Goal: Task Accomplishment & Management: Manage account settings

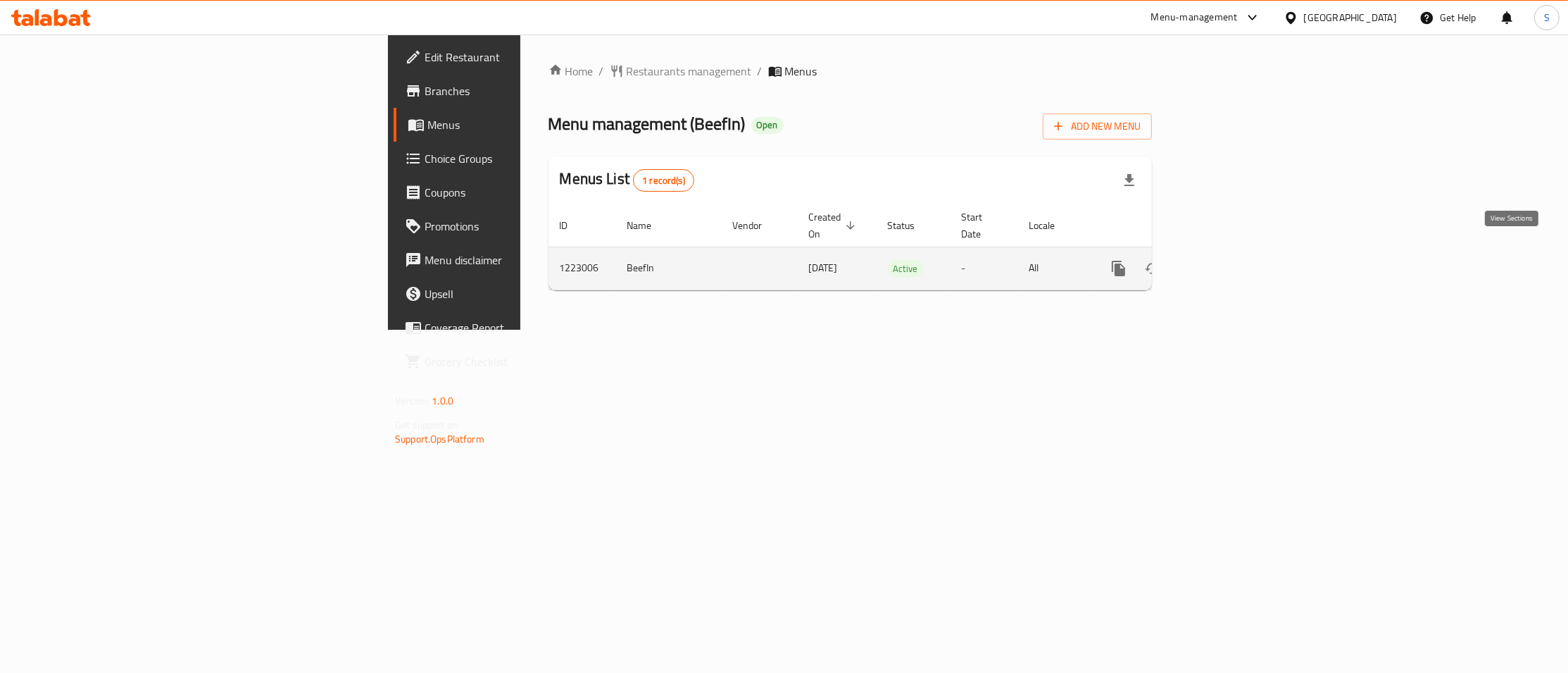
click at [1229, 260] on icon "enhanced table" at bounding box center [1220, 268] width 17 height 17
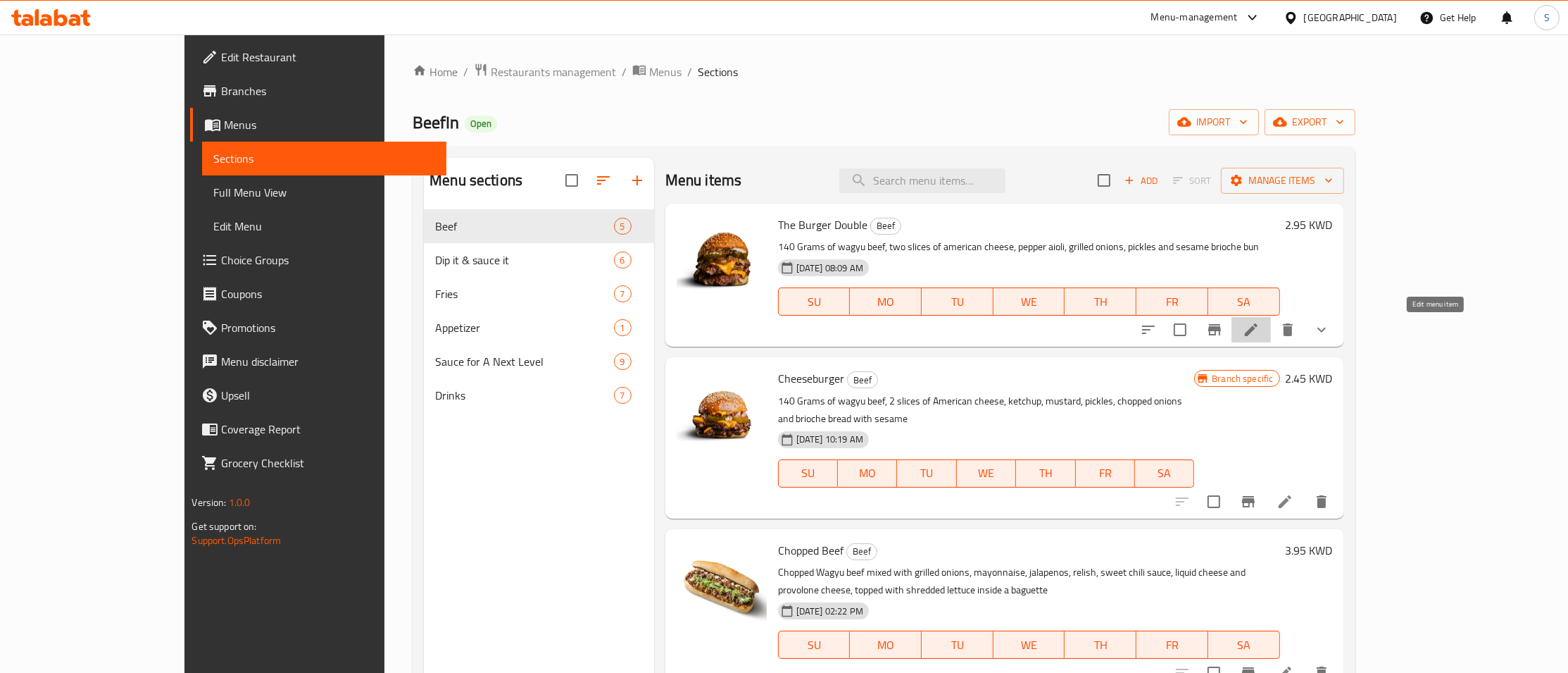
click at [1257, 334] on icon at bounding box center [1251, 330] width 13 height 13
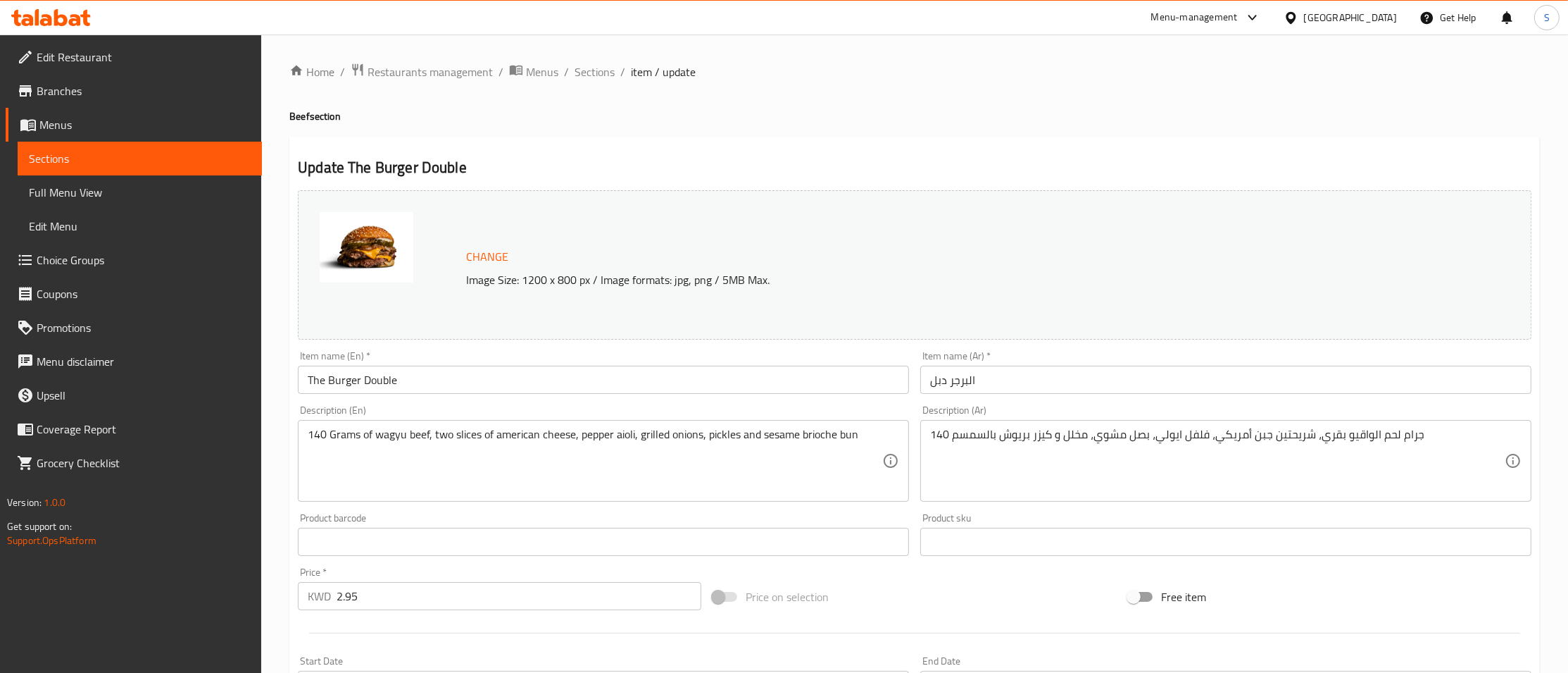
scroll to position [366, 0]
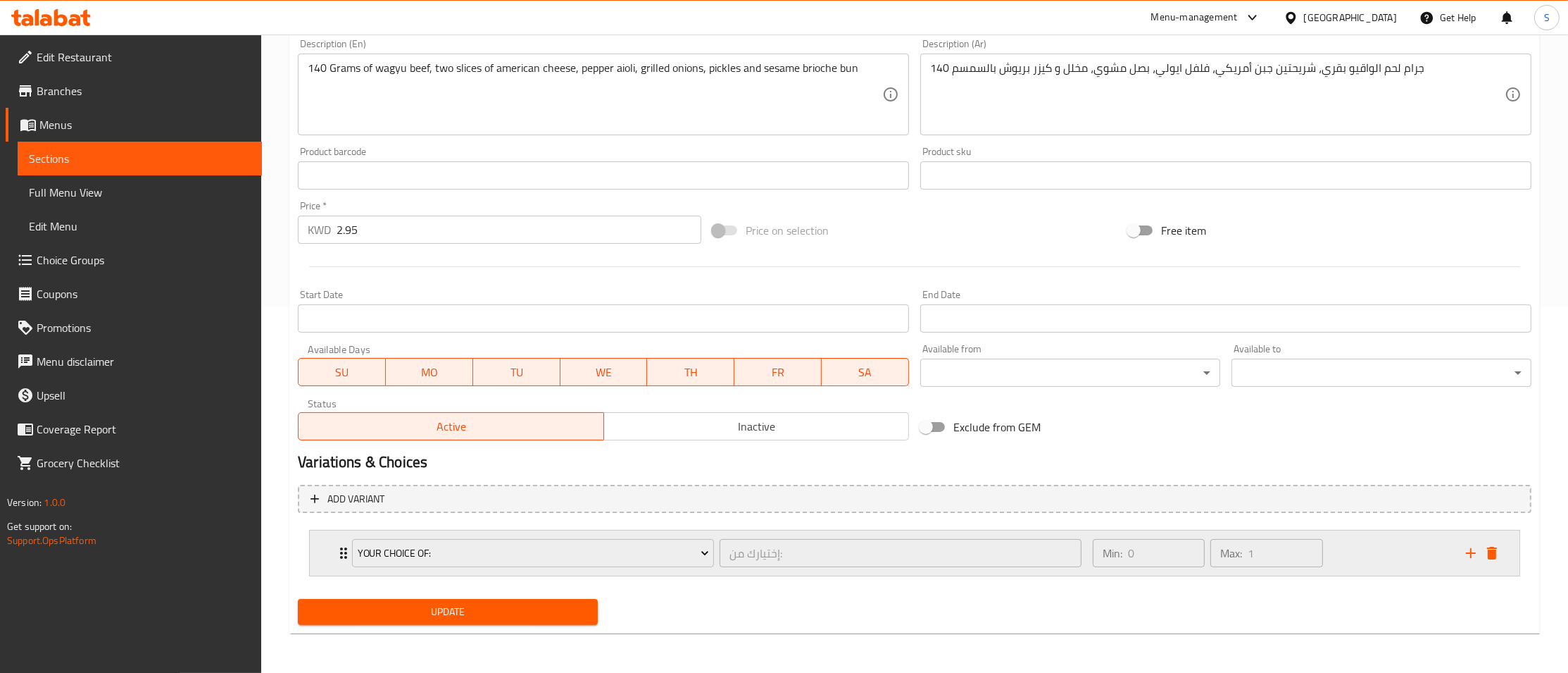
click at [324, 547] on div "Your Choice Of: إختيارك من: ​ Min: 0 ​ Max: 1 ​" at bounding box center [914, 553] width 1209 height 45
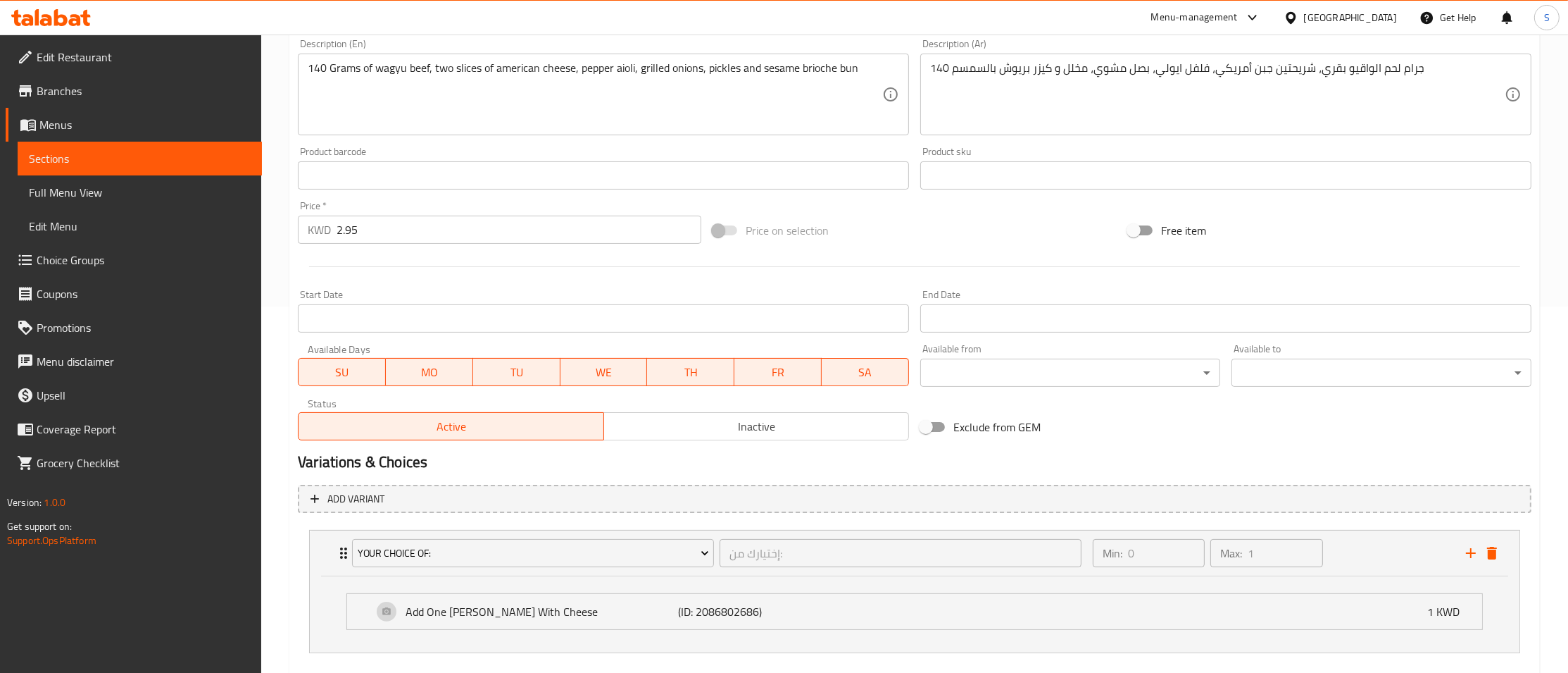
scroll to position [444, 0]
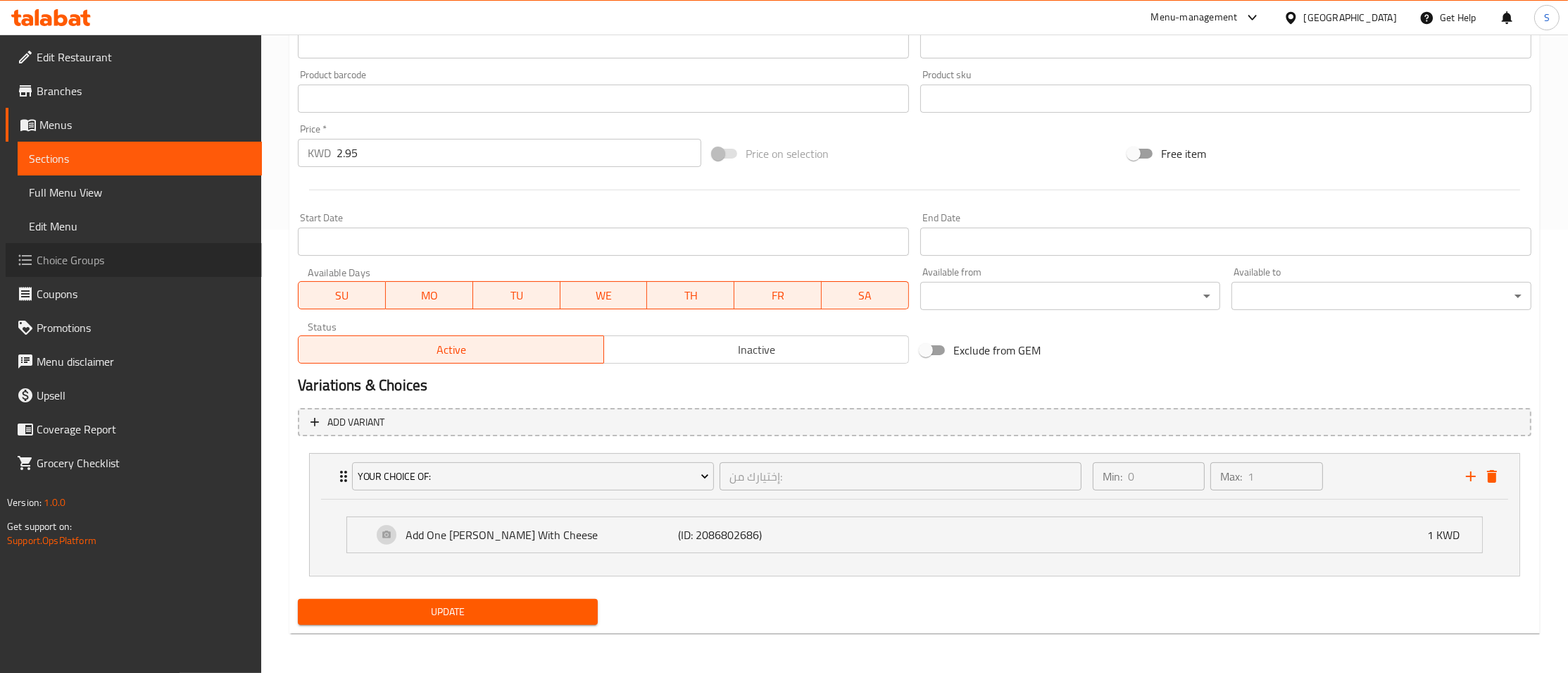
click at [100, 259] on span "Choice Groups" at bounding box center [143, 260] width 214 height 17
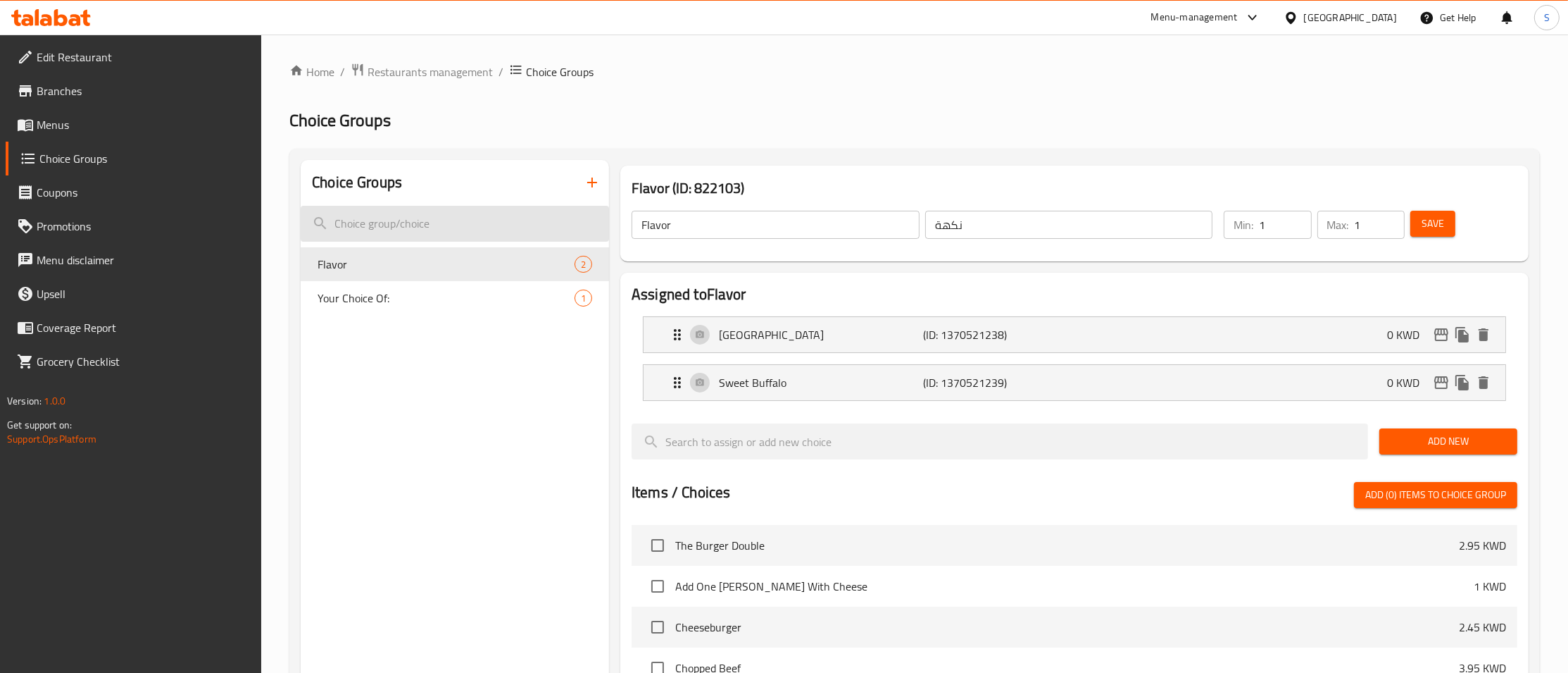
click at [416, 231] on input "search" at bounding box center [455, 224] width 308 height 36
type input "w"
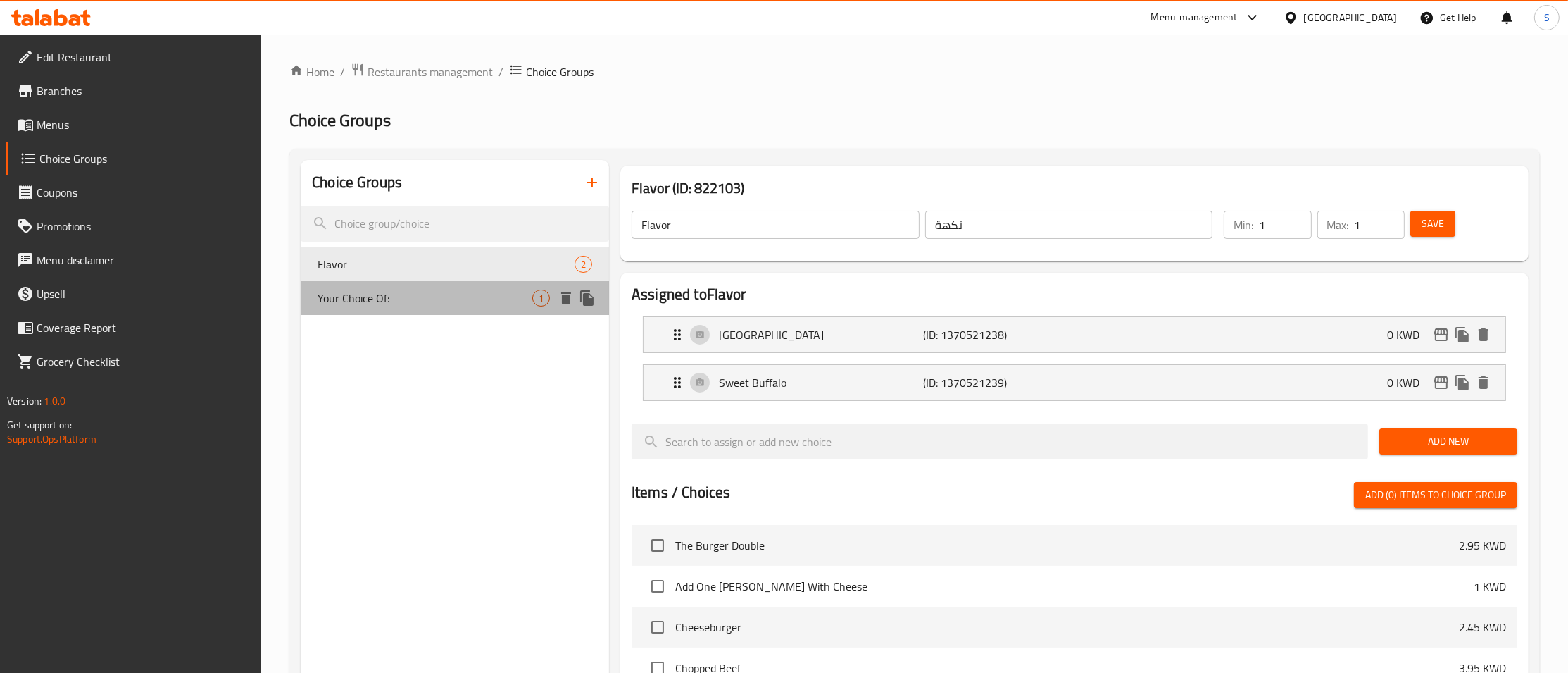
click at [419, 295] on span "Your Choice Of:" at bounding box center [425, 298] width 215 height 17
type input "Your Choice Of:"
type input "إختيارك من:"
type input "0"
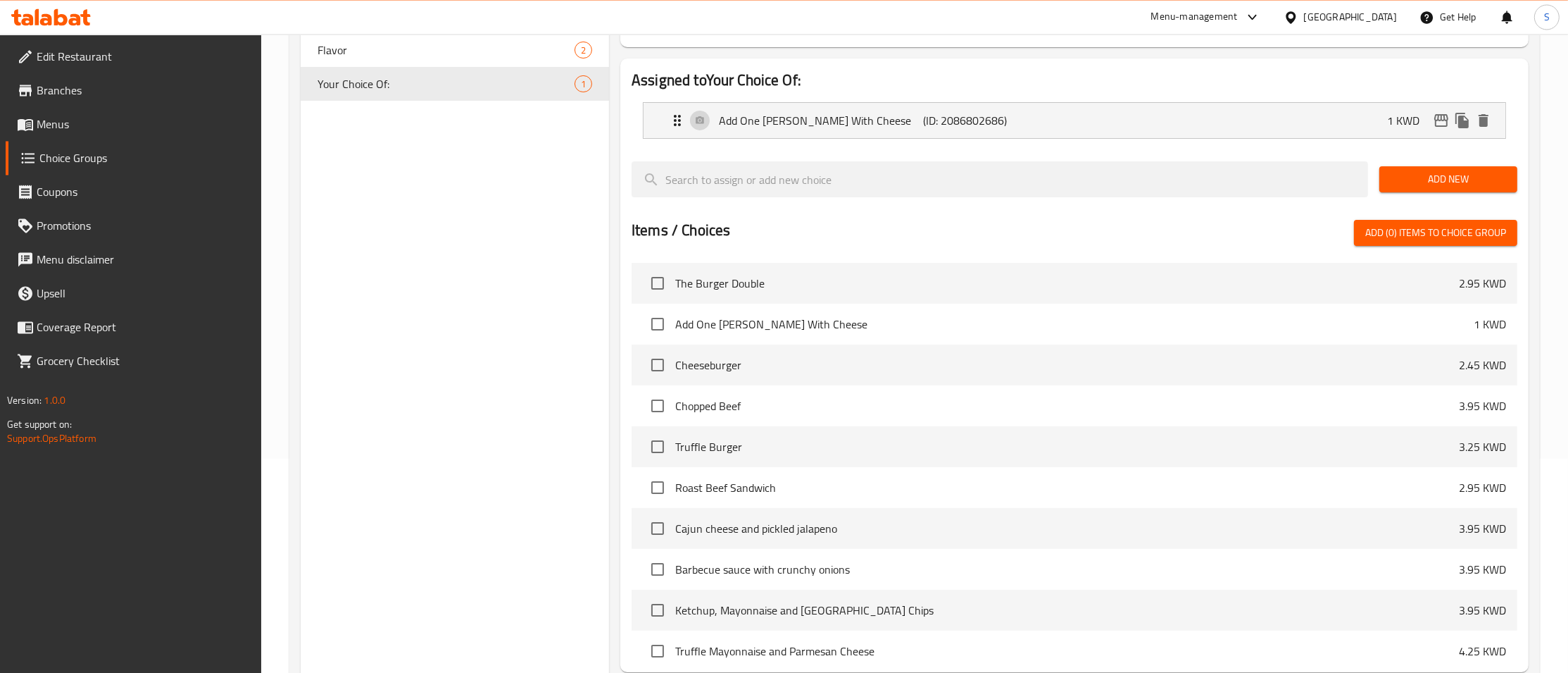
scroll to position [357, 0]
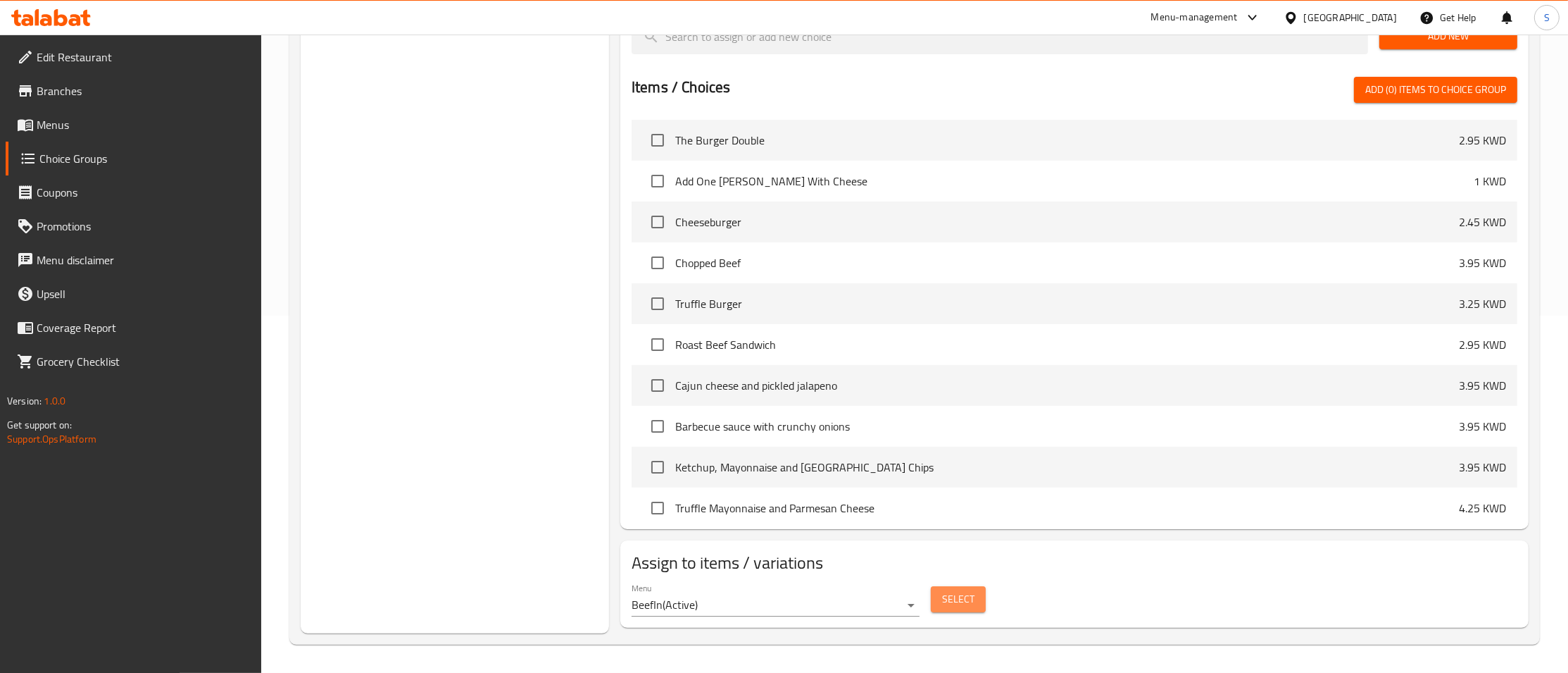
click at [976, 592] on button "Select" at bounding box center [958, 599] width 55 height 26
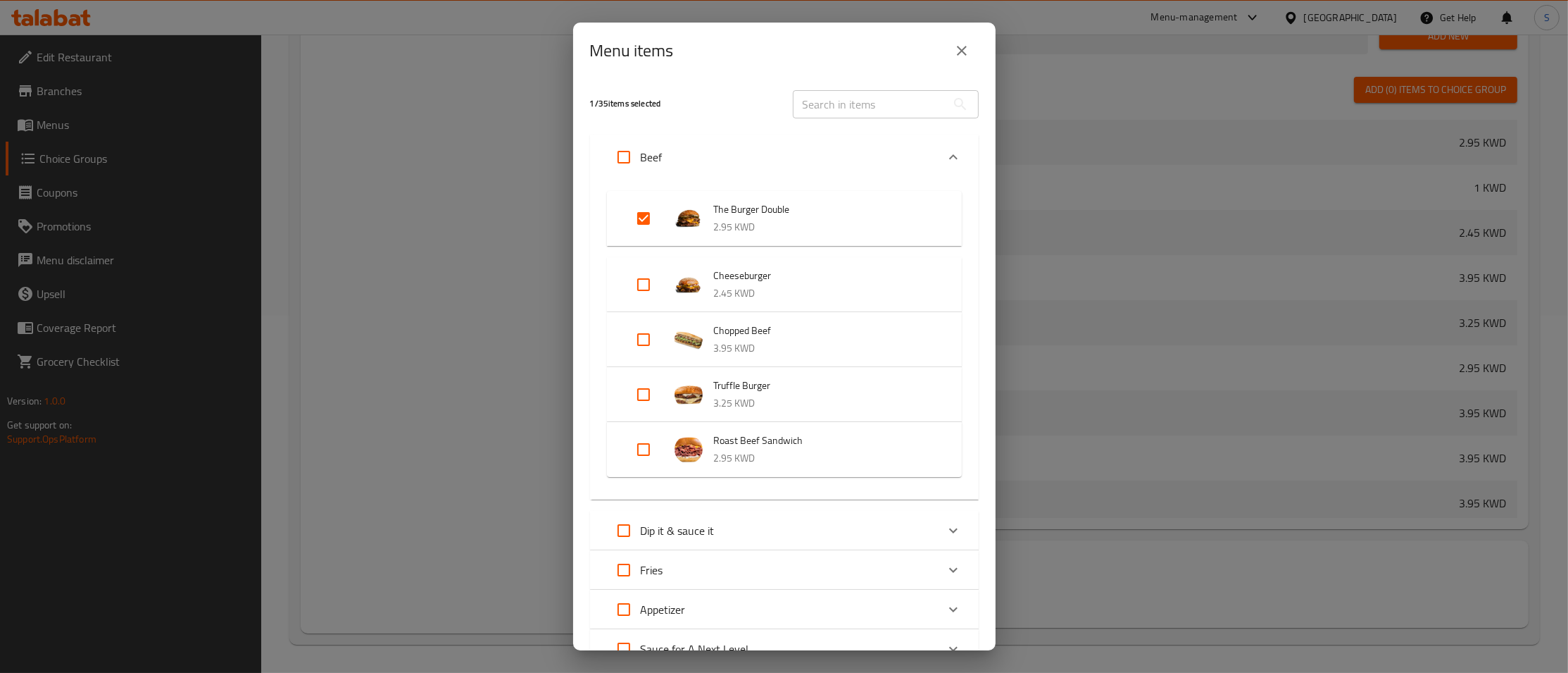
drag, startPoint x: 995, startPoint y: 215, endPoint x: 991, endPoint y: 222, distance: 8.1
click at [991, 222] on div "Menu items 1 / 35 items selected ​ Beef The Burger Double 2.95 KWD Cheeseburger…" at bounding box center [784, 336] width 1568 height 673
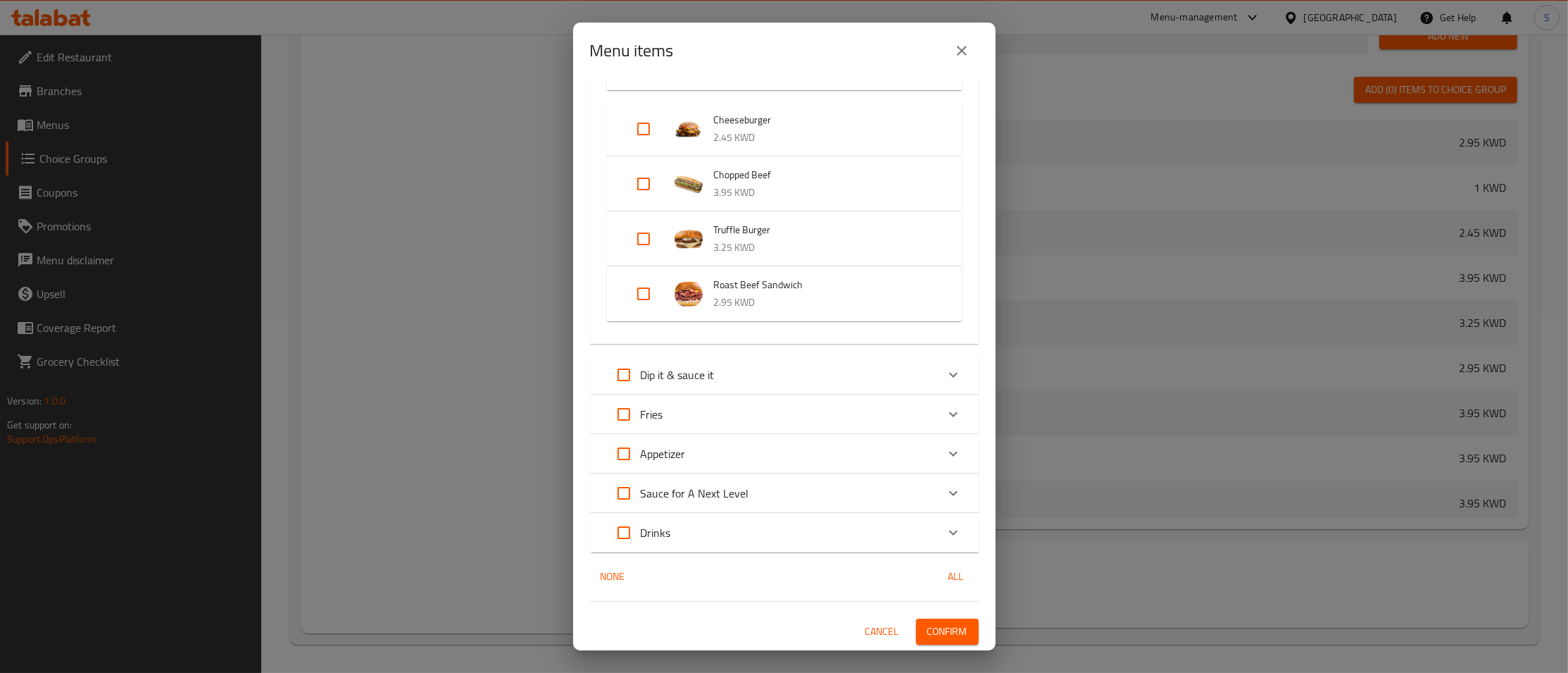
scroll to position [0, 0]
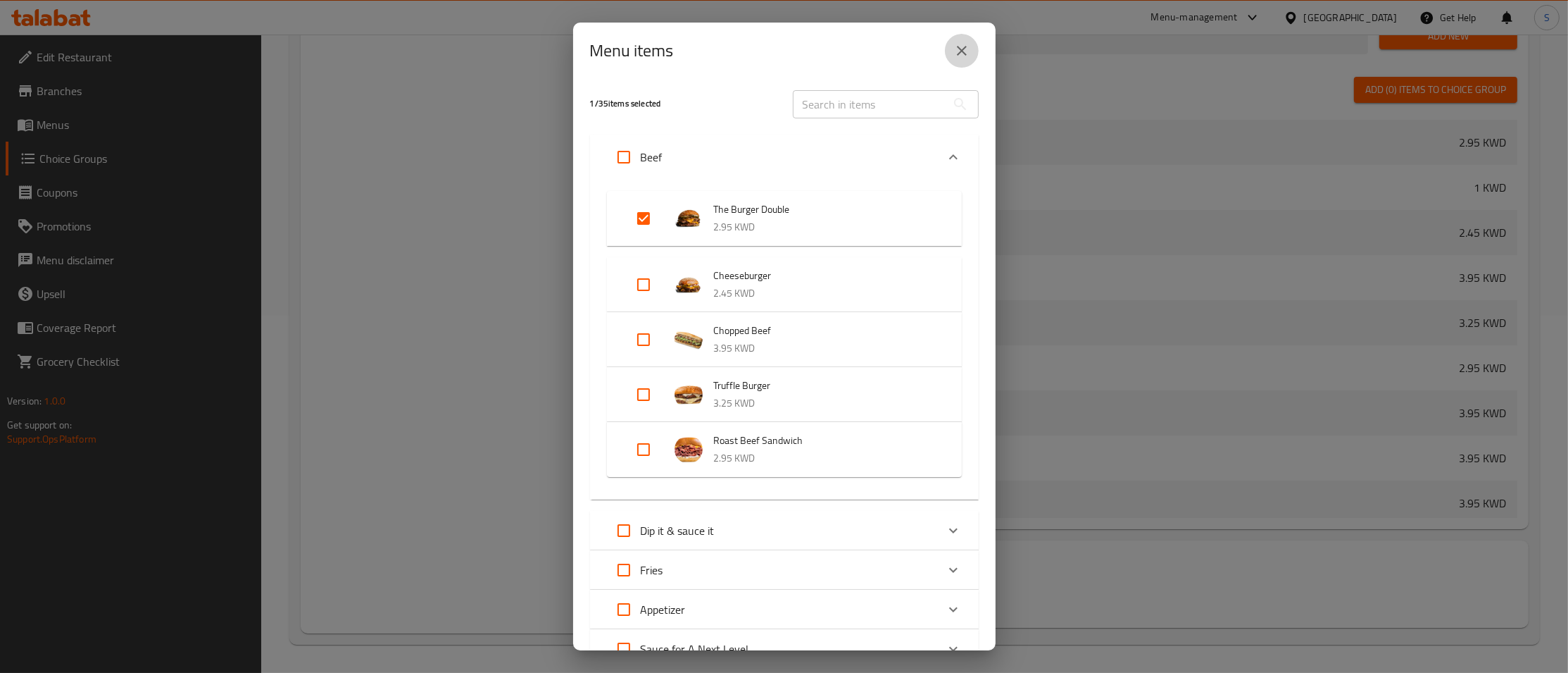
click at [968, 56] on icon "close" at bounding box center [961, 51] width 17 height 17
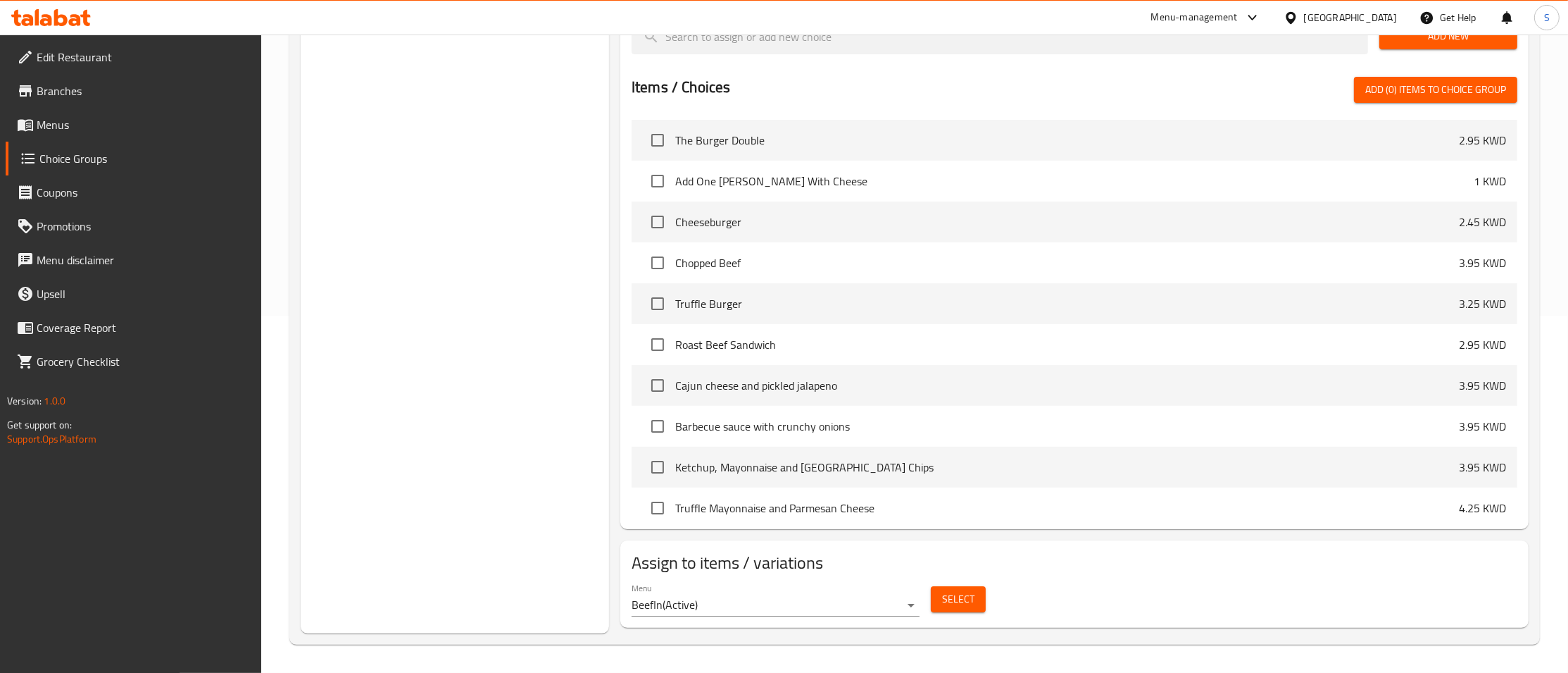
click at [1545, 510] on div "Home / Restaurants management / Choice Groups Choice Groups Choice Groups Flavo…" at bounding box center [914, 175] width 1307 height 995
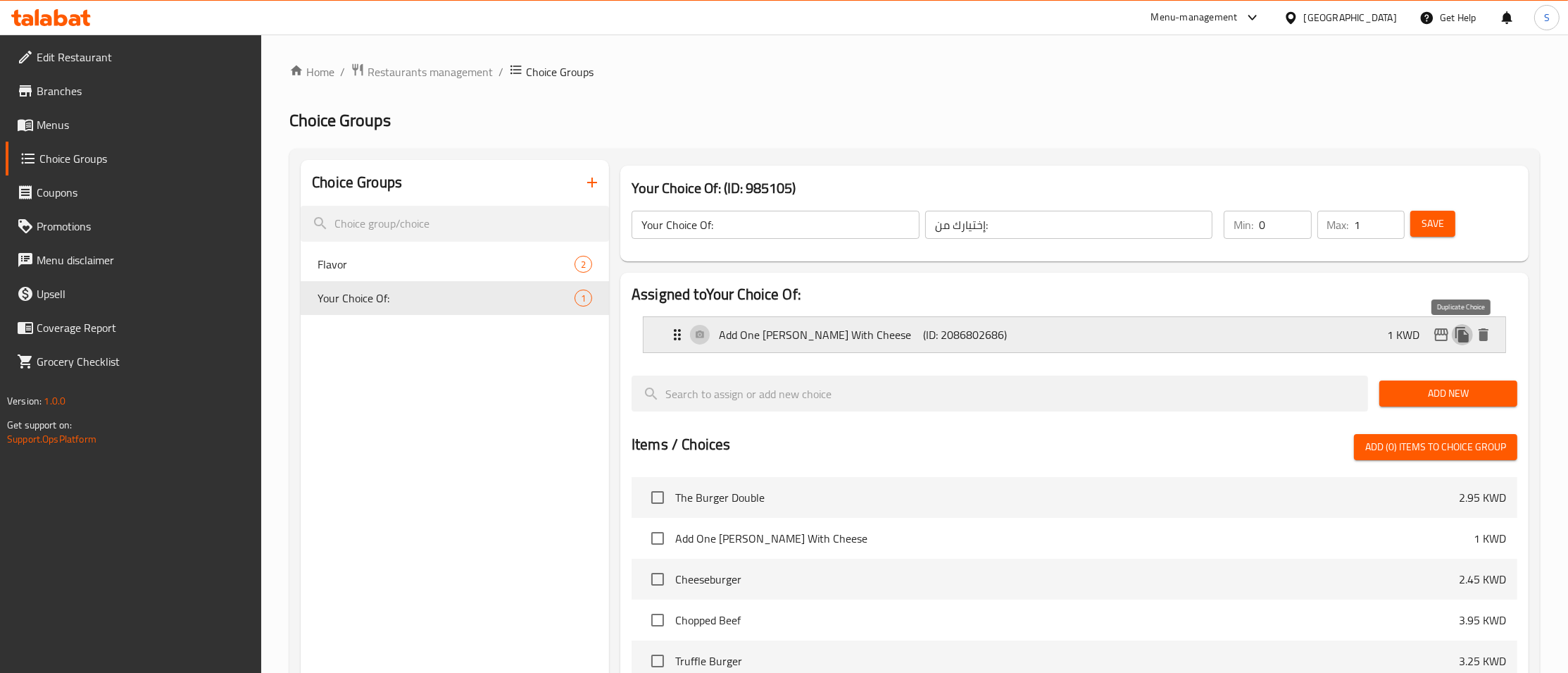
click at [1466, 336] on icon "duplicate" at bounding box center [1462, 334] width 14 height 15
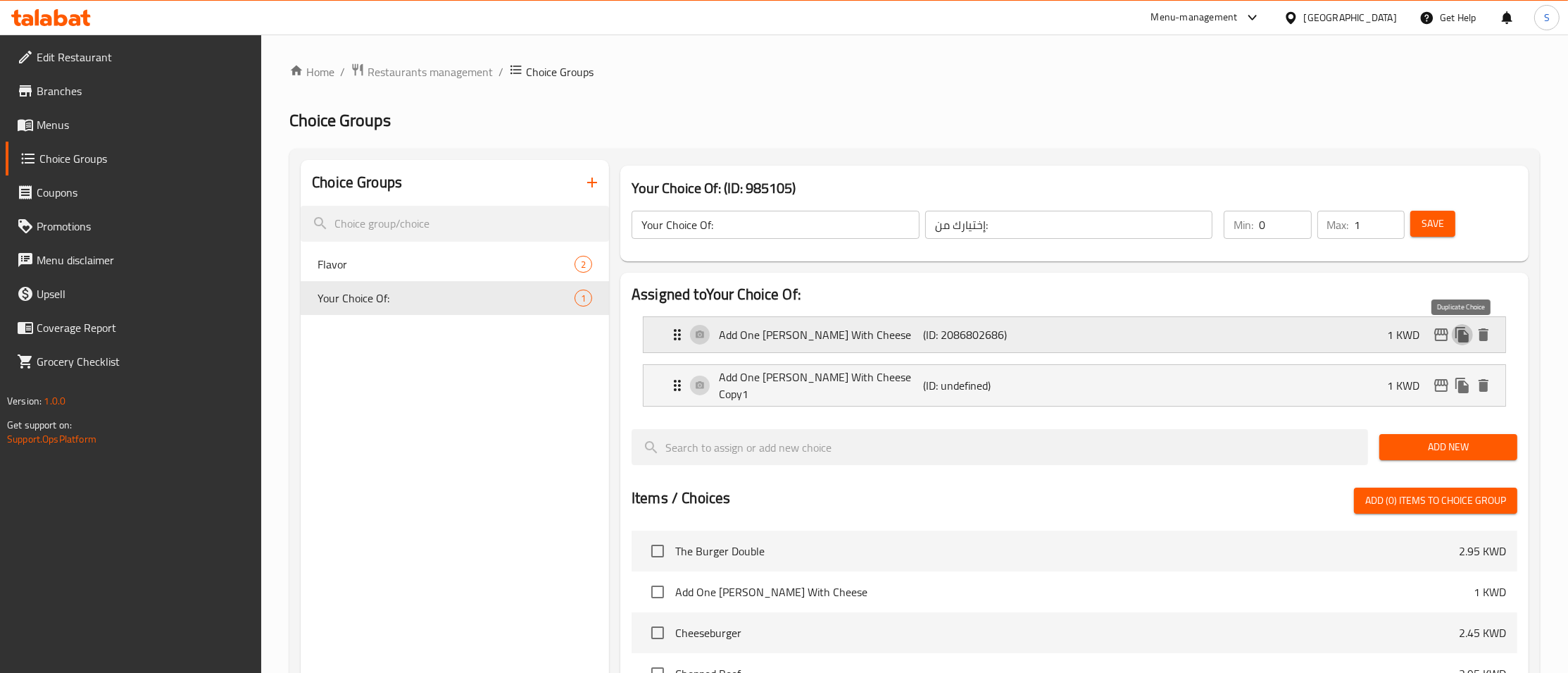
click at [1466, 336] on icon "duplicate" at bounding box center [1462, 334] width 14 height 15
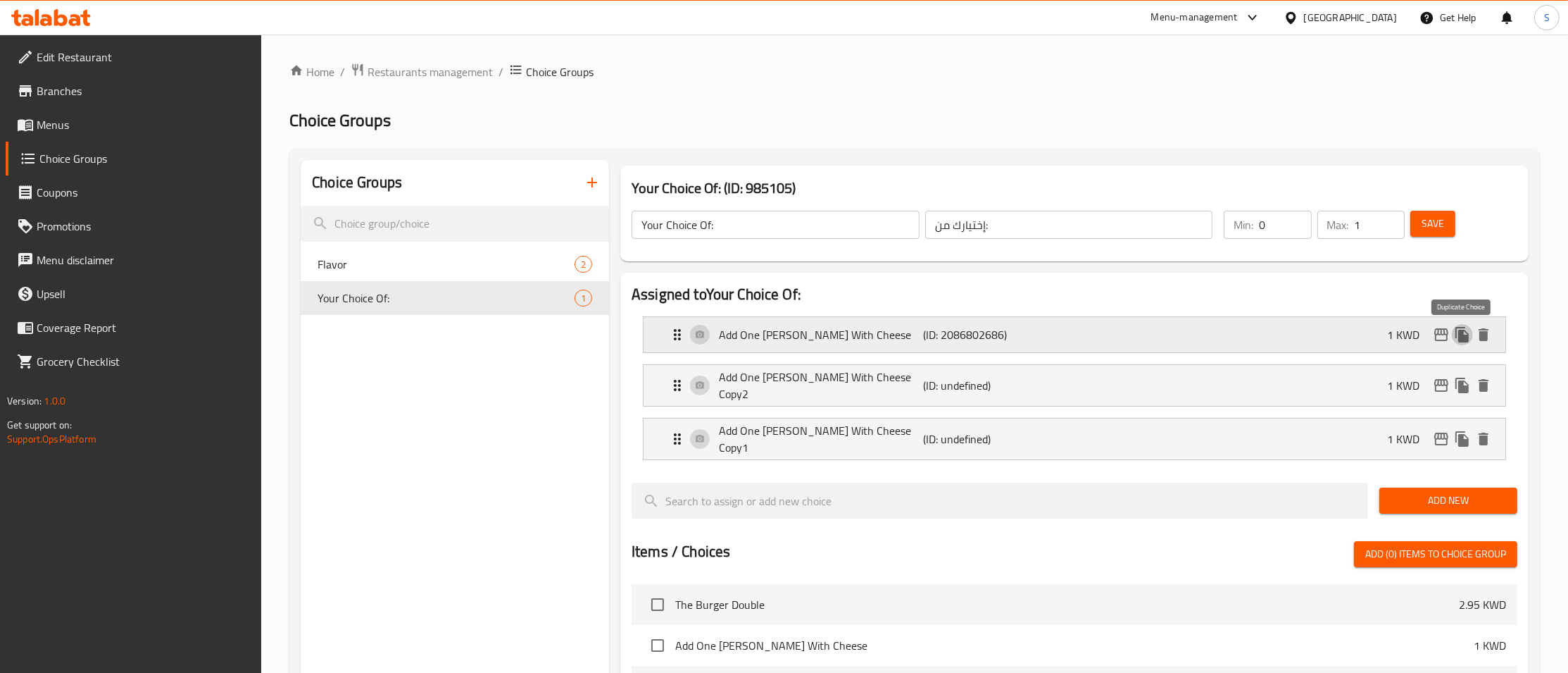
click at [1466, 336] on icon "duplicate" at bounding box center [1462, 334] width 14 height 15
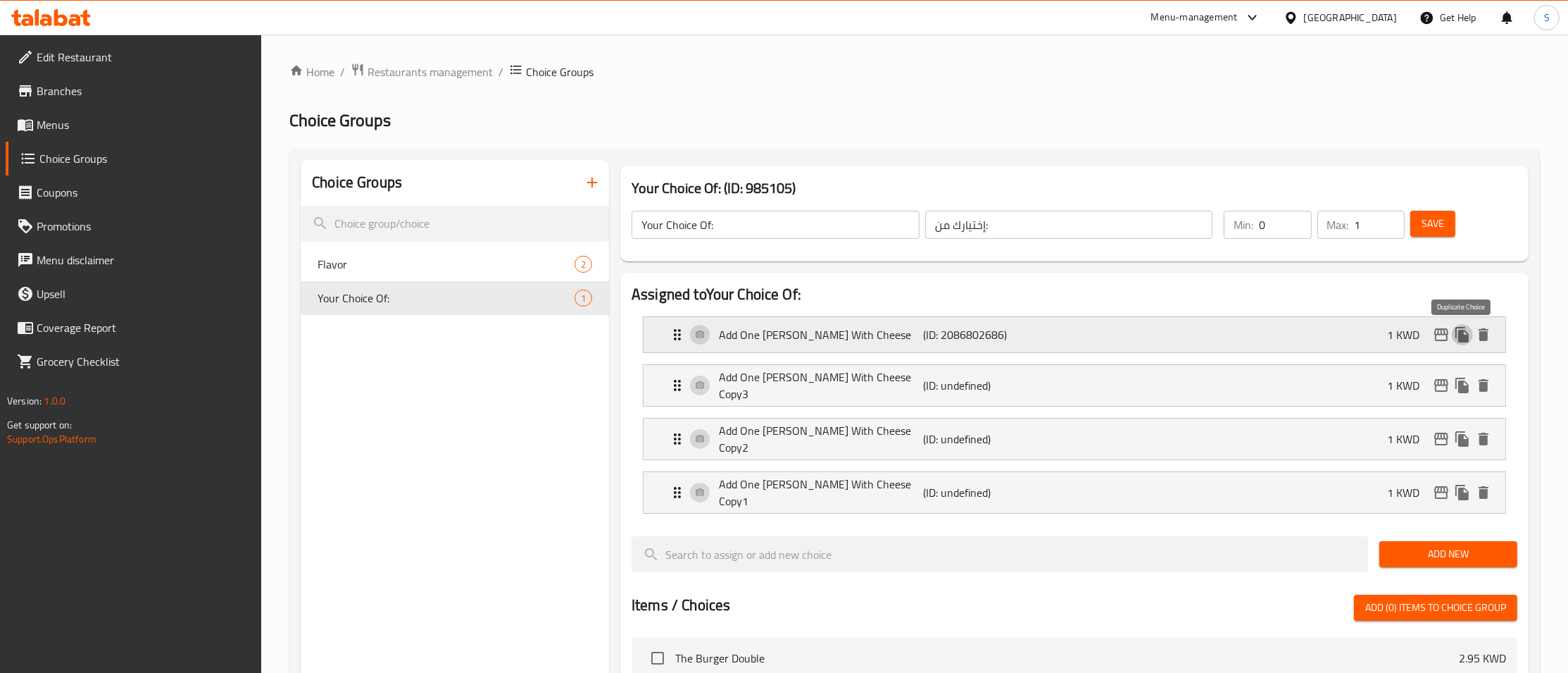
click at [1466, 336] on icon "duplicate" at bounding box center [1462, 334] width 14 height 15
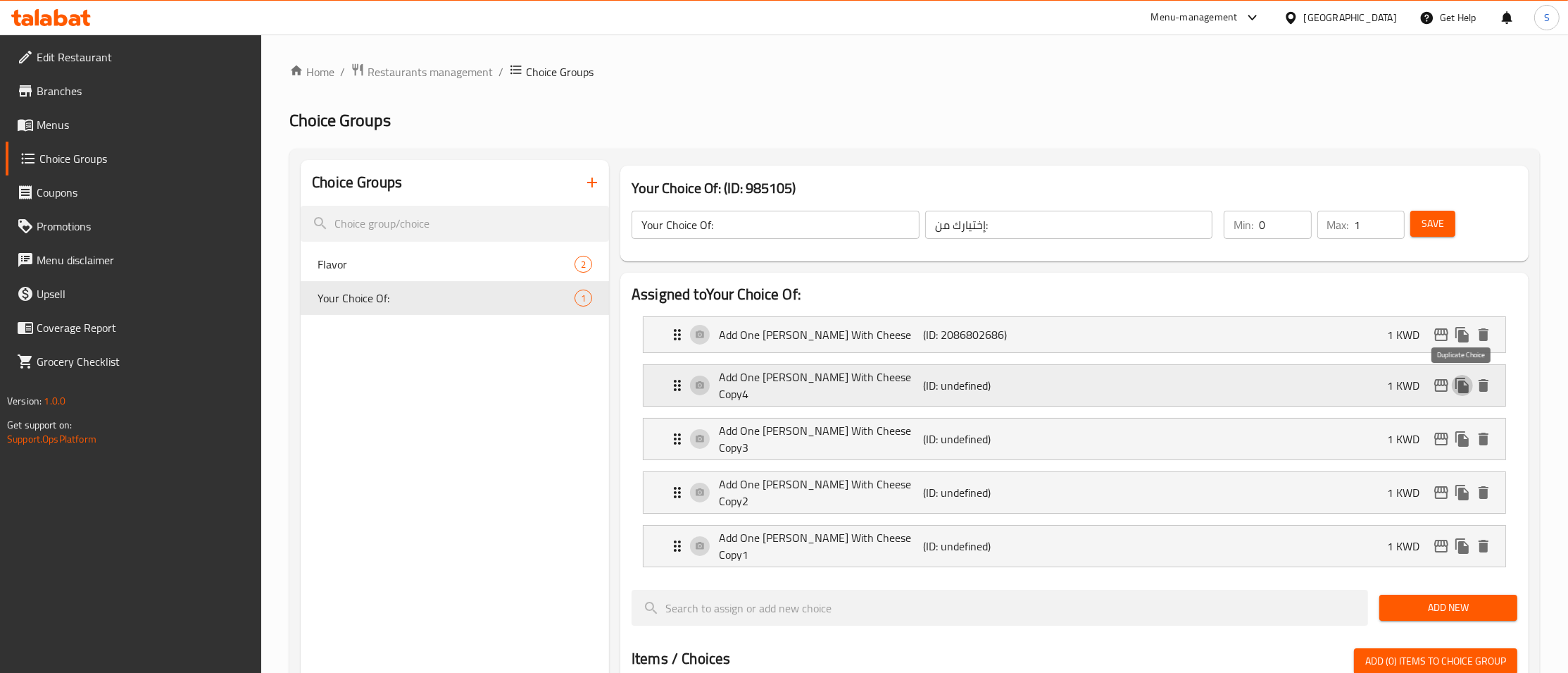
click at [1463, 389] on icon "duplicate" at bounding box center [1462, 385] width 14 height 15
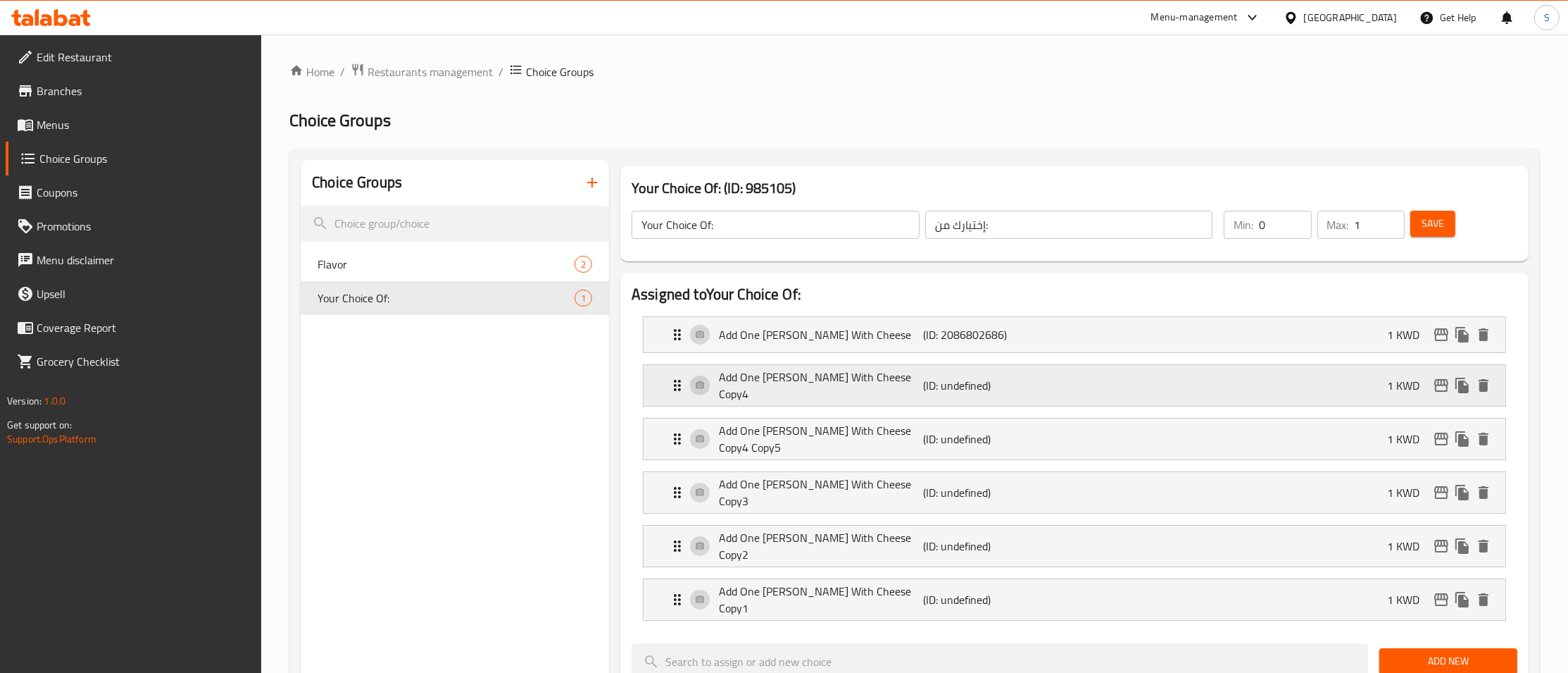
click at [975, 401] on div "Add One [PERSON_NAME] With Cheese Copy4 (ID: undefined) 1 KWD" at bounding box center [1078, 386] width 819 height 41
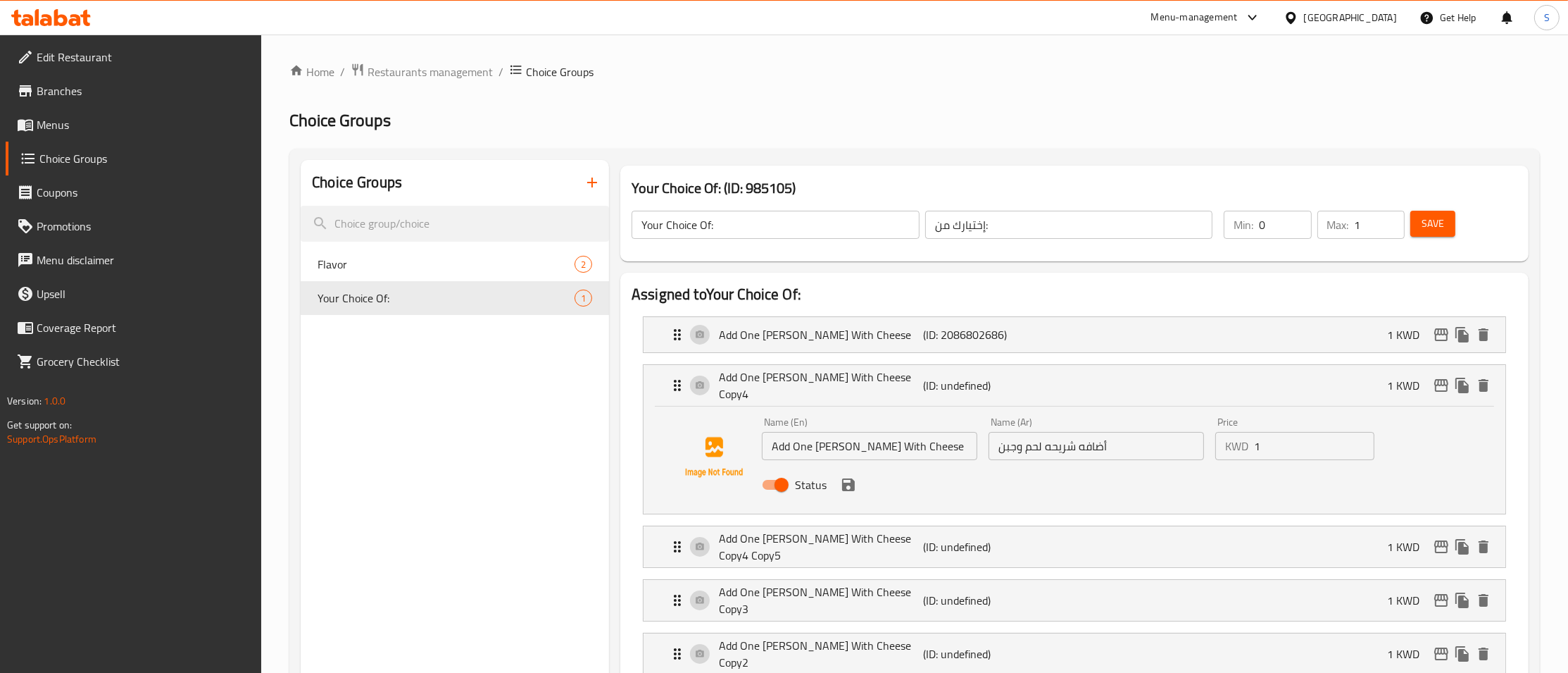
click at [804, 436] on input "Add One [PERSON_NAME] With Cheese Copy4" at bounding box center [869, 445] width 215 height 28
click at [926, 452] on input "Add 2 [PERSON_NAME] With Cheese Copy4" at bounding box center [869, 445] width 215 height 28
type input "Add 2 [PERSON_NAME] With Cheese"
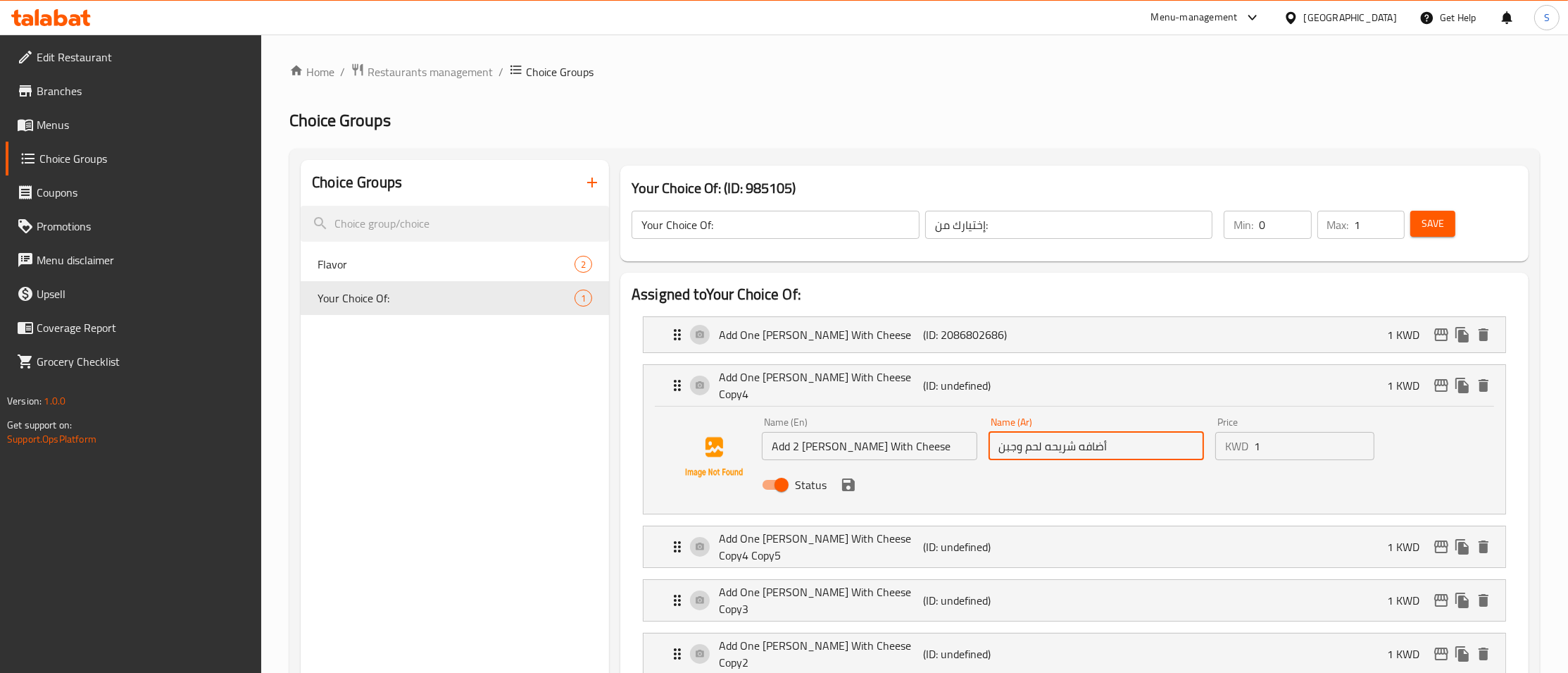
click at [1125, 448] on input "أضافه شريحه لحم وجبن" at bounding box center [1096, 445] width 215 height 28
click at [1078, 439] on input "أضافه شريحه لحم وجبن" at bounding box center [1096, 445] width 215 height 28
click at [1059, 437] on input "أضافه 2 شريحه لحم وجبن" at bounding box center [1096, 445] width 215 height 28
type input "أضافه 2 شريحه لحم وجبن"
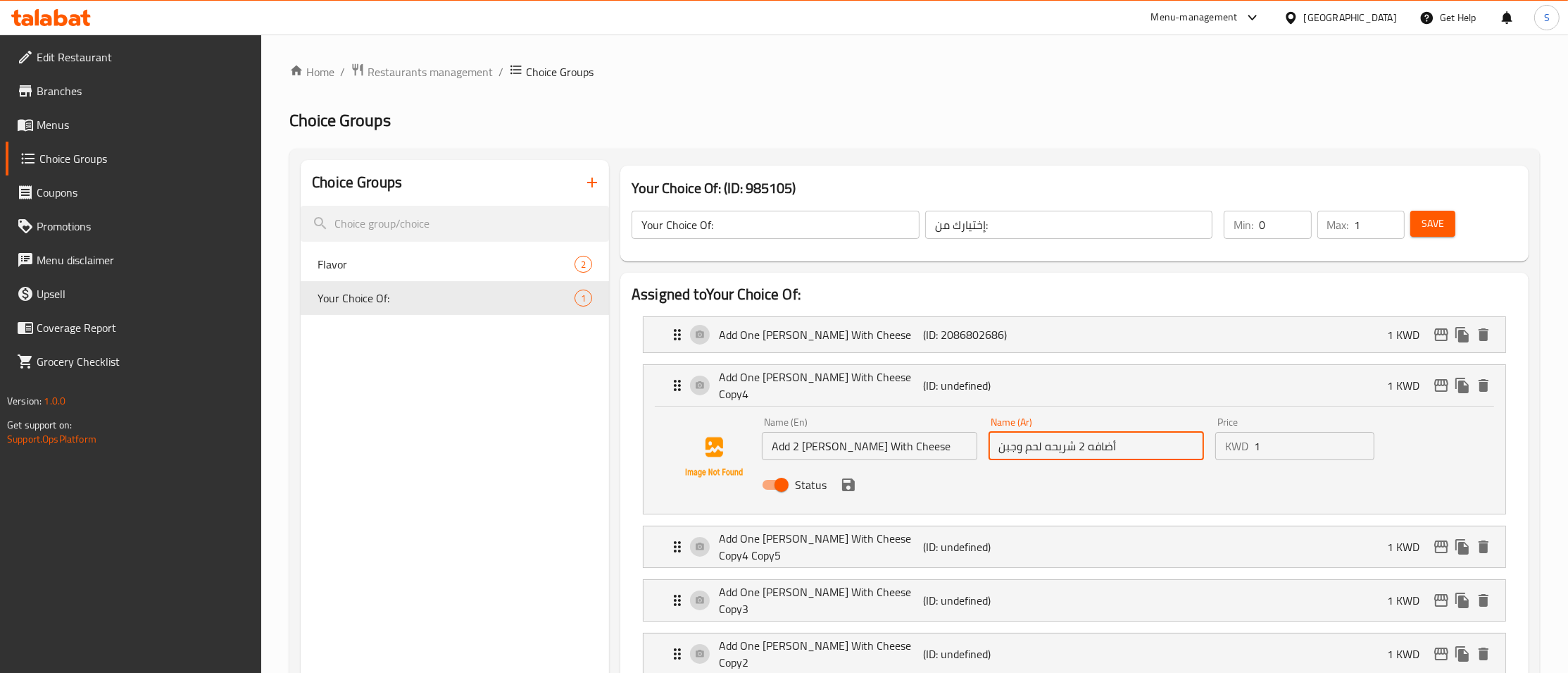
click at [1296, 439] on input "1" at bounding box center [1313, 445] width 120 height 28
type input "2"
click at [850, 474] on button "save" at bounding box center [849, 485] width 21 height 21
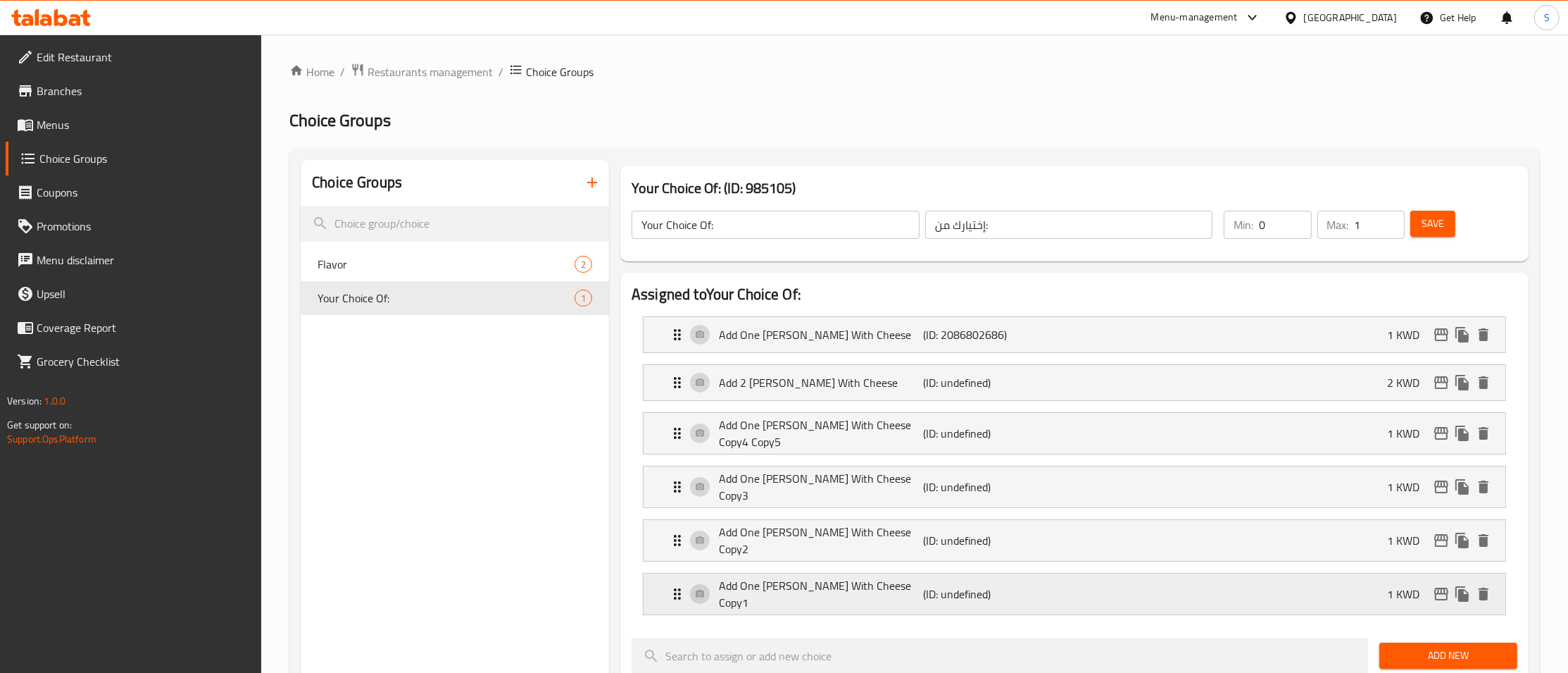
click at [803, 582] on p "Add One [PERSON_NAME] With Cheese Copy1" at bounding box center [821, 594] width 204 height 34
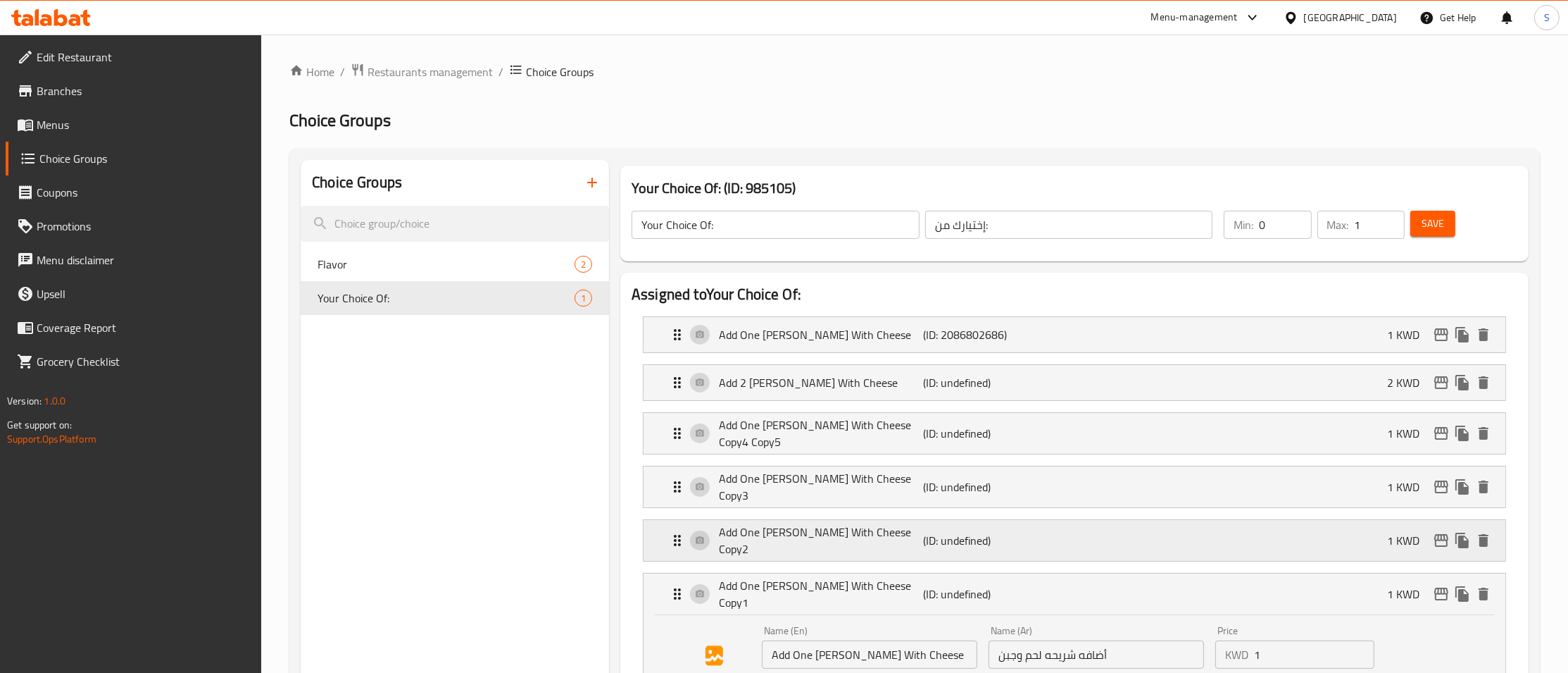
click at [801, 524] on p "Add One [PERSON_NAME] With Cheese Copy2" at bounding box center [821, 540] width 204 height 34
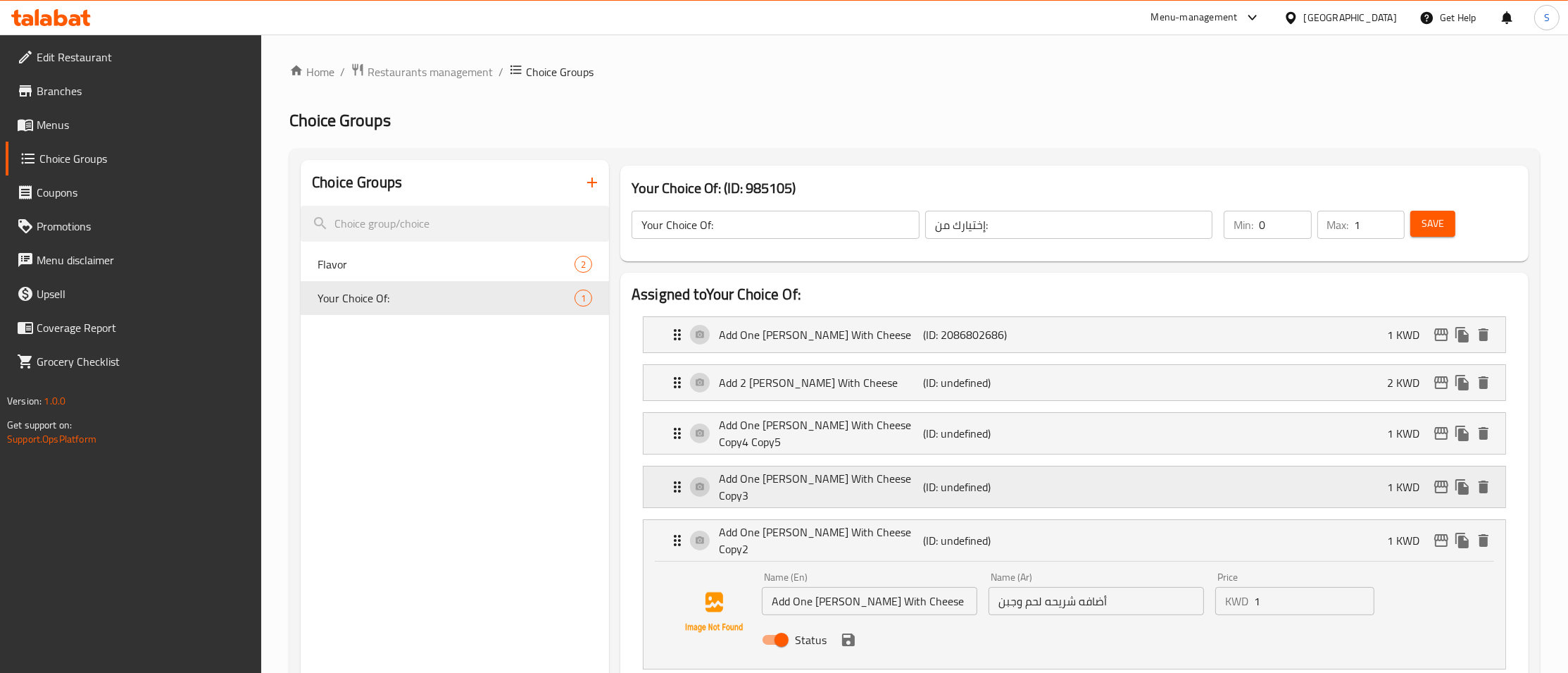
click at [809, 470] on p "Add One [PERSON_NAME] With Cheese Copy3" at bounding box center [821, 486] width 204 height 34
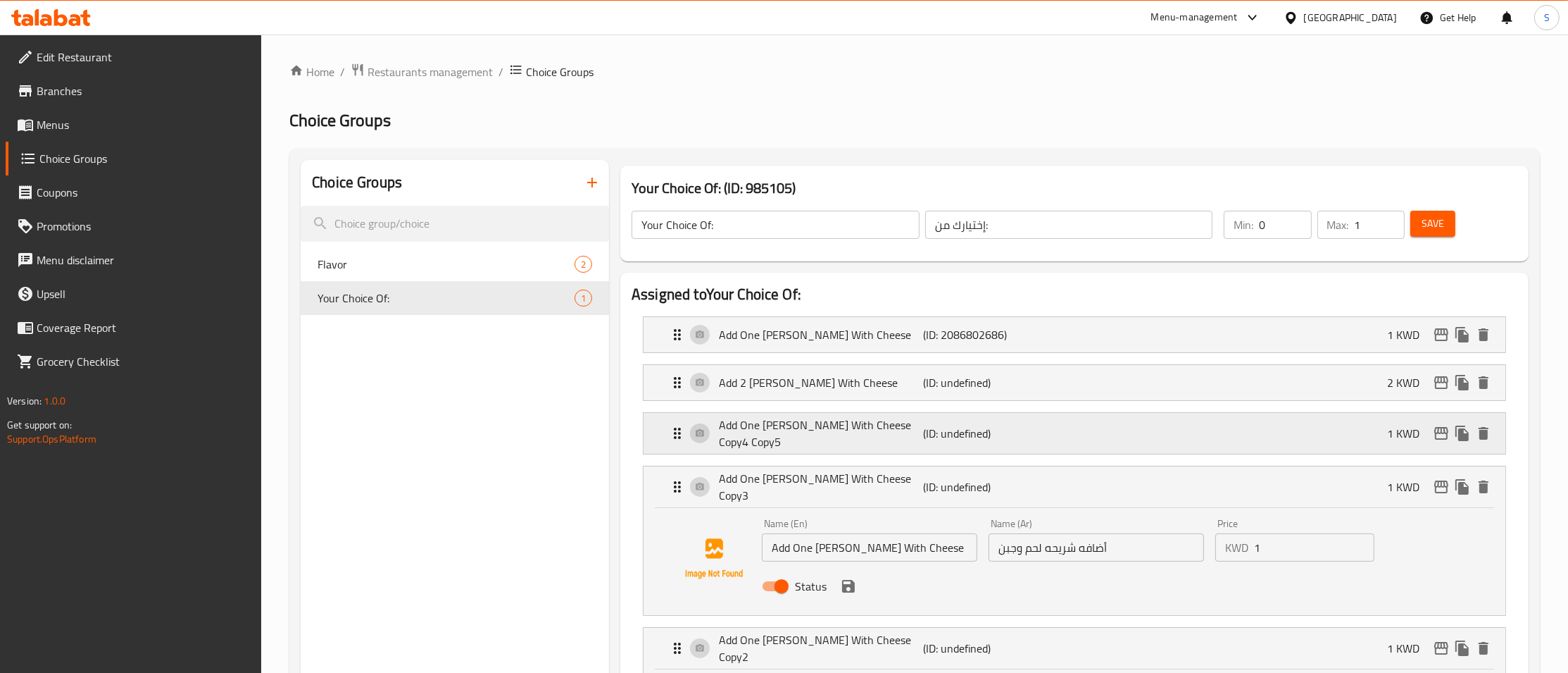
click at [831, 433] on p "Add One [PERSON_NAME] With Cheese Copy4 Copy5" at bounding box center [821, 433] width 204 height 34
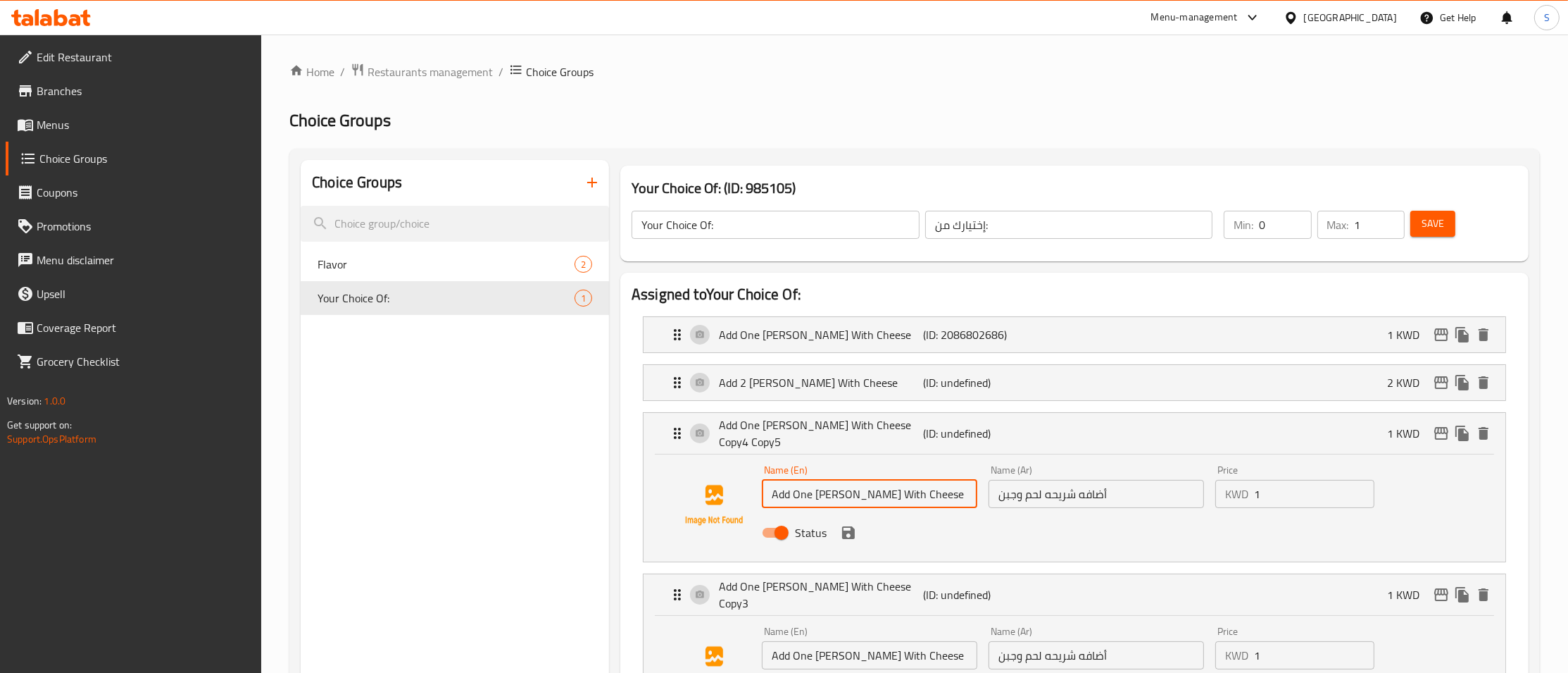
click at [809, 494] on input "Add One [PERSON_NAME] With Cheese Copy4 Copy5" at bounding box center [869, 493] width 215 height 28
drag, startPoint x: 900, startPoint y: 489, endPoint x: 1062, endPoint y: 507, distance: 163.0
click at [977, 507] on input "Add One [PERSON_NAME] With Cheese Copy4 Copy5" at bounding box center [869, 493] width 215 height 28
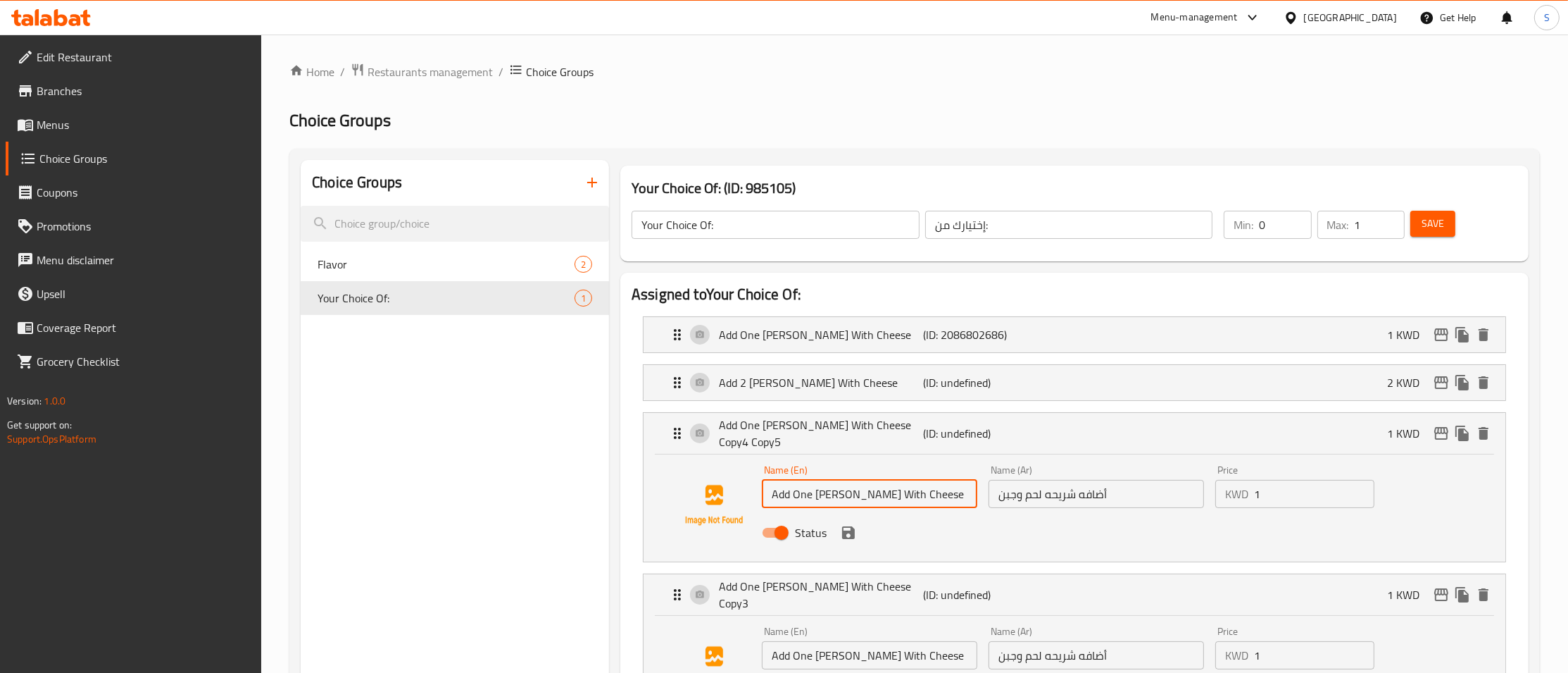
scroll to position [0, 0]
click at [807, 492] on input "Add One [PERSON_NAME] With Cheese" at bounding box center [869, 493] width 215 height 28
type input "Add 3 [PERSON_NAME] With Cheese"
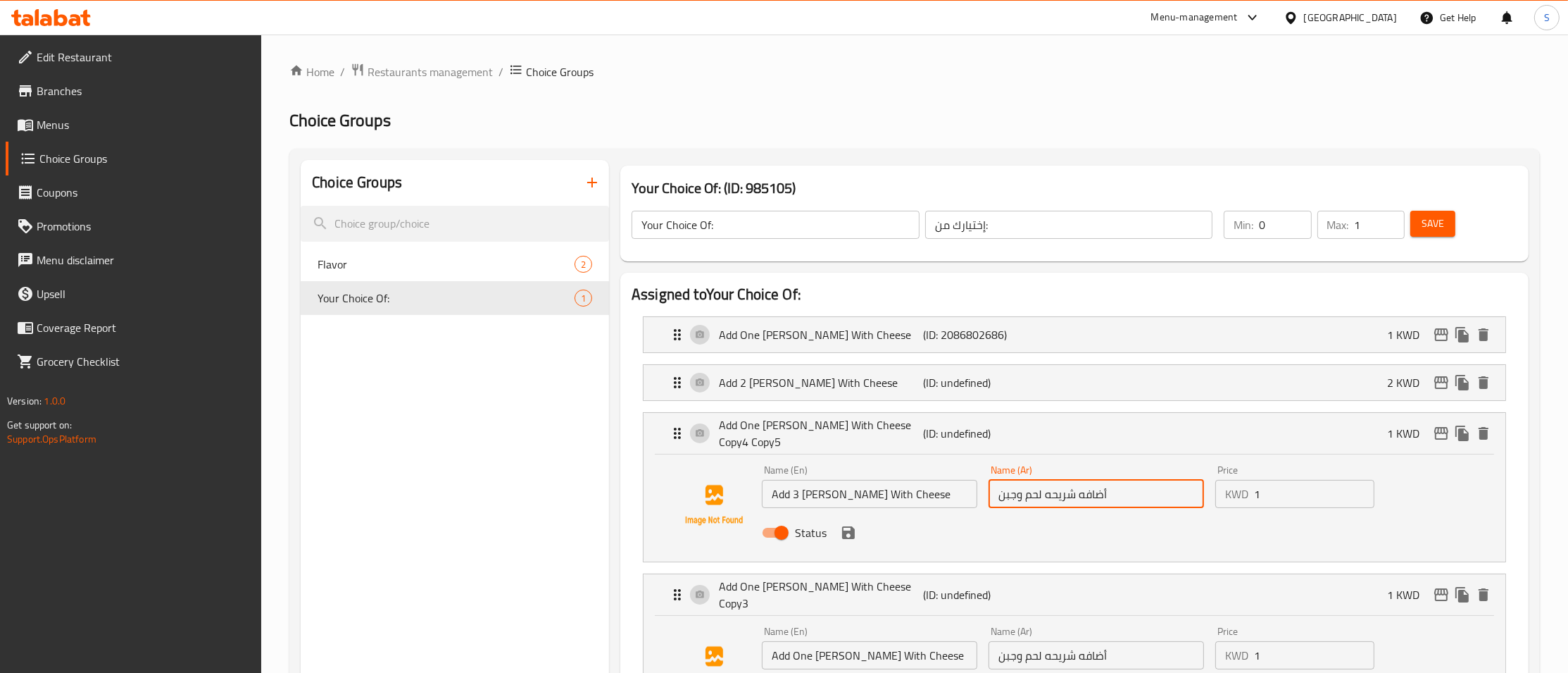
click at [1078, 490] on input "أضافه شريحه لحم وجبن" at bounding box center [1096, 493] width 215 height 28
type input "أضافه 3 شريحه لحم وجبن"
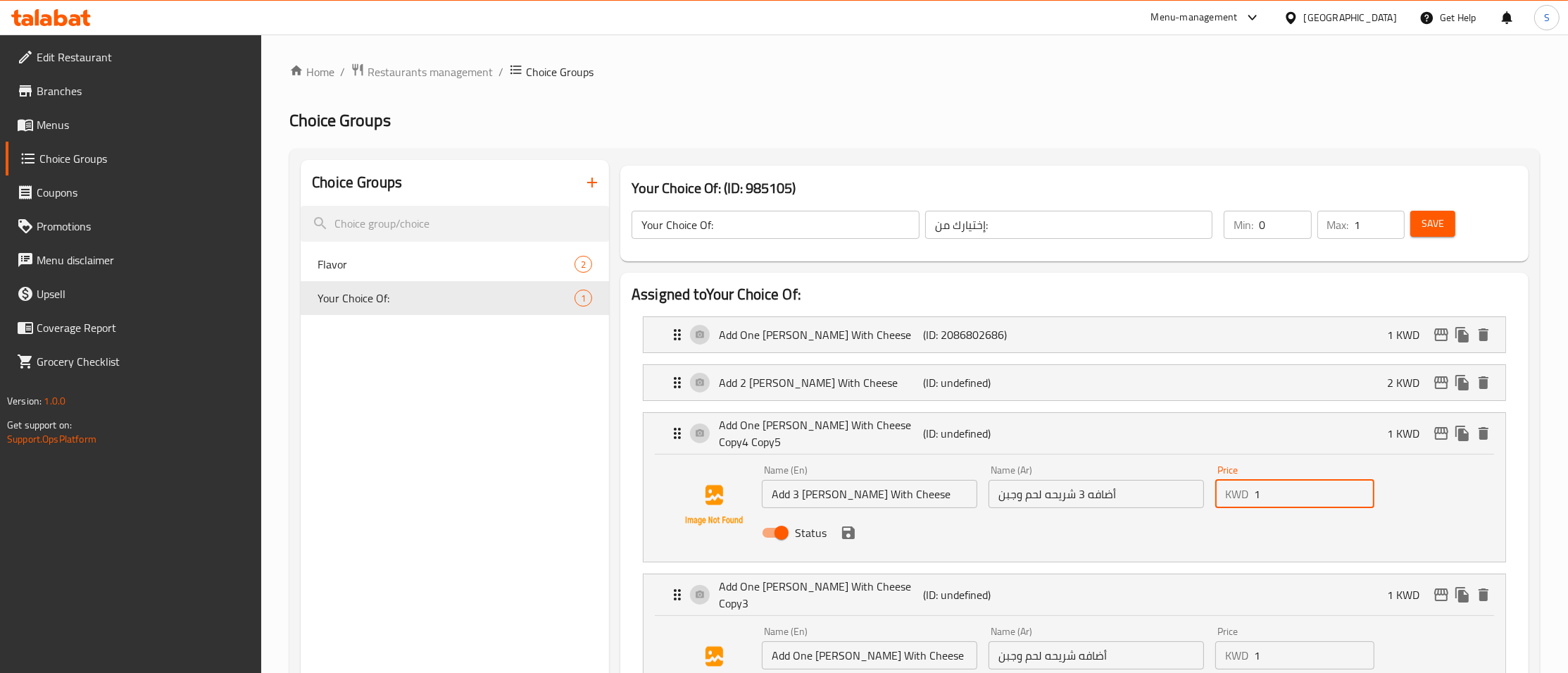
click at [1282, 489] on input "1" at bounding box center [1313, 493] width 120 height 28
click at [854, 524] on icon "save" at bounding box center [848, 532] width 17 height 17
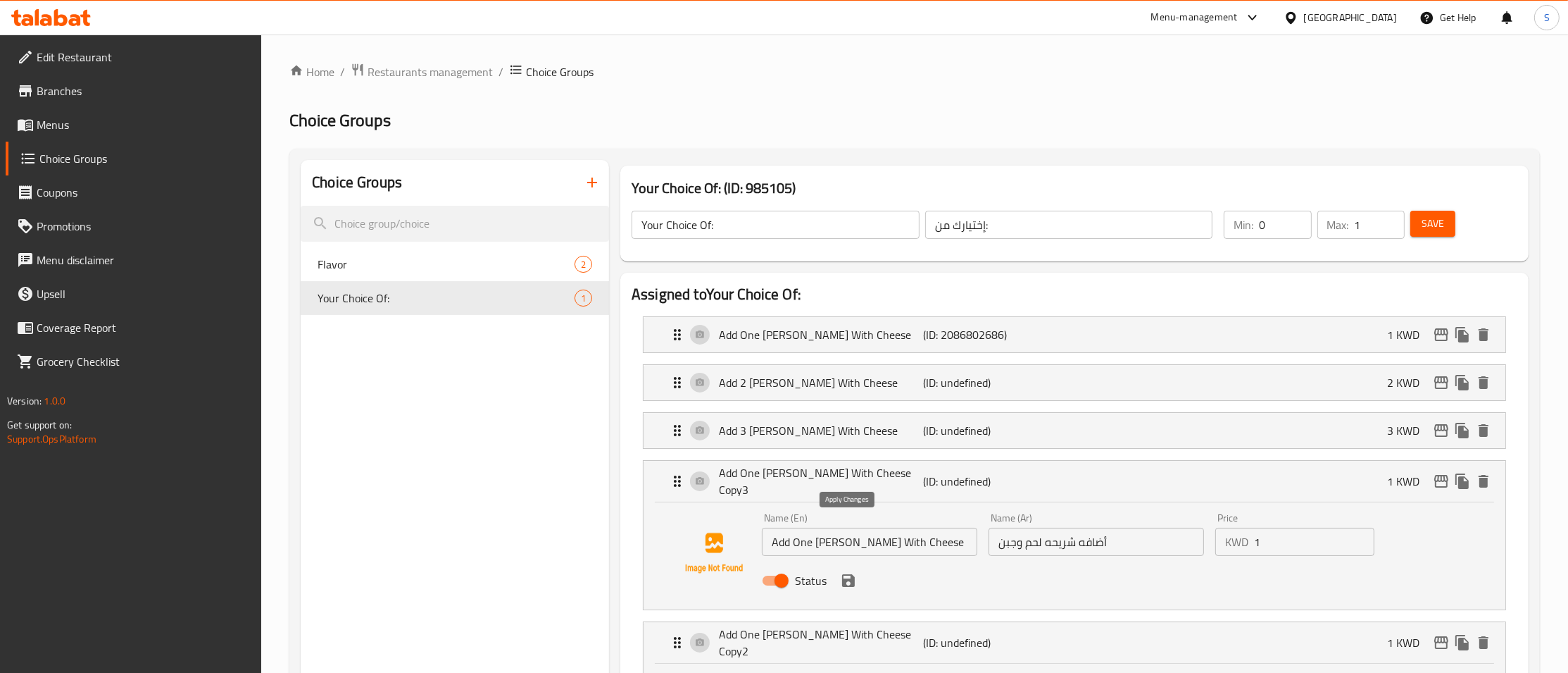
type input "3"
click at [793, 538] on input "Add One [PERSON_NAME] With Cheese Copy3" at bounding box center [869, 541] width 215 height 28
click at [910, 530] on input "Add 4 [PERSON_NAME] With Cheese Copy3" at bounding box center [869, 541] width 215 height 28
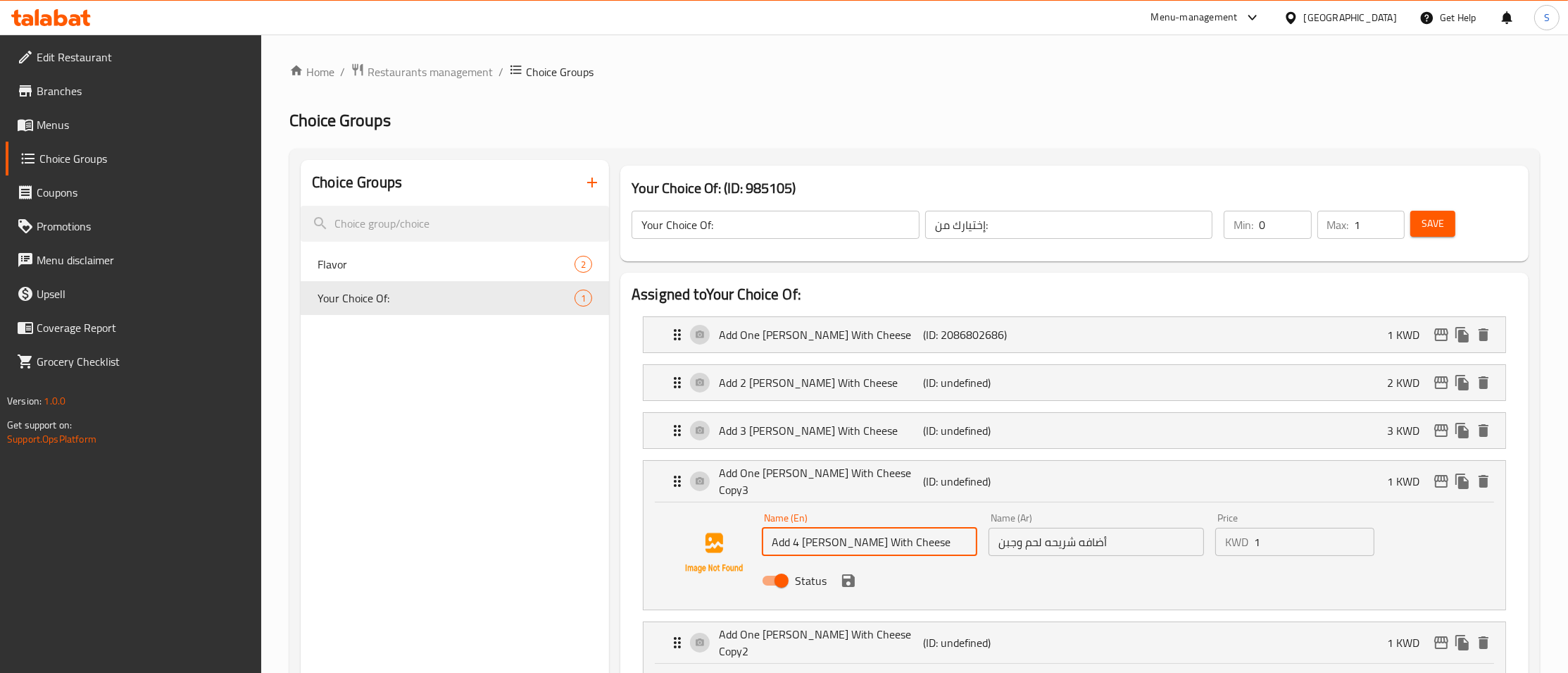
type input "Add 4 [PERSON_NAME] With Cheese"
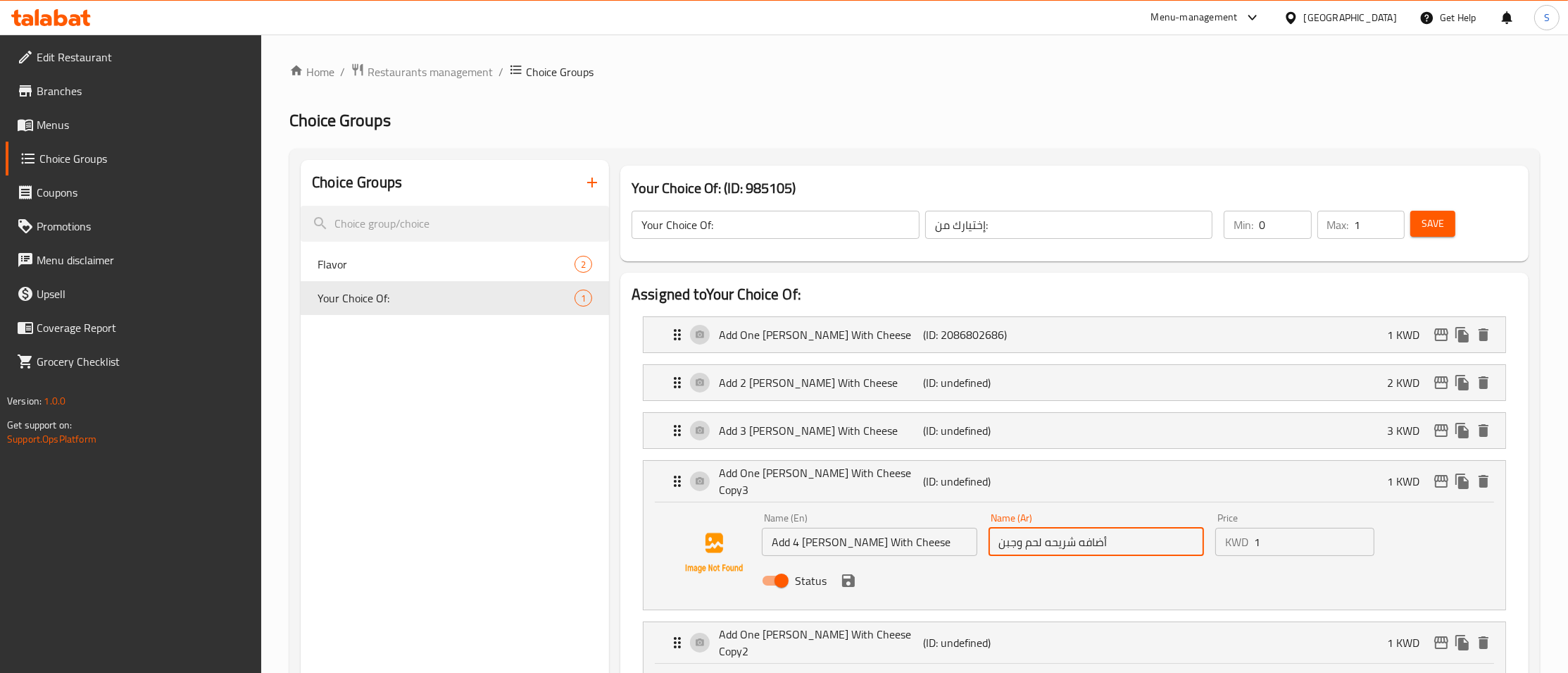
click at [1074, 541] on input "أضافه شريحه لحم وجبن" at bounding box center [1096, 541] width 215 height 28
type input "أضافه 4 شريحه لحم وجبن"
click at [1310, 529] on input "1" at bounding box center [1313, 541] width 120 height 28
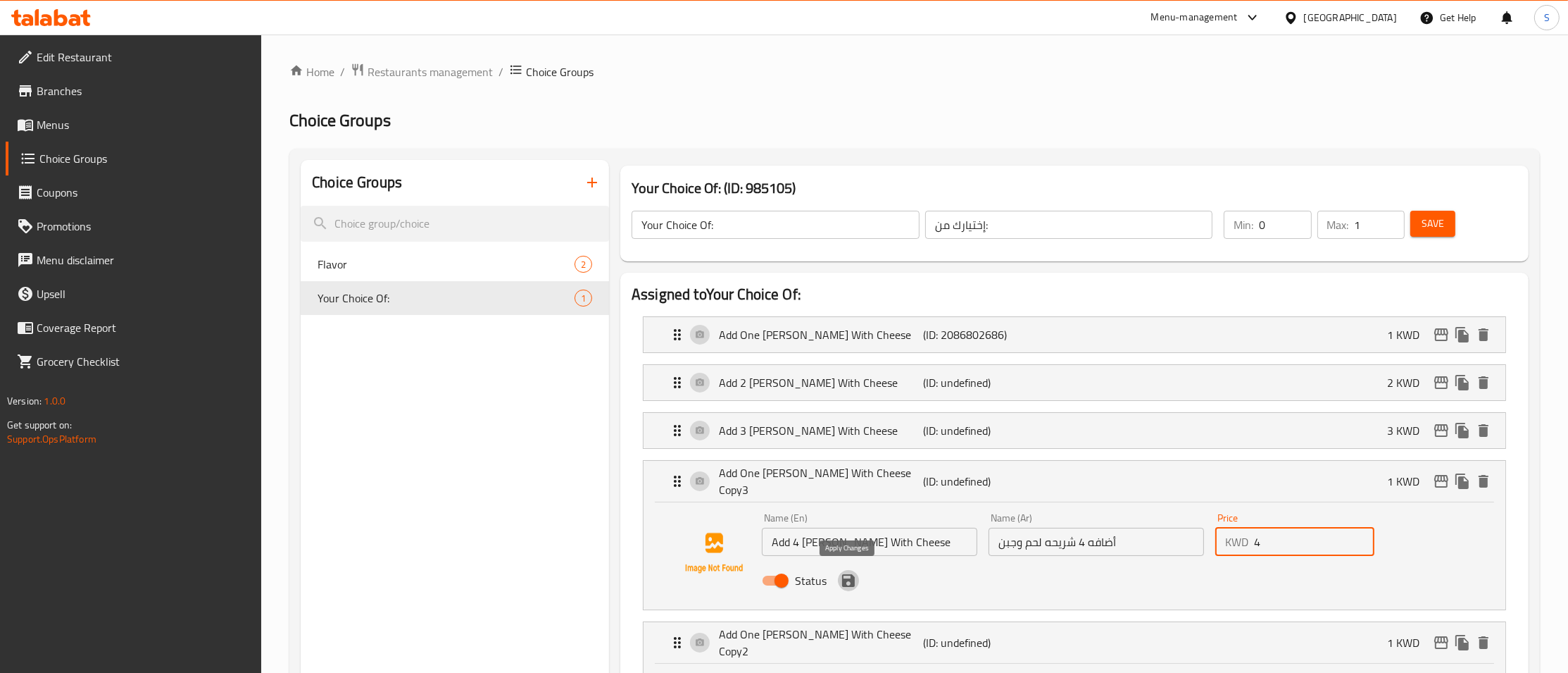
click at [853, 579] on icon "save" at bounding box center [848, 580] width 13 height 13
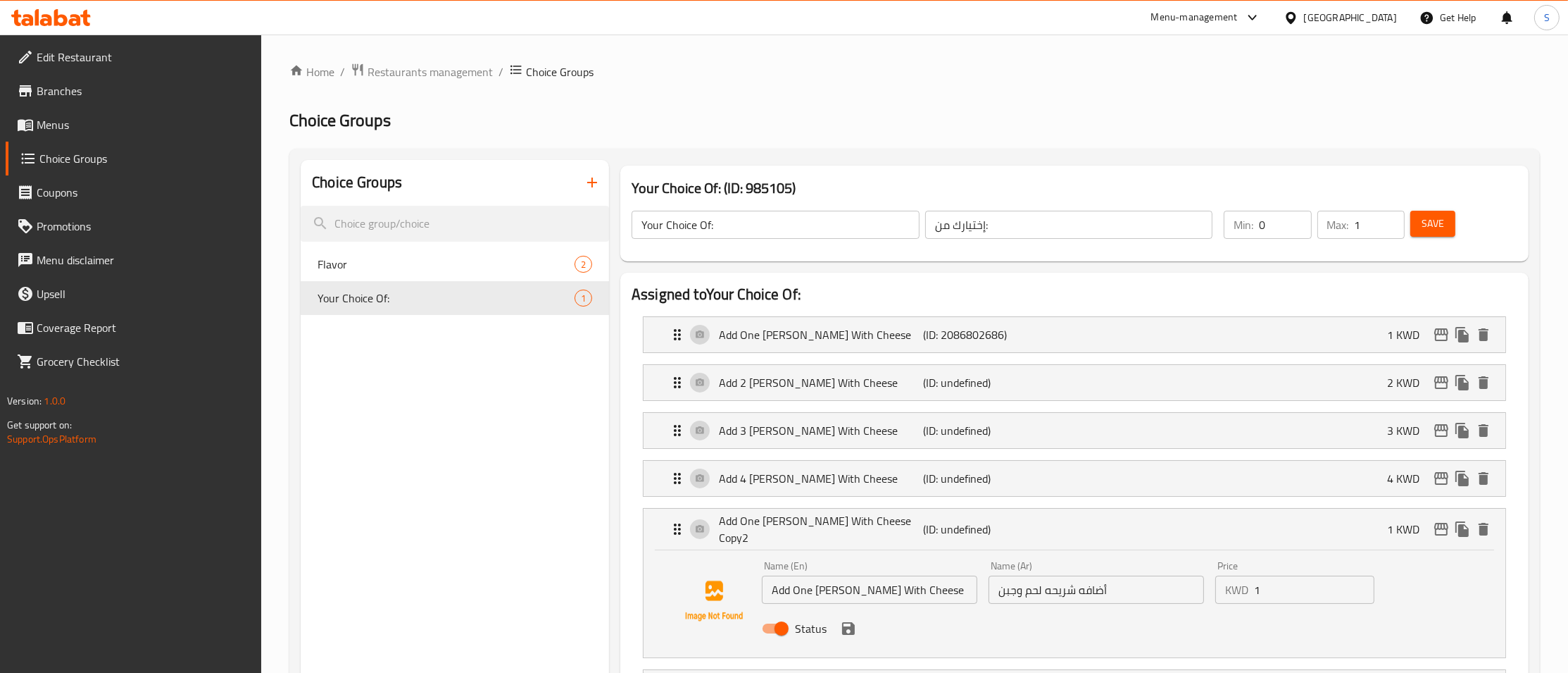
type input "4"
click at [821, 470] on p "Add 4 [PERSON_NAME] With Cheese" at bounding box center [821, 478] width 204 height 17
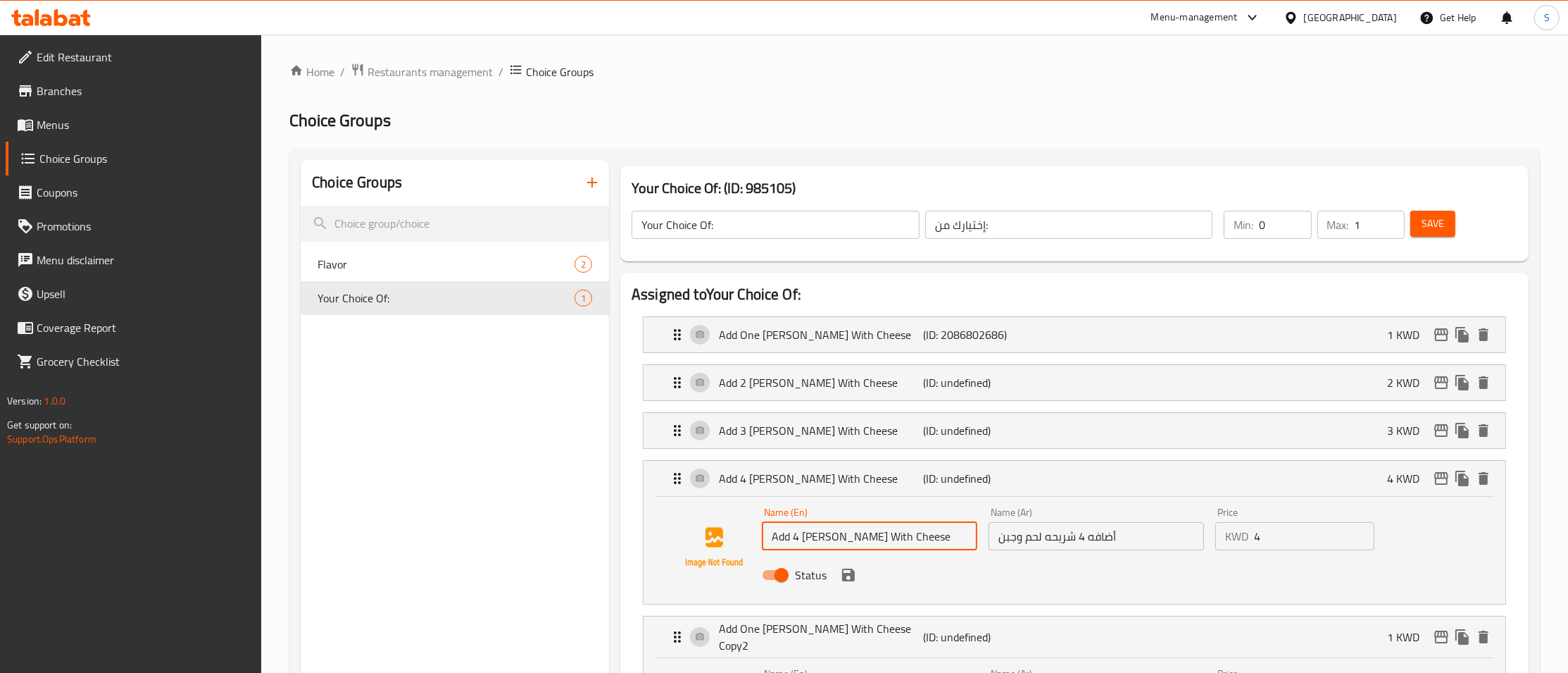
click at [874, 534] on input "Add 4 [PERSON_NAME] With Cheese" at bounding box center [869, 535] width 215 height 28
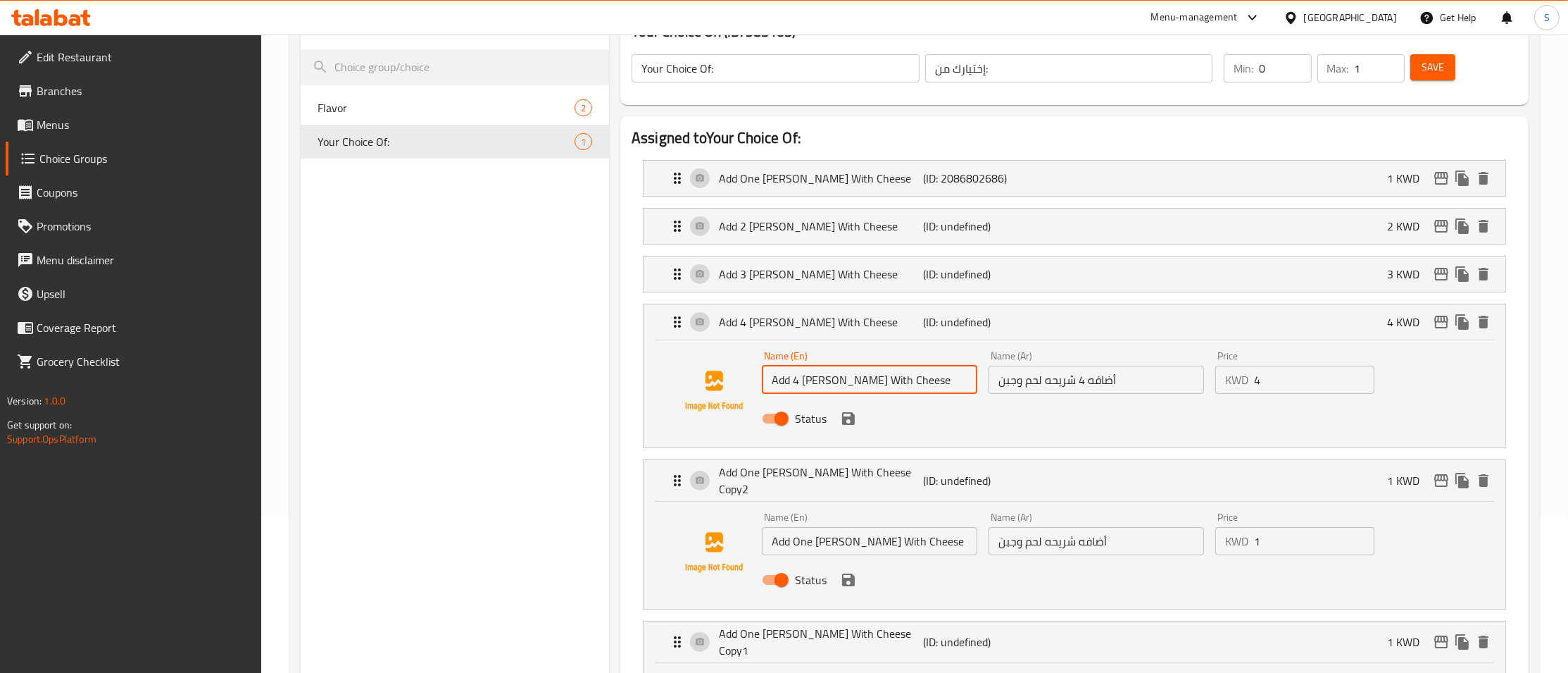
scroll to position [180, 0]
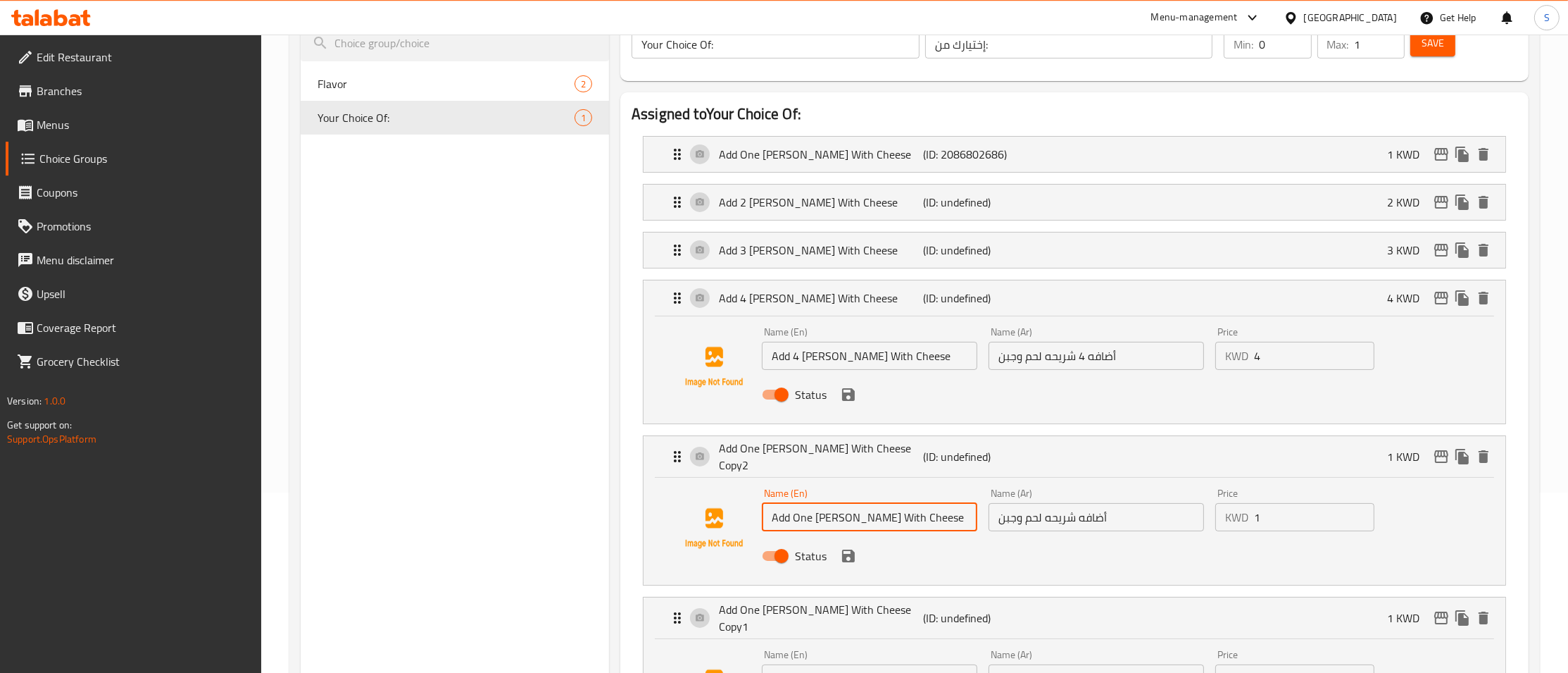
click at [937, 522] on input "Add One [PERSON_NAME] With Cheese Copy2" at bounding box center [869, 516] width 215 height 28
paste input "4 [PERSON_NAME] With Cheese"
type input "Add 4 [PERSON_NAME] With Cheese"
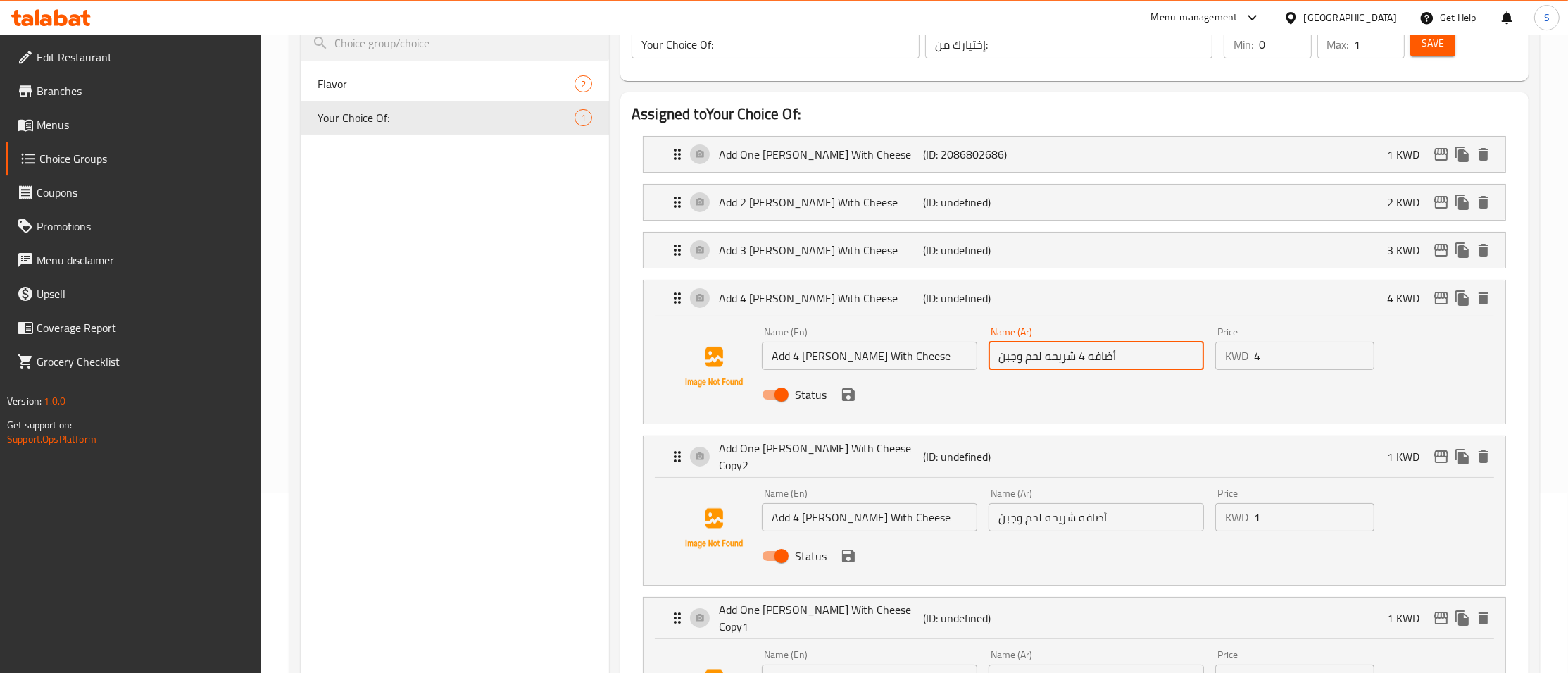
click at [1051, 343] on input "أضافه 4 شريحه لحم وجبن" at bounding box center [1096, 355] width 215 height 28
click at [1075, 513] on input "أضافه شريحه لحم وجبن" at bounding box center [1096, 516] width 215 height 28
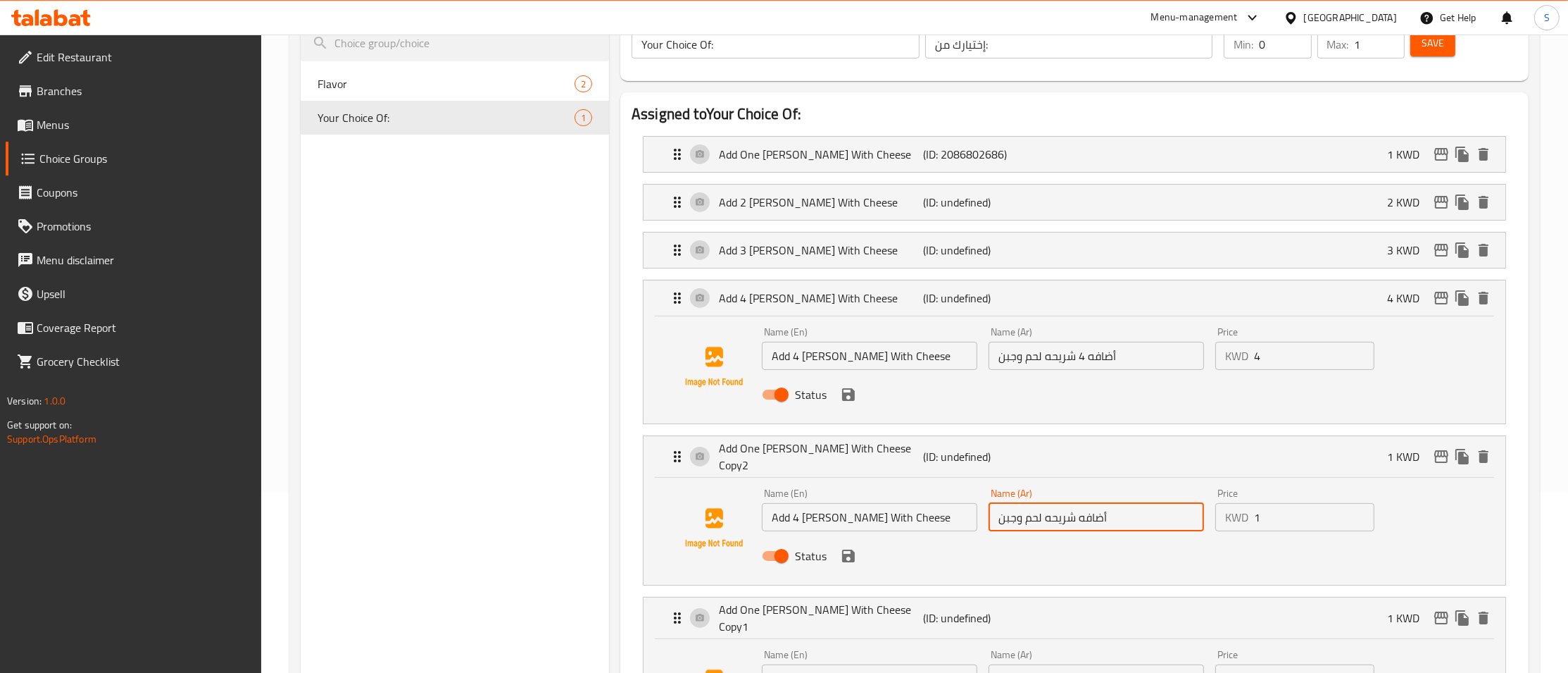
paste input "4"
type input "أضافه 4 شريحه لحم وجبن"
click at [1290, 504] on input "1" at bounding box center [1313, 516] width 120 height 28
type input "5"
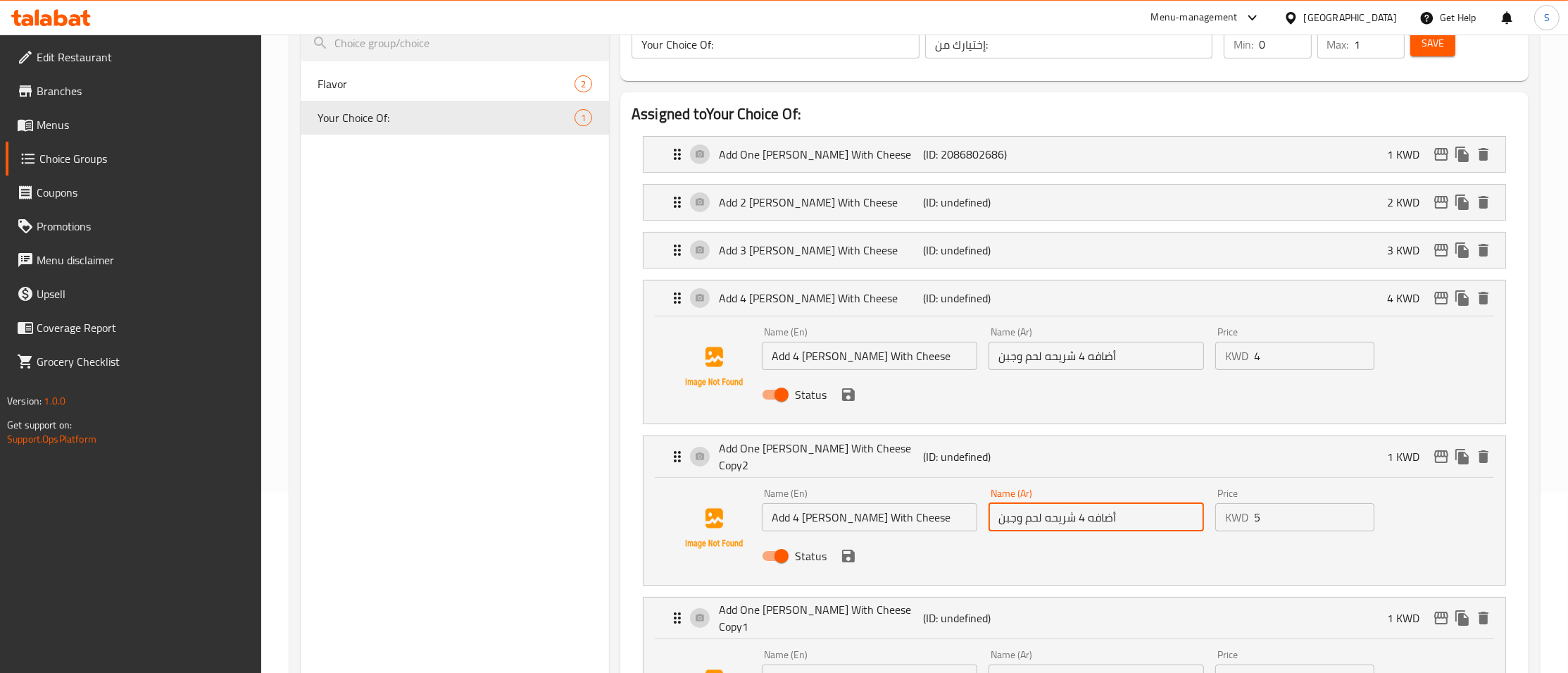
click at [1085, 515] on input "أضافه 4 شريحه لحم وجبن" at bounding box center [1096, 516] width 215 height 28
type input "أضافه 5 شريحه لحم وجبن"
click at [793, 510] on input "Add 4 [PERSON_NAME] With Cheese" at bounding box center [869, 516] width 215 height 28
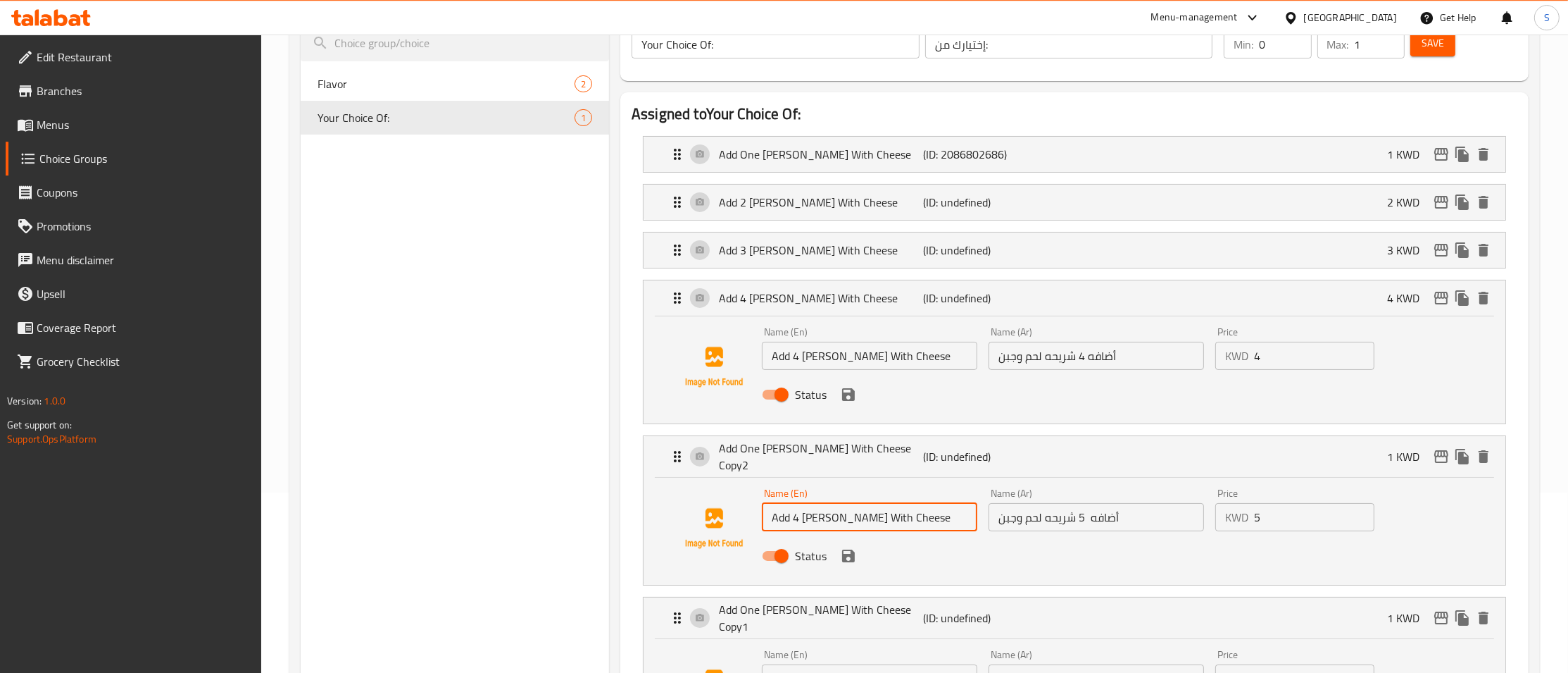
click at [793, 510] on input "Add 4 [PERSON_NAME] With Cheese" at bounding box center [869, 516] width 215 height 28
type input "Add 5 [PERSON_NAME] With Cheese"
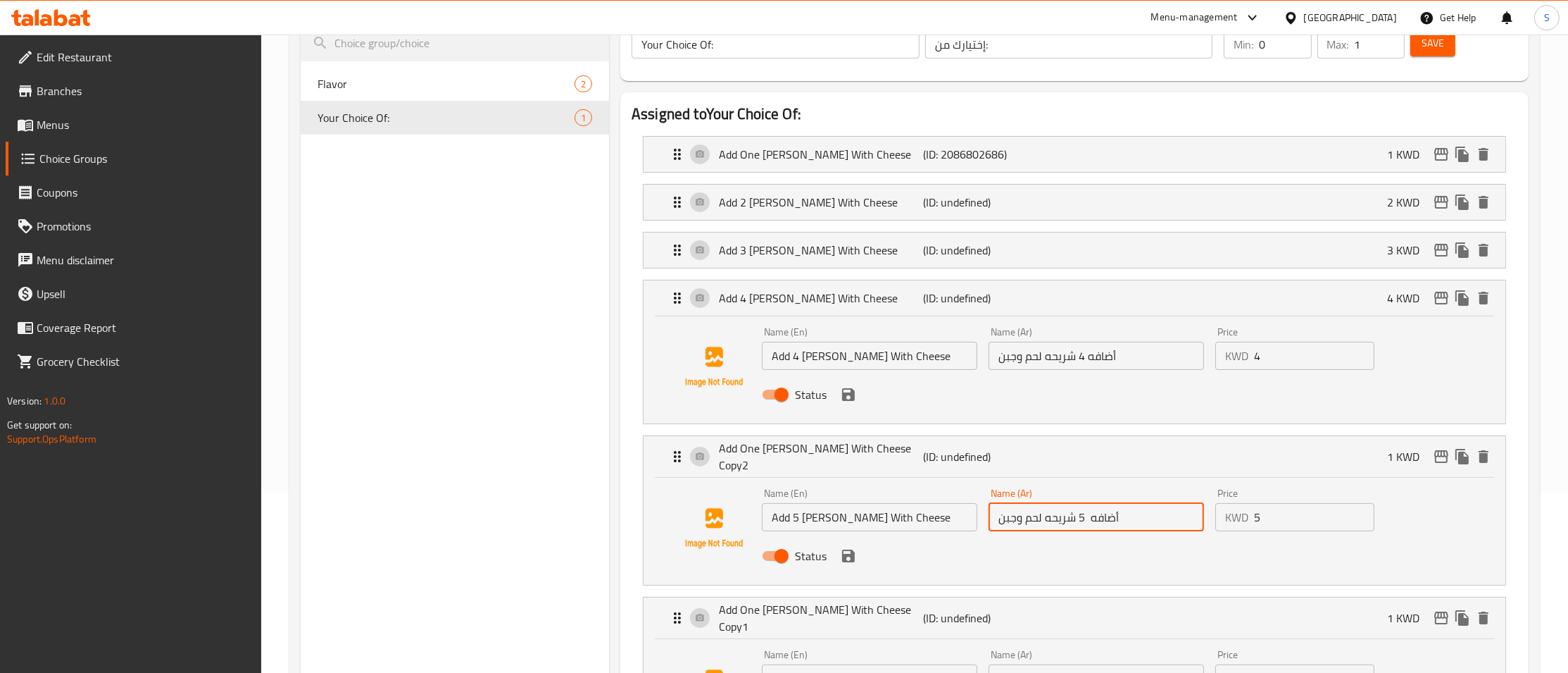
click at [1082, 510] on input "أضافه 5 شريحه لحم وجبن" at bounding box center [1096, 516] width 215 height 28
click at [853, 394] on icon "save" at bounding box center [848, 394] width 13 height 13
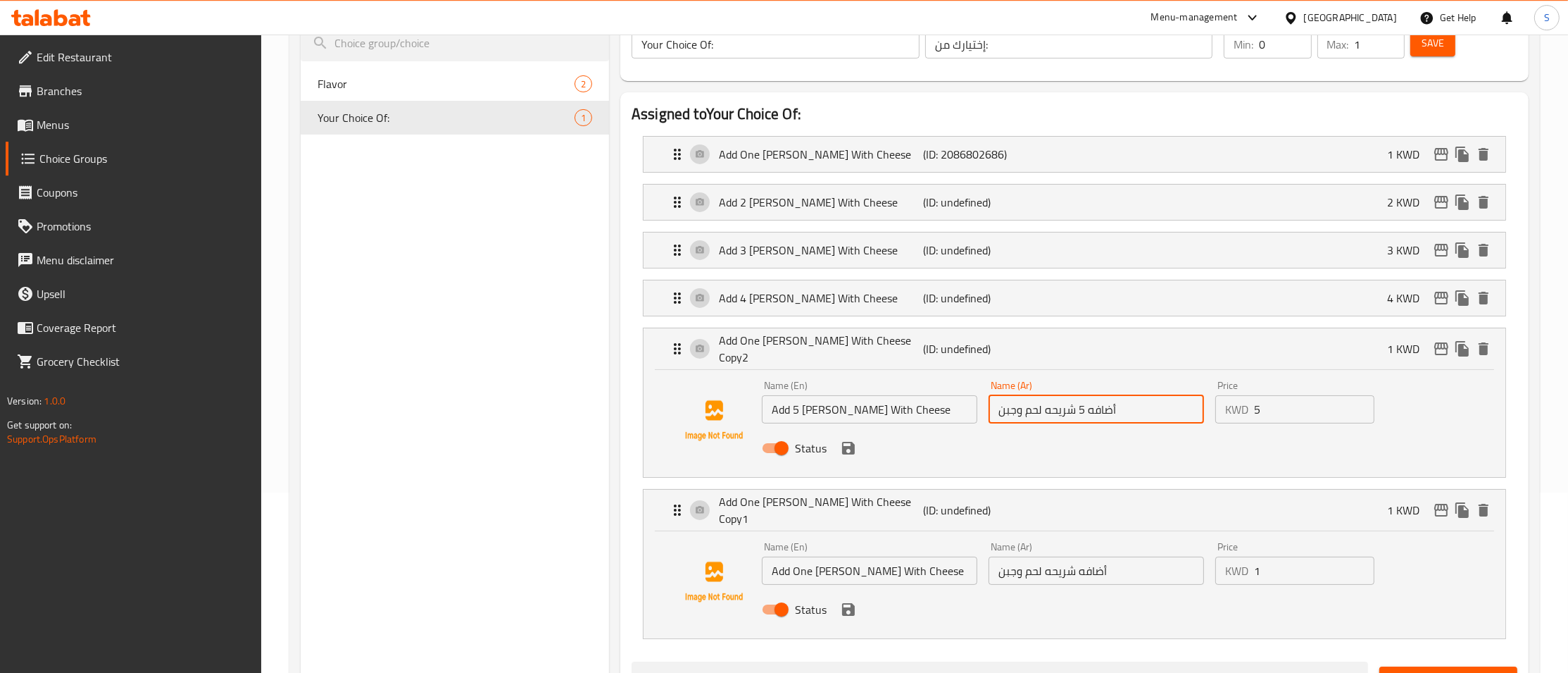
click at [1276, 429] on div "Status" at bounding box center [1096, 448] width 681 height 38
type input "أضافه 5 شريحه لحم وجبن"
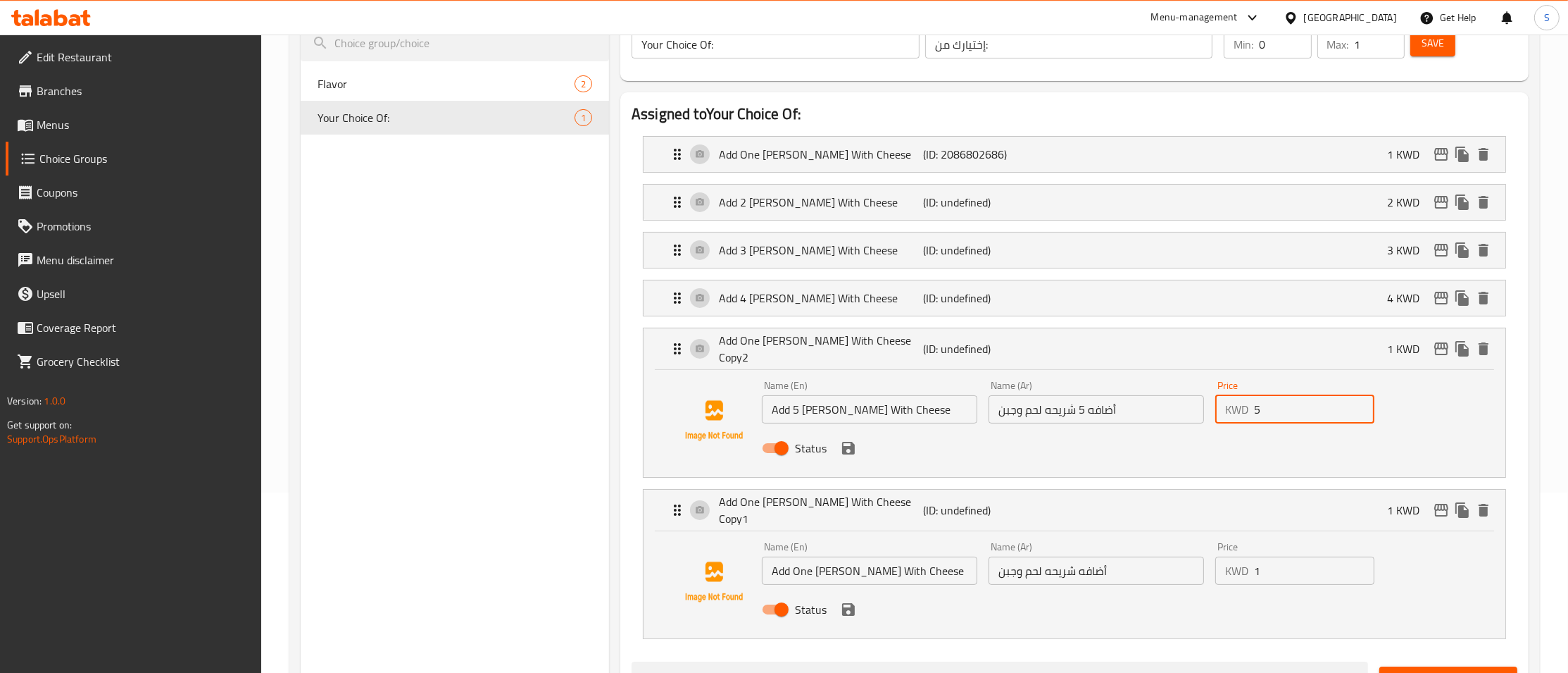
click at [1283, 399] on input "5" at bounding box center [1313, 409] width 120 height 28
type input "6"
type input "5"
click at [849, 439] on icon "save" at bounding box center [848, 448] width 17 height 17
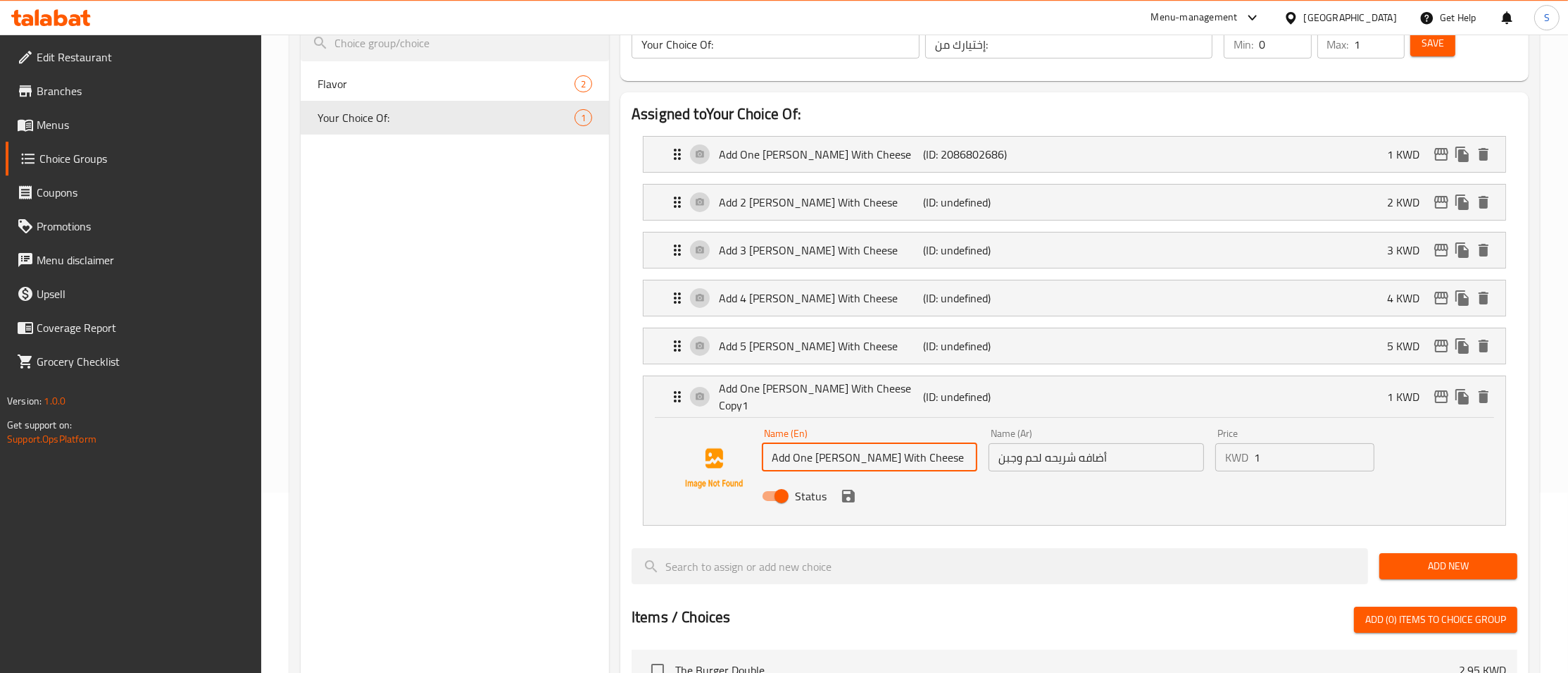
click at [809, 454] on input "Add One [PERSON_NAME] With Cheese Copy1" at bounding box center [869, 457] width 215 height 28
click at [916, 456] on input "Add 6 [PERSON_NAME] With Cheese Copy1" at bounding box center [869, 457] width 215 height 28
click at [916, 456] on input "Add 6 [PERSON_NAME] With Cheese" at bounding box center [869, 457] width 215 height 28
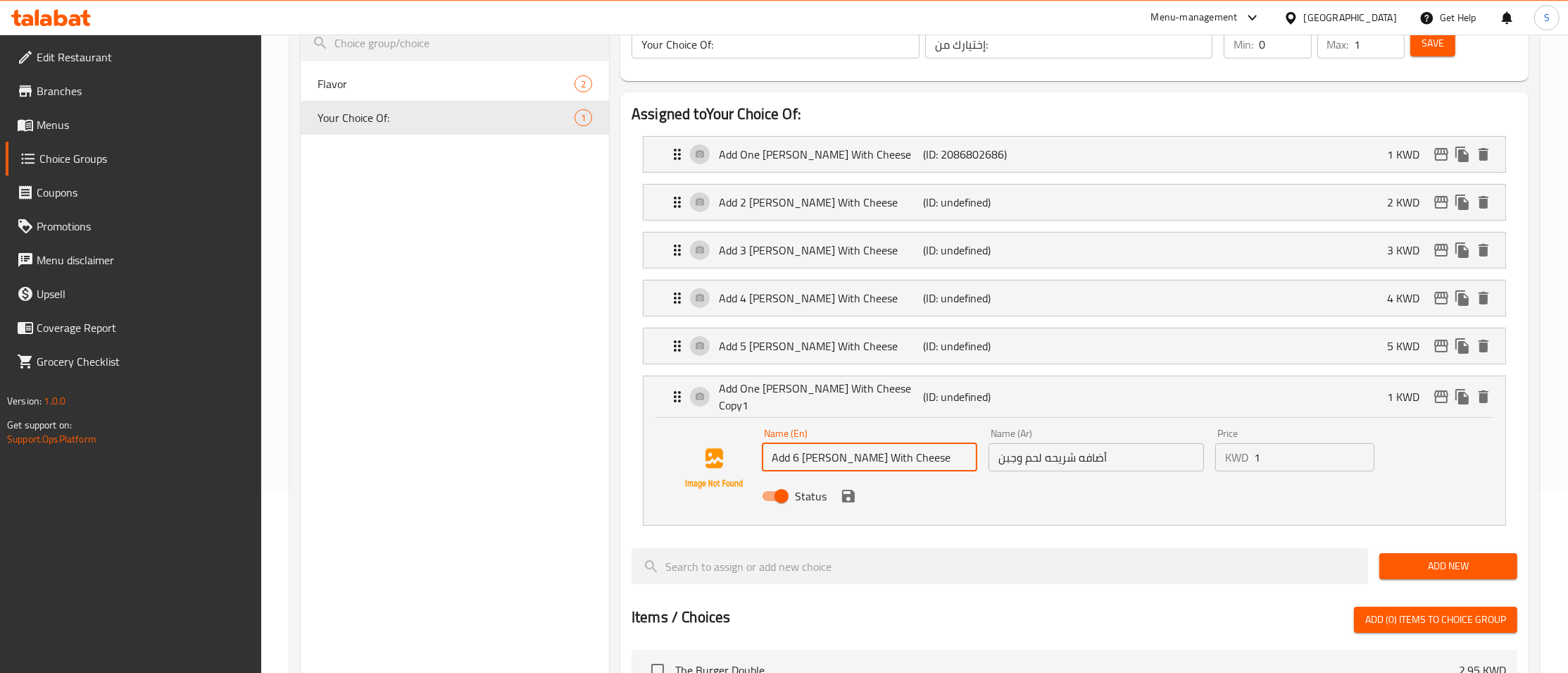
click at [916, 456] on input "Add 6 [PERSON_NAME] With Cheese" at bounding box center [869, 457] width 215 height 28
type input "Add 6 [PERSON_NAME] With Cheese"
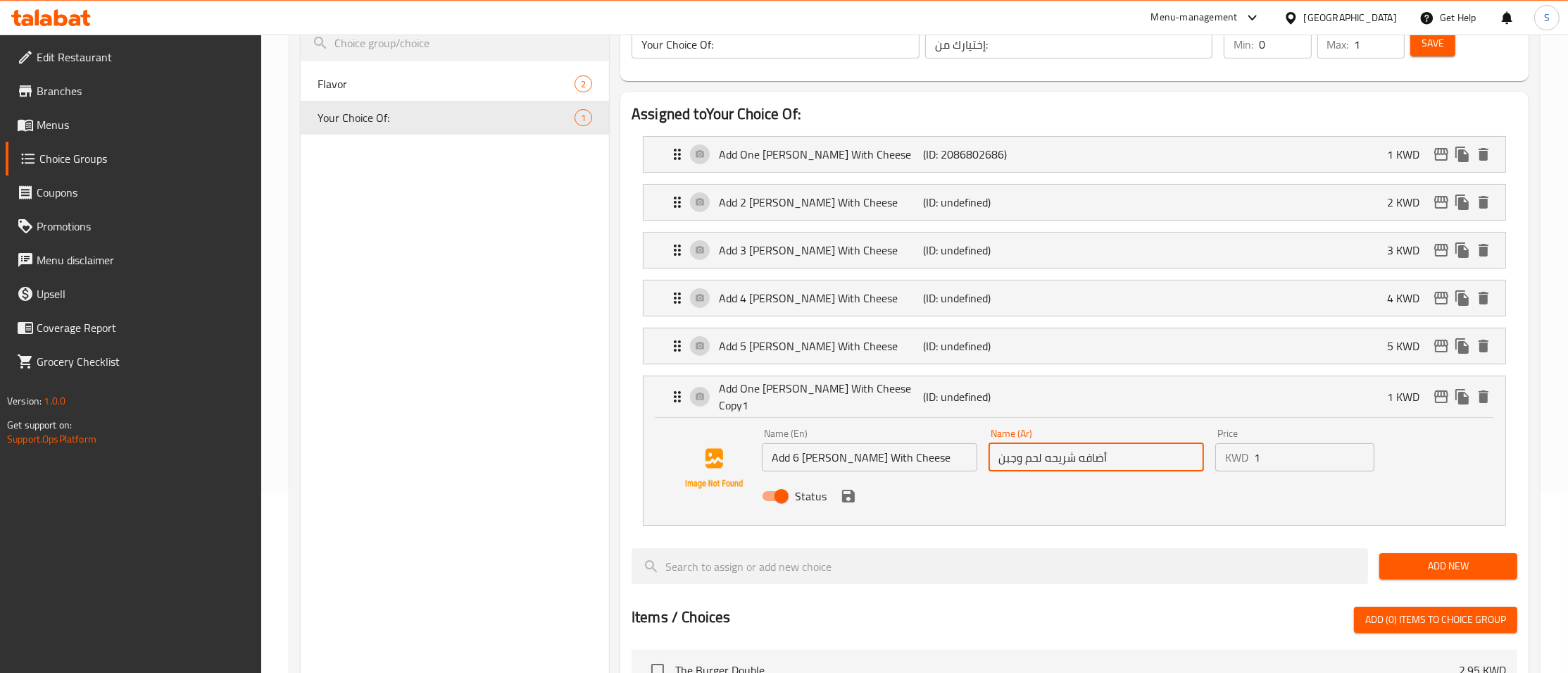
click at [1074, 451] on input "أضافه شريحه لحم وجبن" at bounding box center [1096, 457] width 215 height 28
type input "أضافه 6 شريحه لحم وجبن"
click at [1297, 457] on input "1" at bounding box center [1313, 457] width 120 height 28
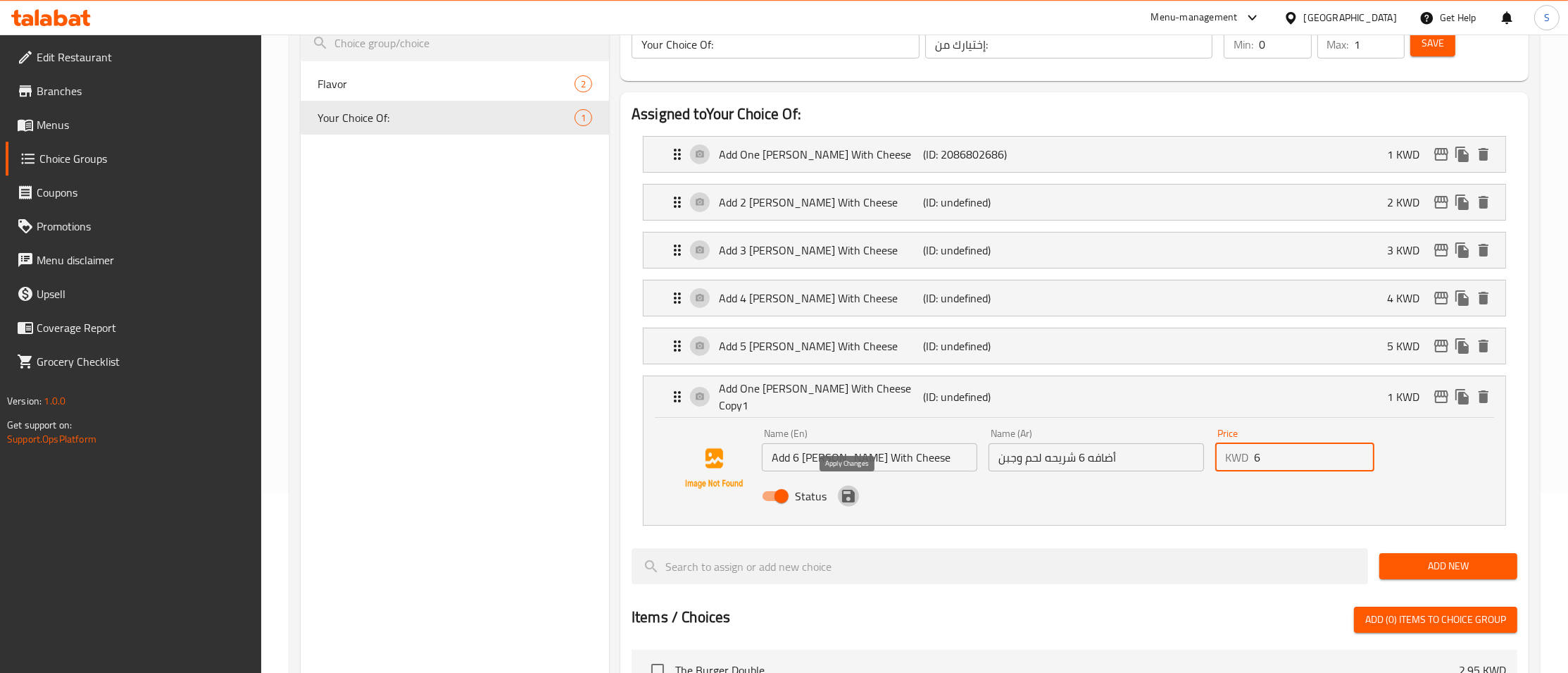
click at [850, 498] on icon "save" at bounding box center [848, 496] width 17 height 17
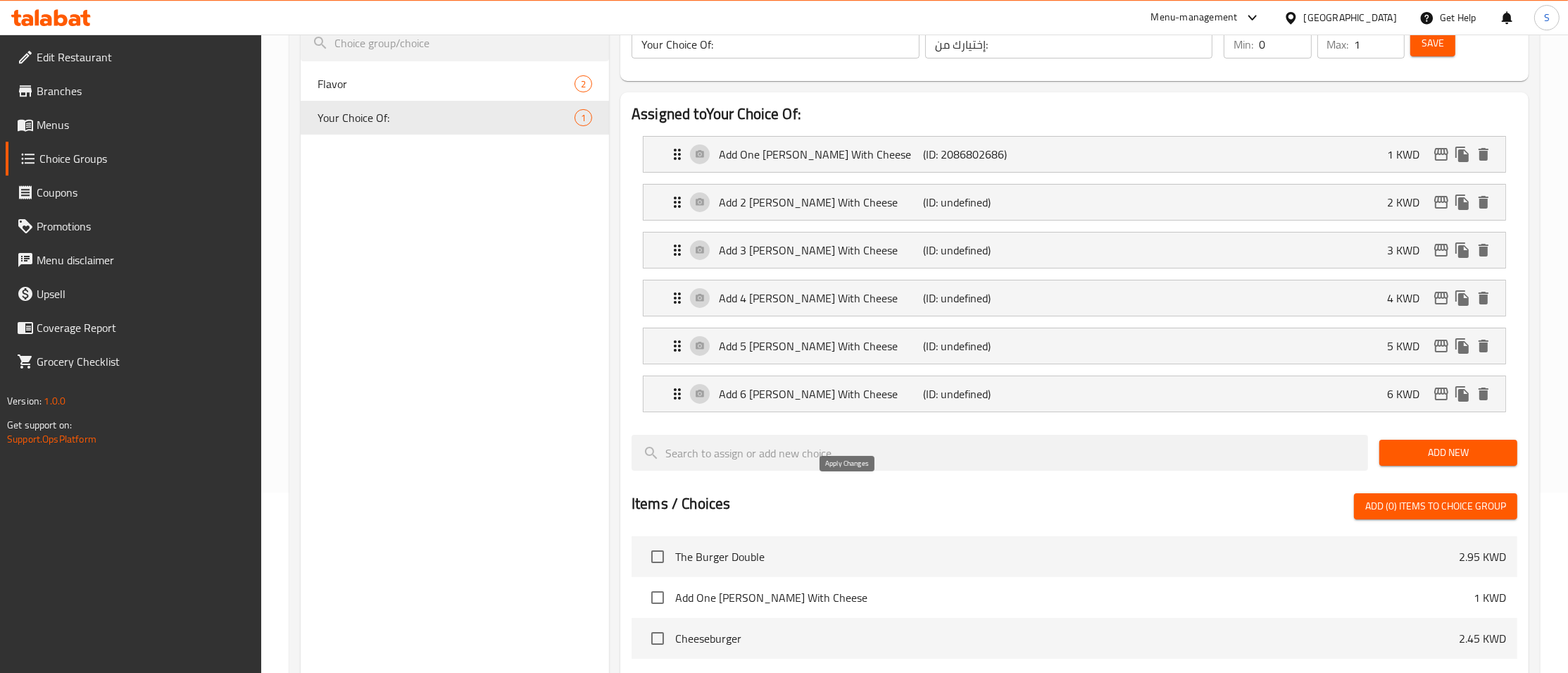
type input "6"
click at [1416, 47] on button "Save" at bounding box center [1433, 43] width 45 height 26
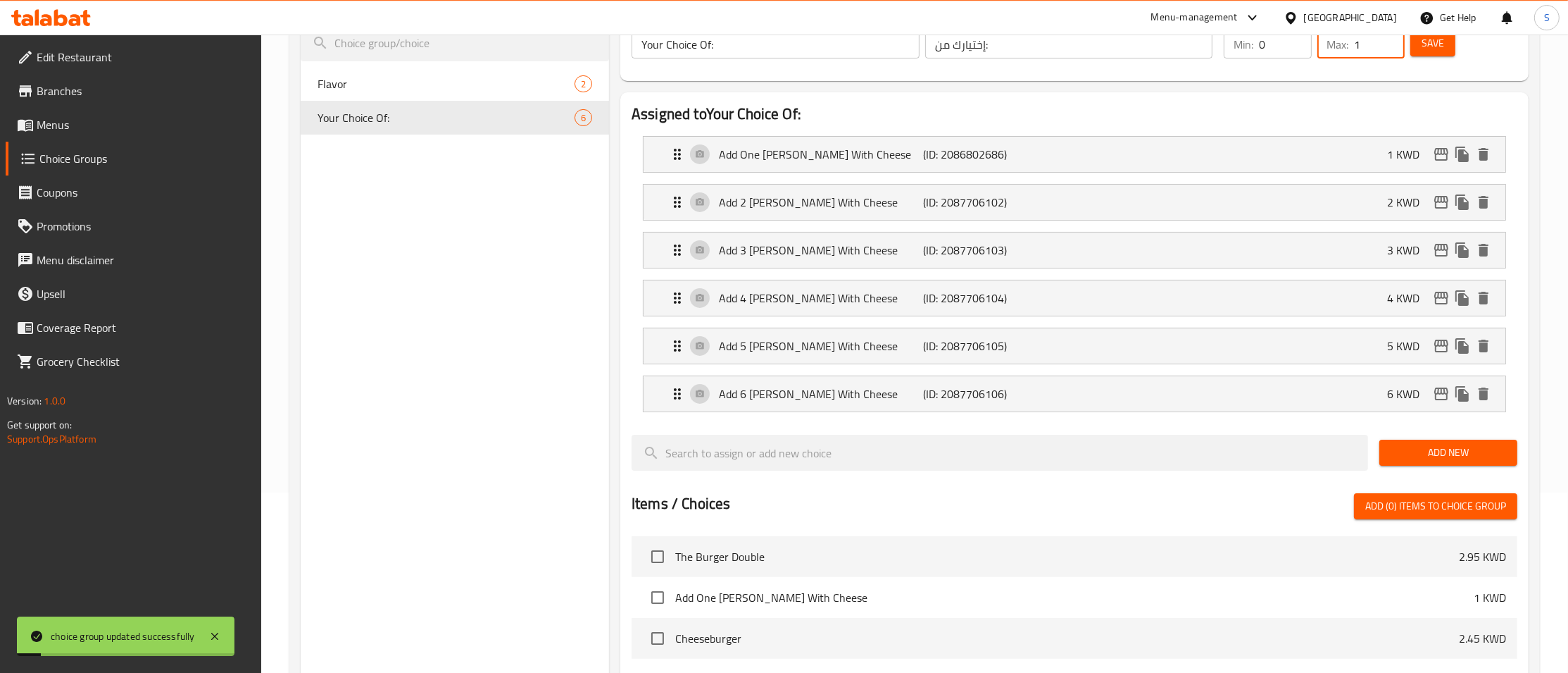
click at [1356, 42] on input "1" at bounding box center [1379, 44] width 50 height 28
click at [1442, 43] on span "Save" at bounding box center [1433, 43] width 23 height 17
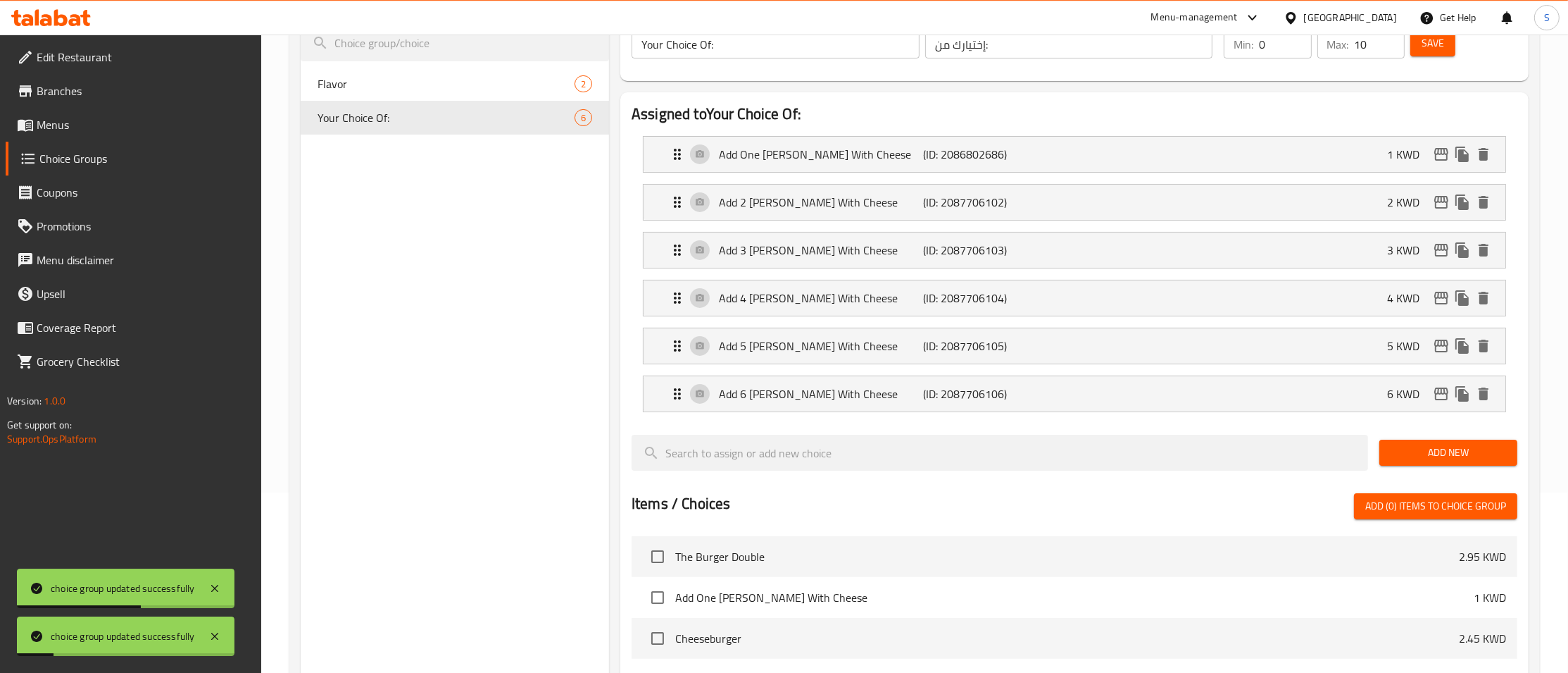
click at [1361, 39] on input "10" at bounding box center [1379, 44] width 50 height 28
type input "1"
click at [1442, 40] on span "Save" at bounding box center [1433, 43] width 23 height 17
click at [1025, 157] on p "(ID: 2086802686)" at bounding box center [991, 154] width 136 height 17
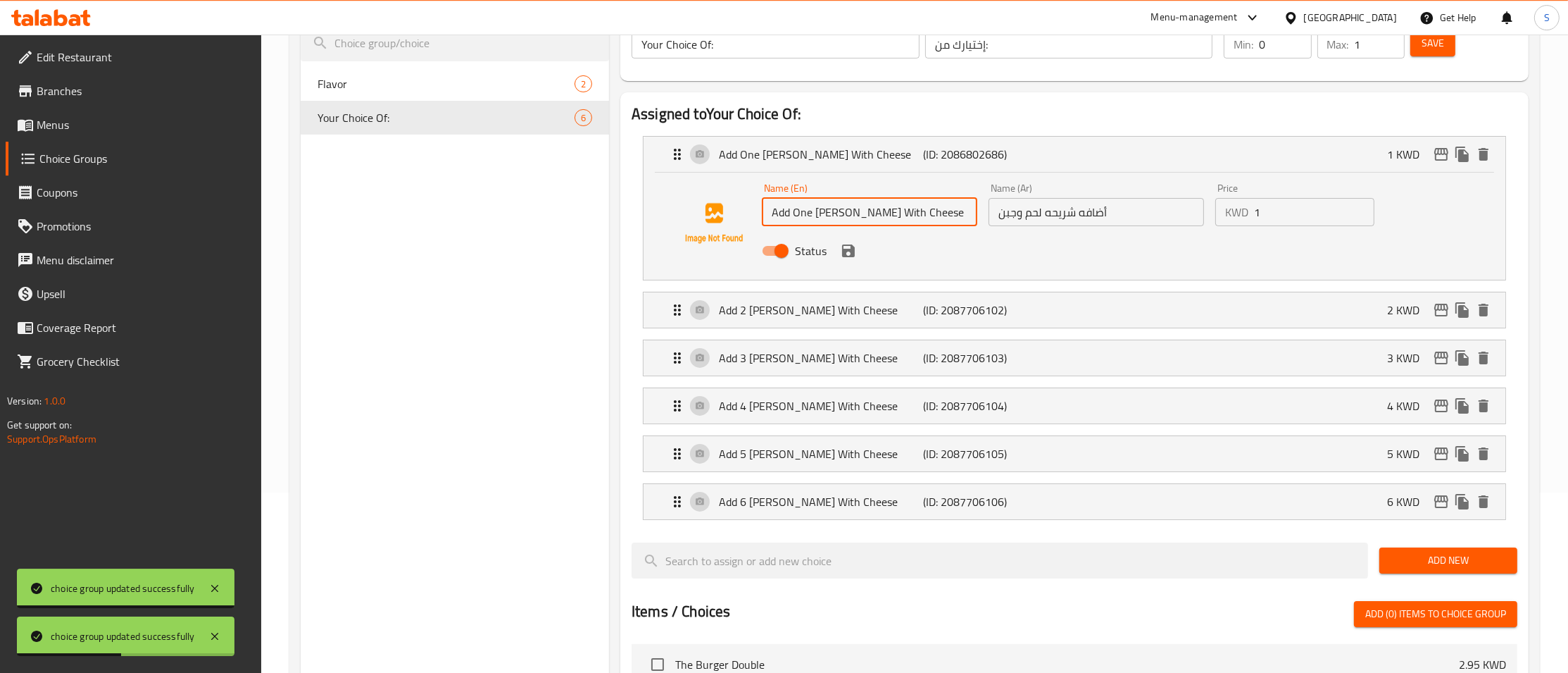
click at [797, 211] on input "Add One [PERSON_NAME] With Cheese" at bounding box center [869, 212] width 215 height 28
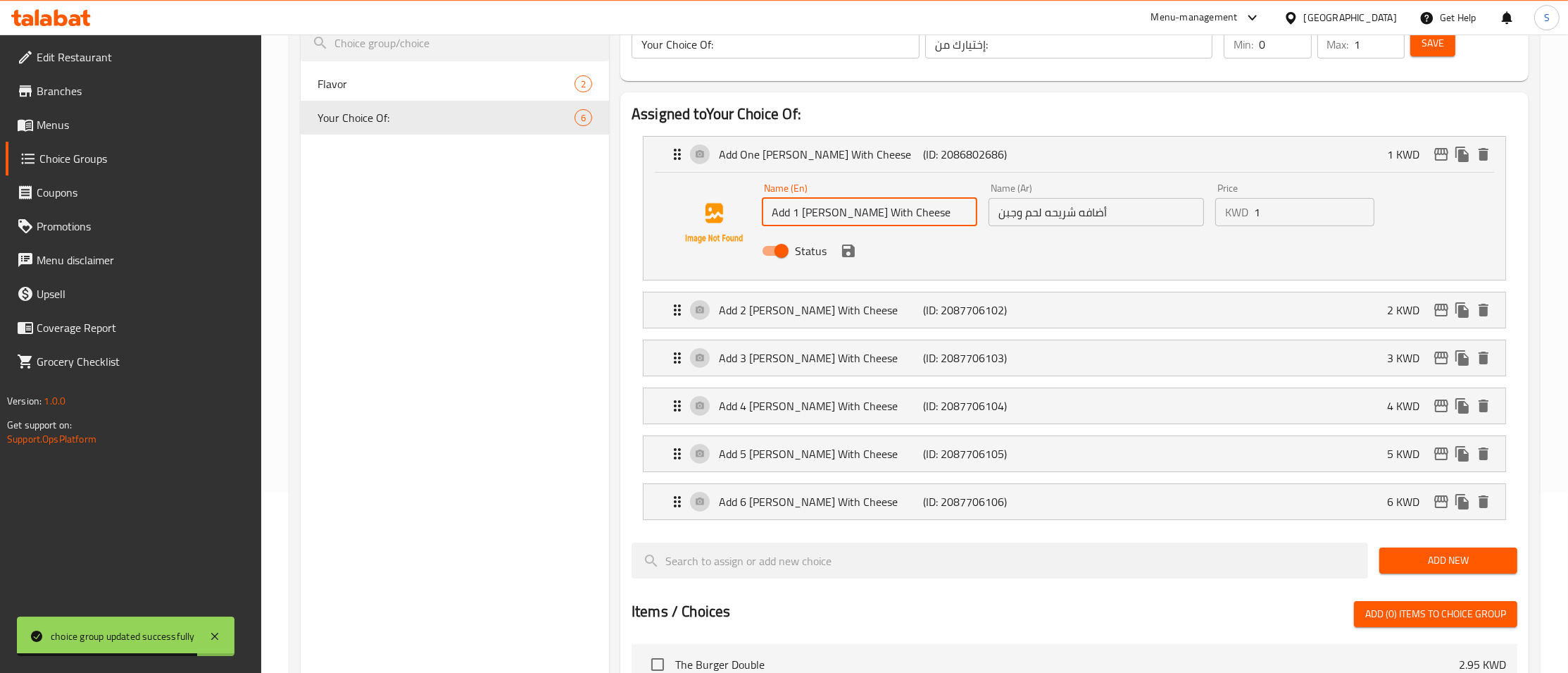
type input "Add 1 [PERSON_NAME] With Cheese"
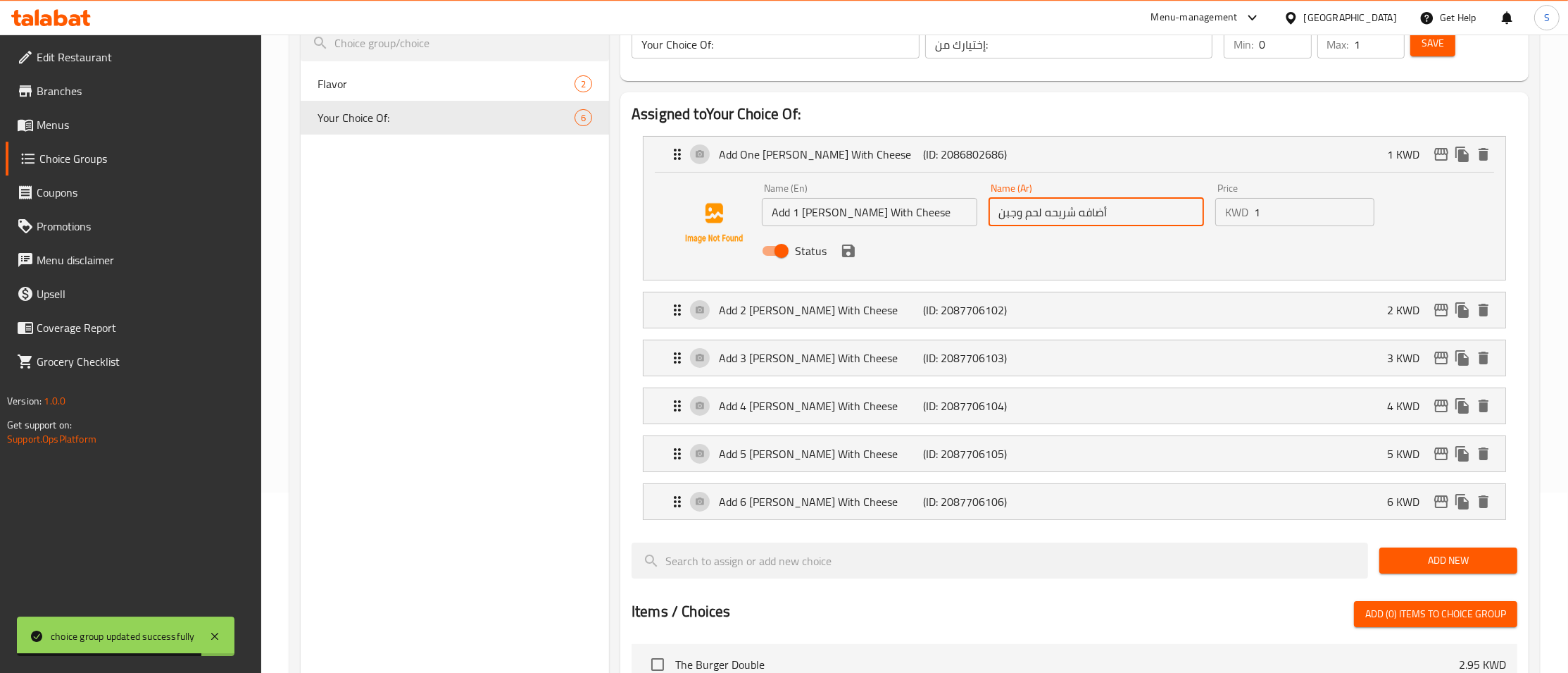
click at [1077, 211] on input "أضافه شريحه لحم وجبن" at bounding box center [1096, 212] width 215 height 28
click at [1088, 208] on input "أضافه 1 شريحه لحم وجبن" at bounding box center [1096, 212] width 215 height 28
click at [842, 247] on icon "save" at bounding box center [848, 250] width 13 height 13
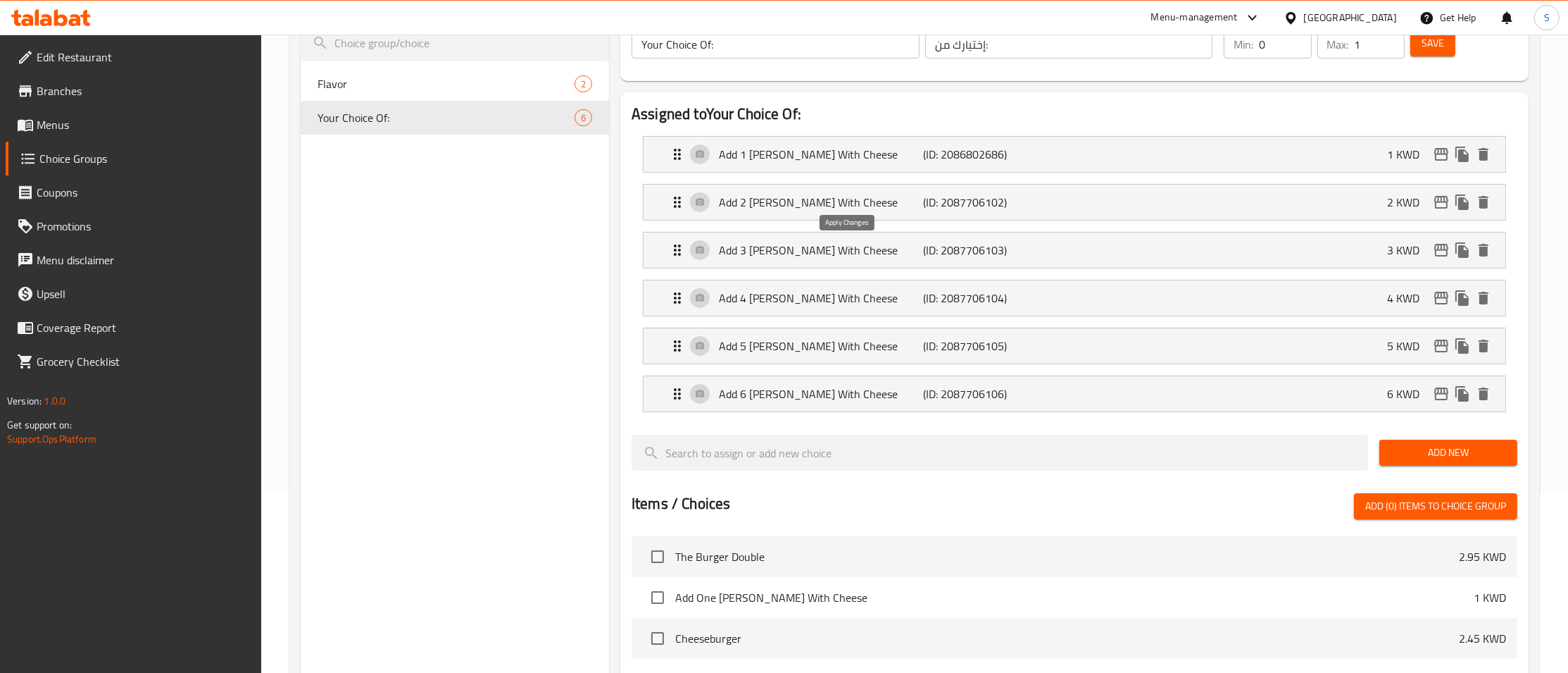
type input "أضافه 1 شريحه لحم وجبن"
click at [1422, 44] on span "Save" at bounding box center [1433, 43] width 23 height 17
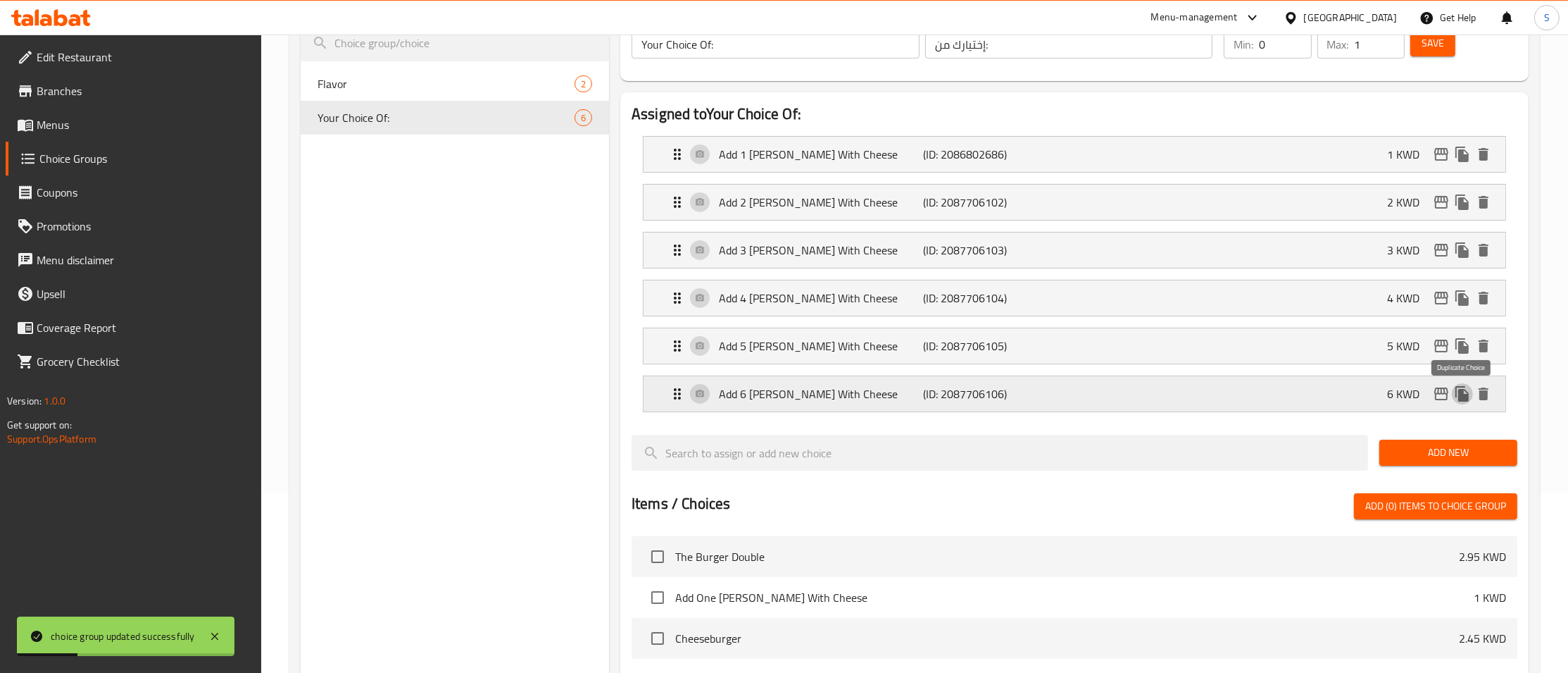
click at [1466, 398] on icon "duplicate" at bounding box center [1462, 393] width 14 height 15
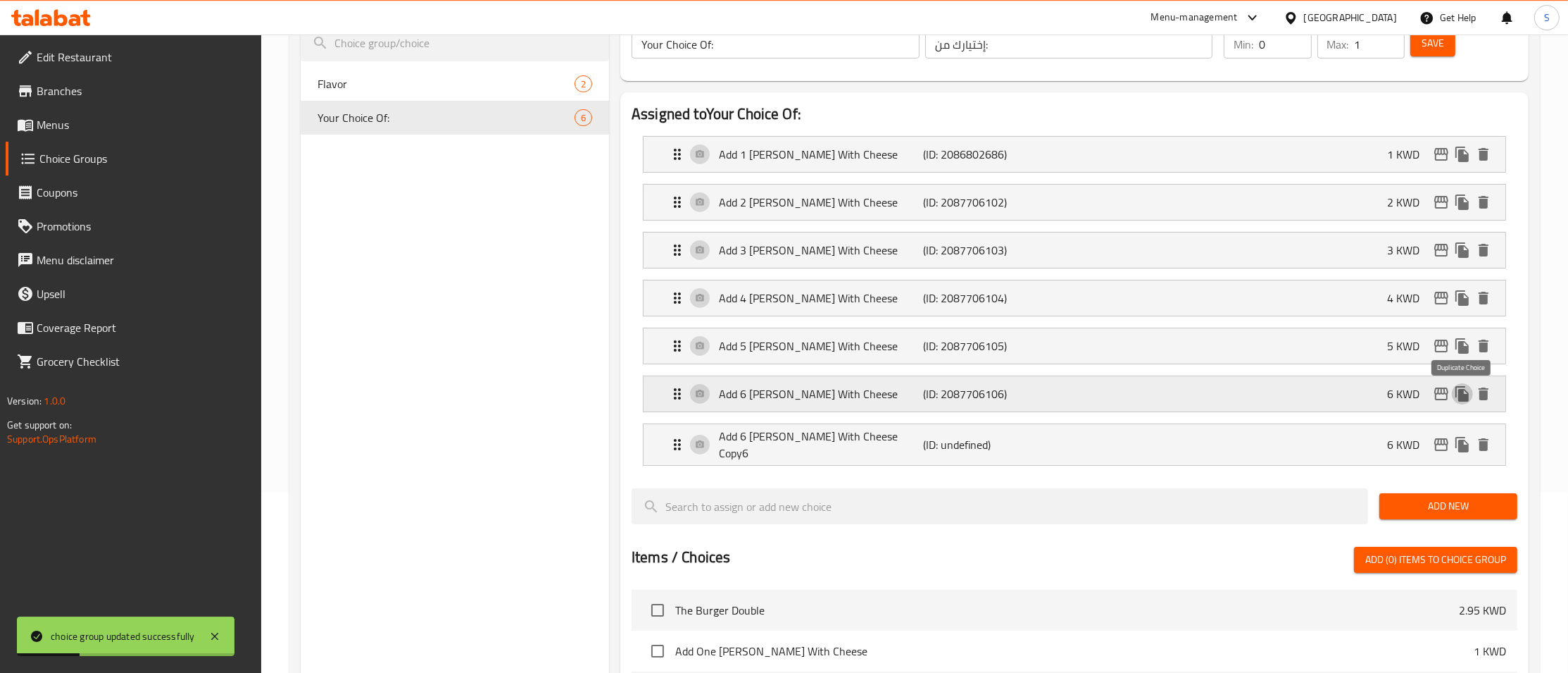
click at [1466, 398] on icon "duplicate" at bounding box center [1462, 393] width 14 height 15
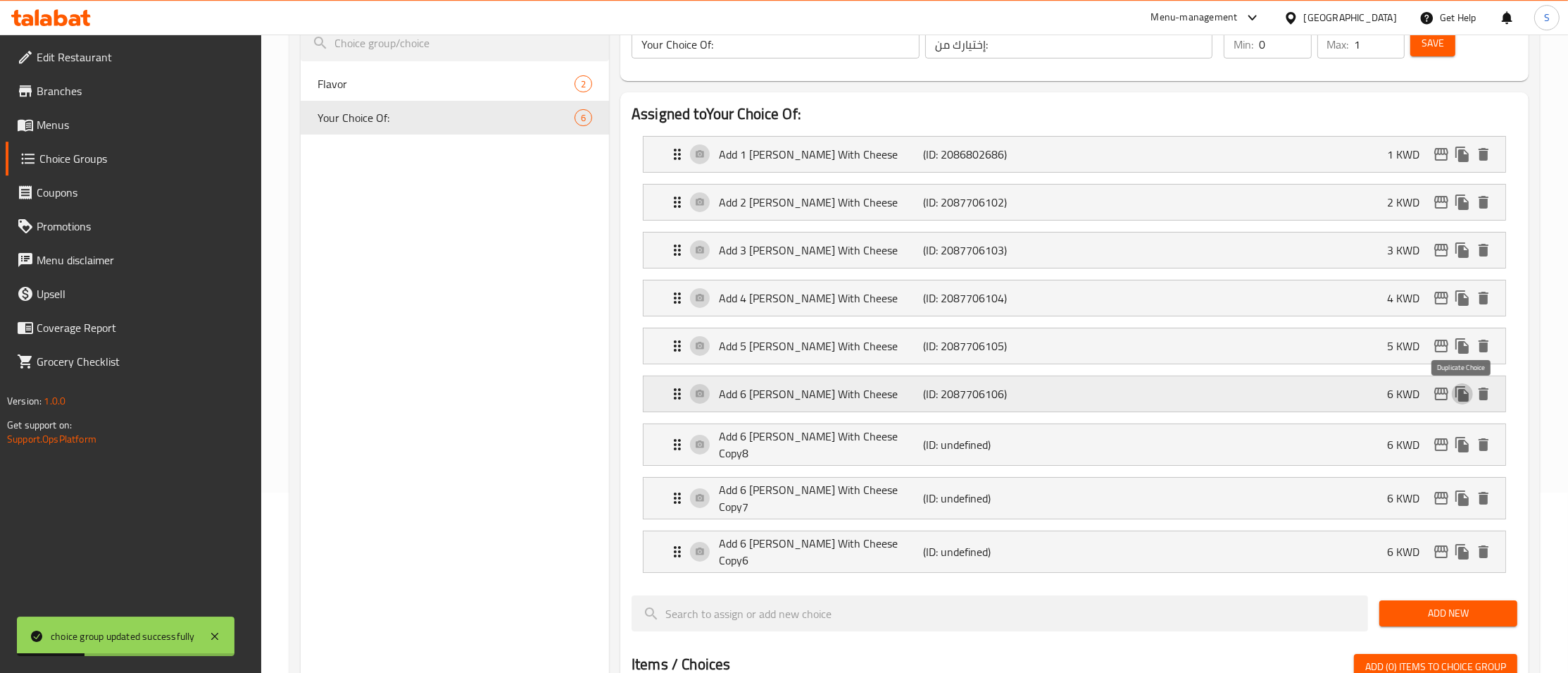
click at [1466, 398] on icon "duplicate" at bounding box center [1462, 393] width 14 height 15
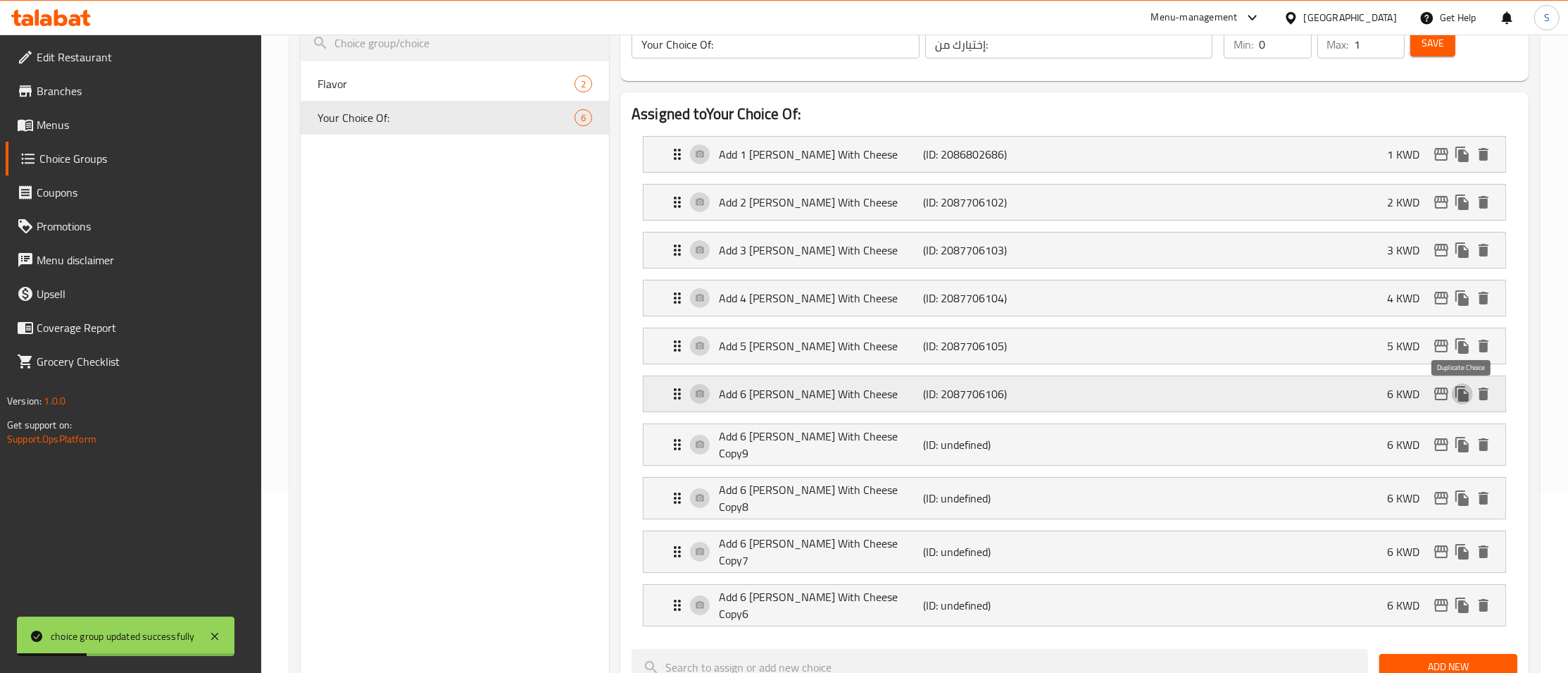
click at [1466, 398] on icon "duplicate" at bounding box center [1462, 393] width 14 height 15
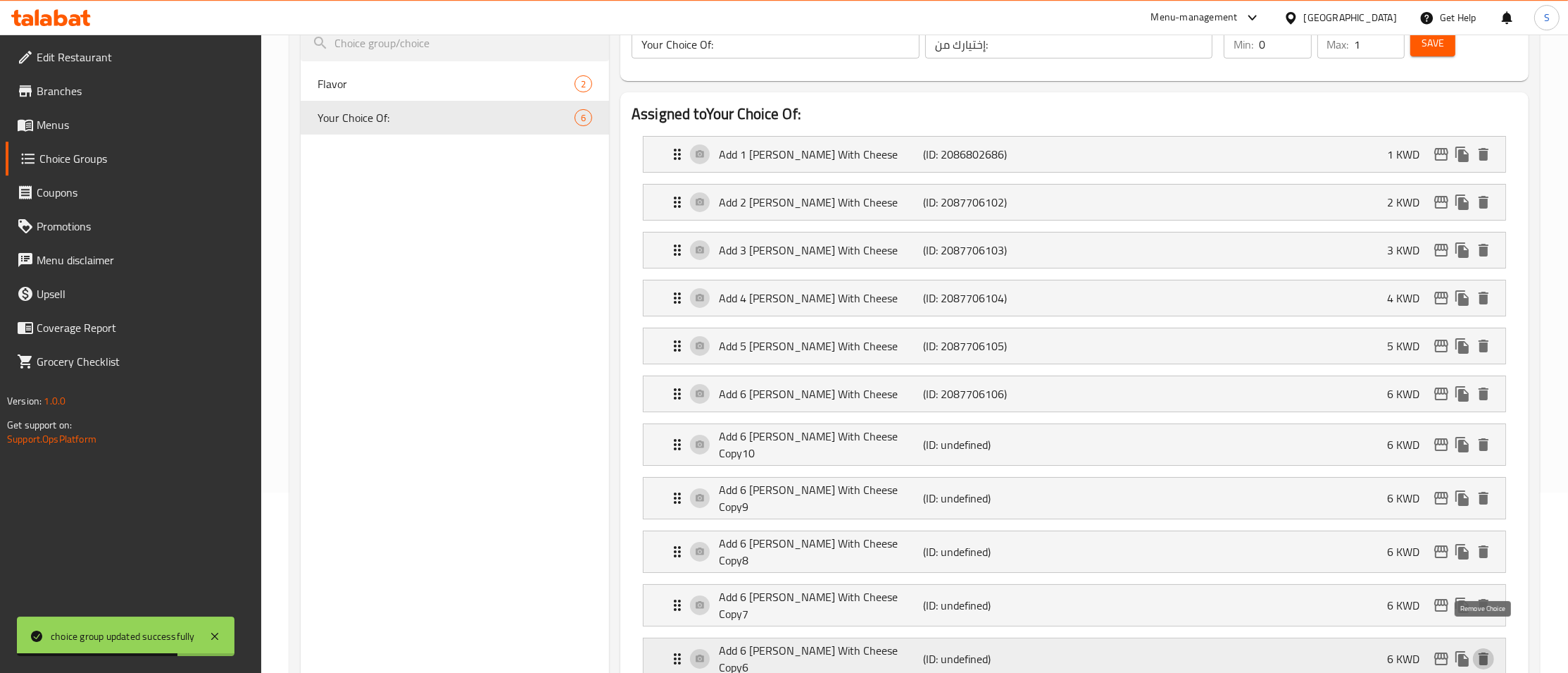
click at [1486, 653] on icon "delete" at bounding box center [1483, 659] width 10 height 13
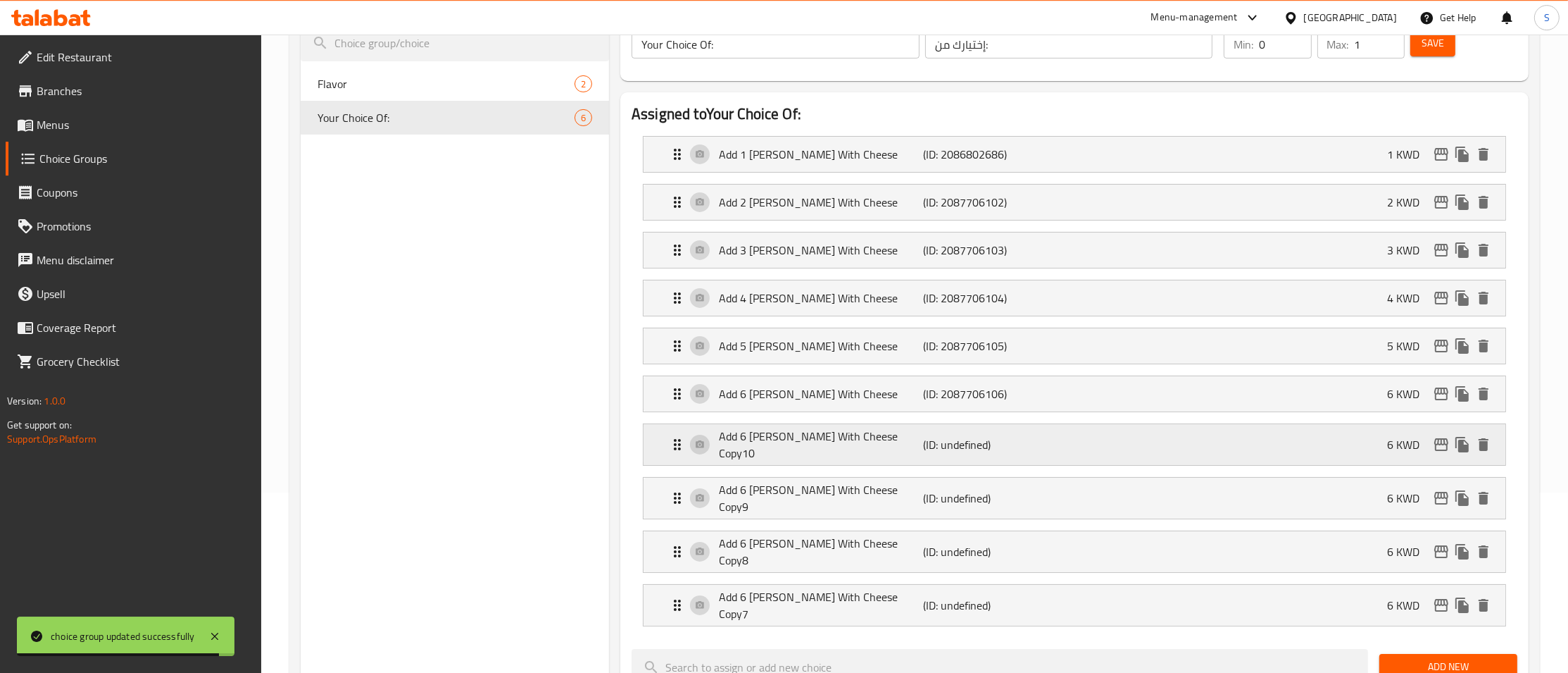
click at [772, 453] on p "Add 6 [PERSON_NAME] With Cheese Copy10" at bounding box center [821, 444] width 204 height 34
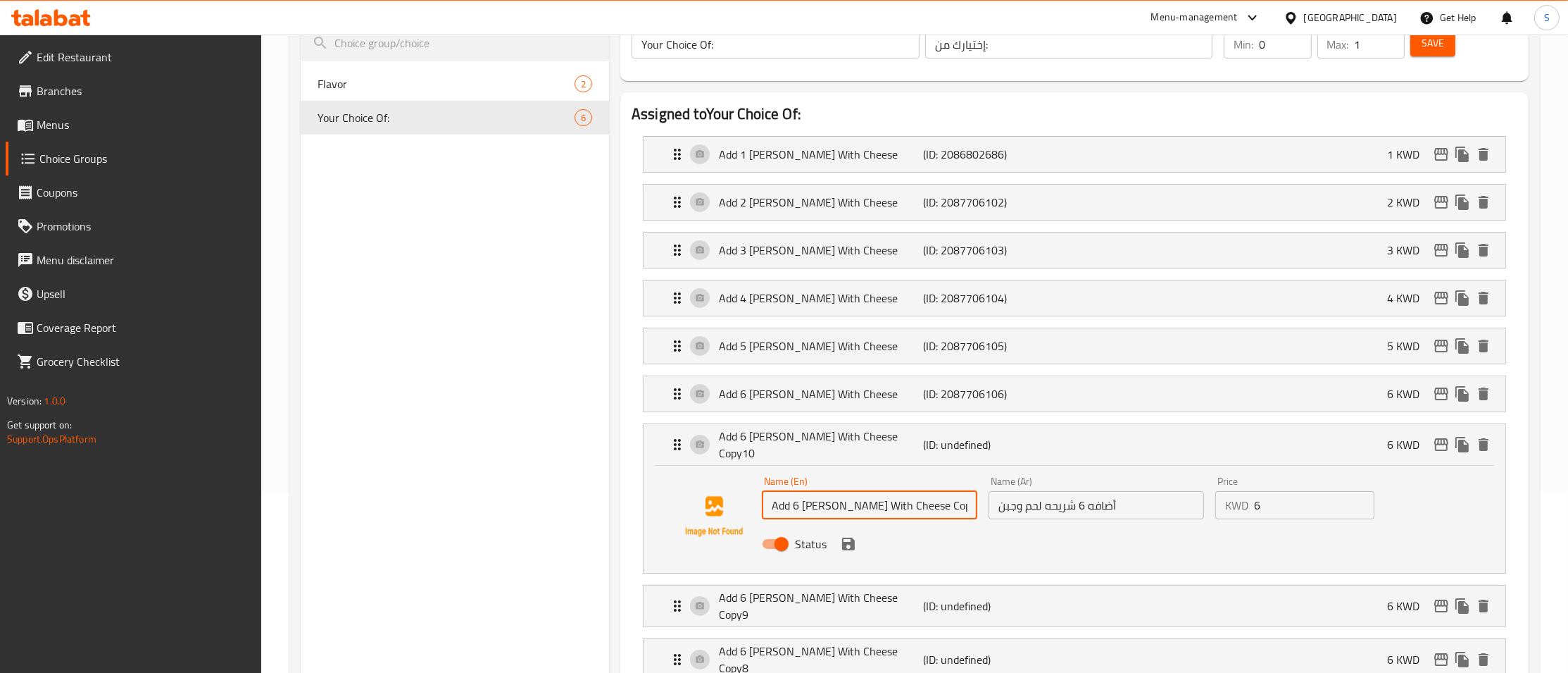
click at [900, 491] on input "Add 6 [PERSON_NAME] With Cheese Copy10" at bounding box center [869, 504] width 215 height 28
type input "Add 7 [PERSON_NAME] With Cheese"
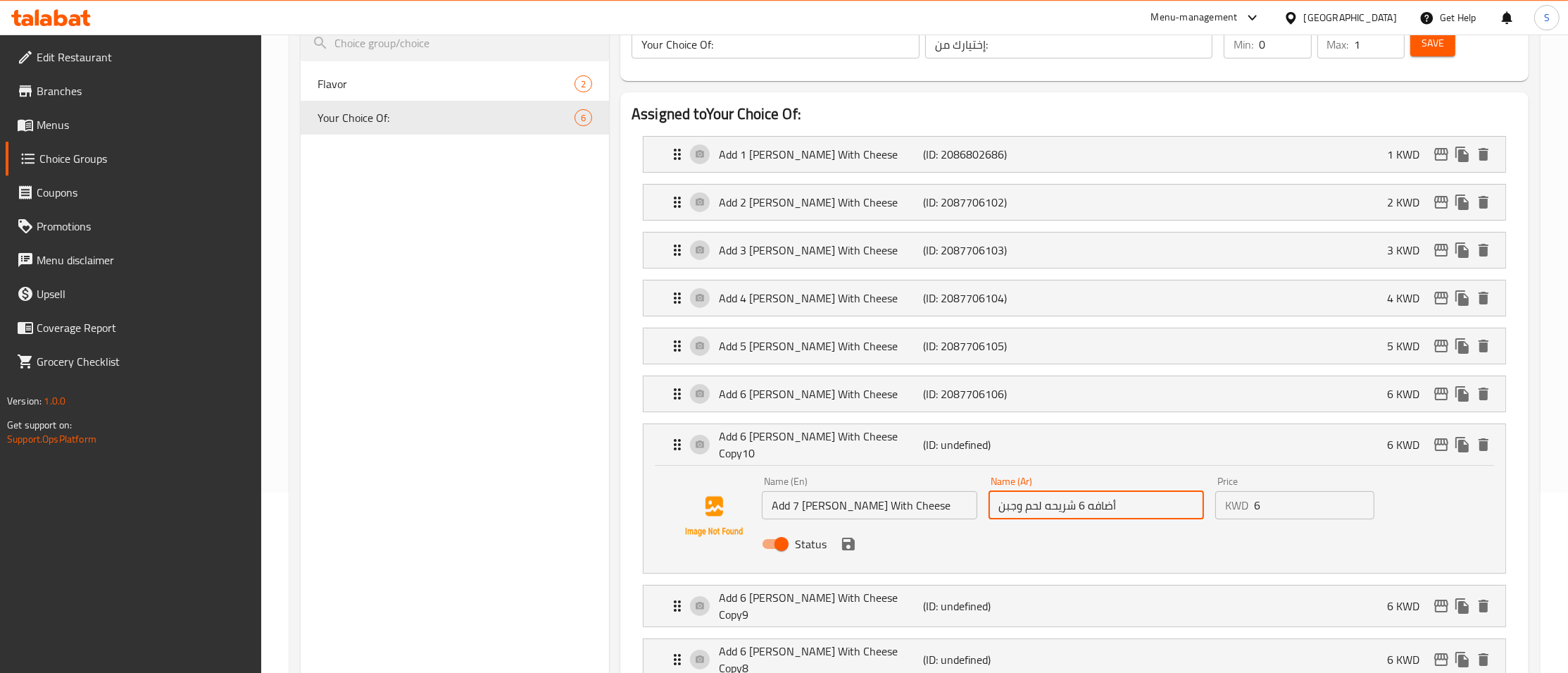
click at [1080, 507] on input "أضافه 6 شريحه لحم وجبن" at bounding box center [1096, 504] width 215 height 28
type input "أضافه 7 شريحه لحم وجبن"
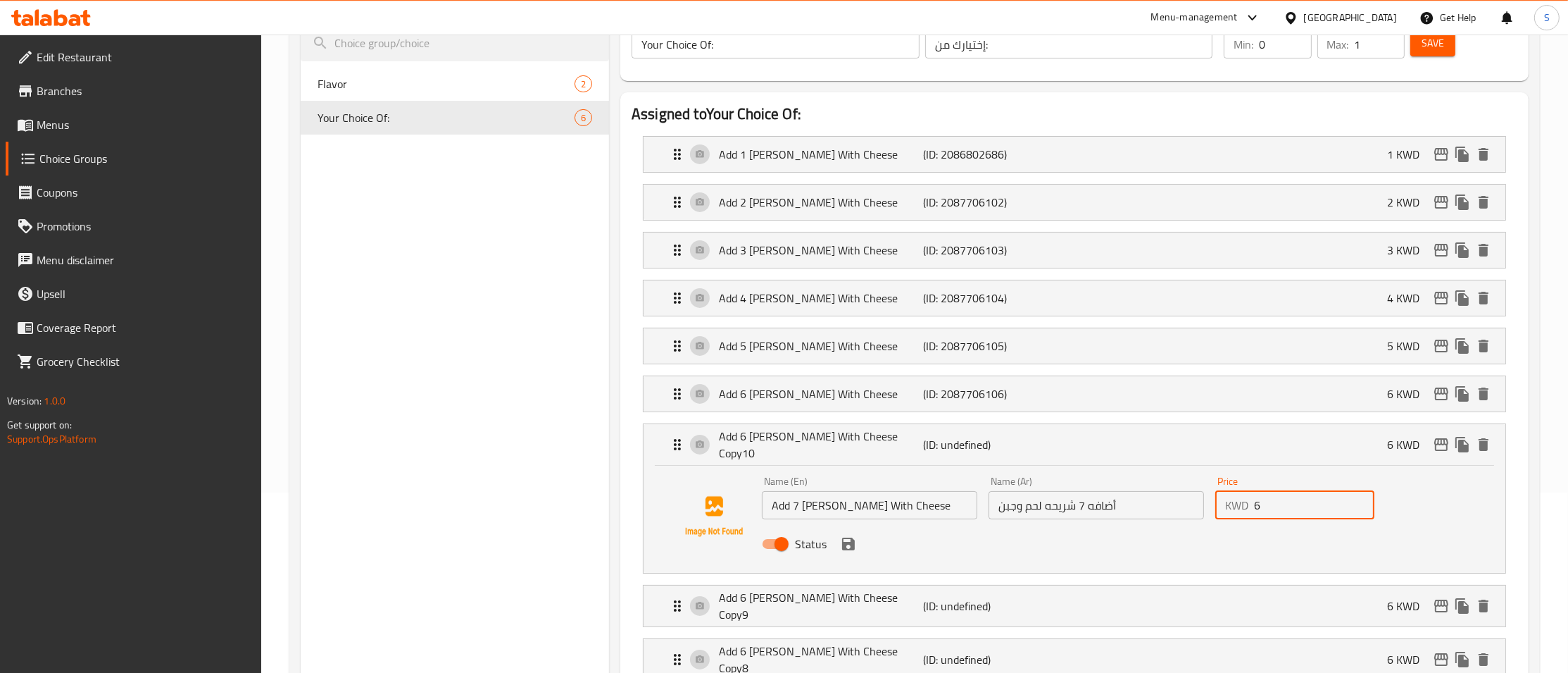
click at [1277, 503] on input "6" at bounding box center [1313, 504] width 120 height 28
click at [852, 547] on icon "save" at bounding box center [848, 544] width 17 height 17
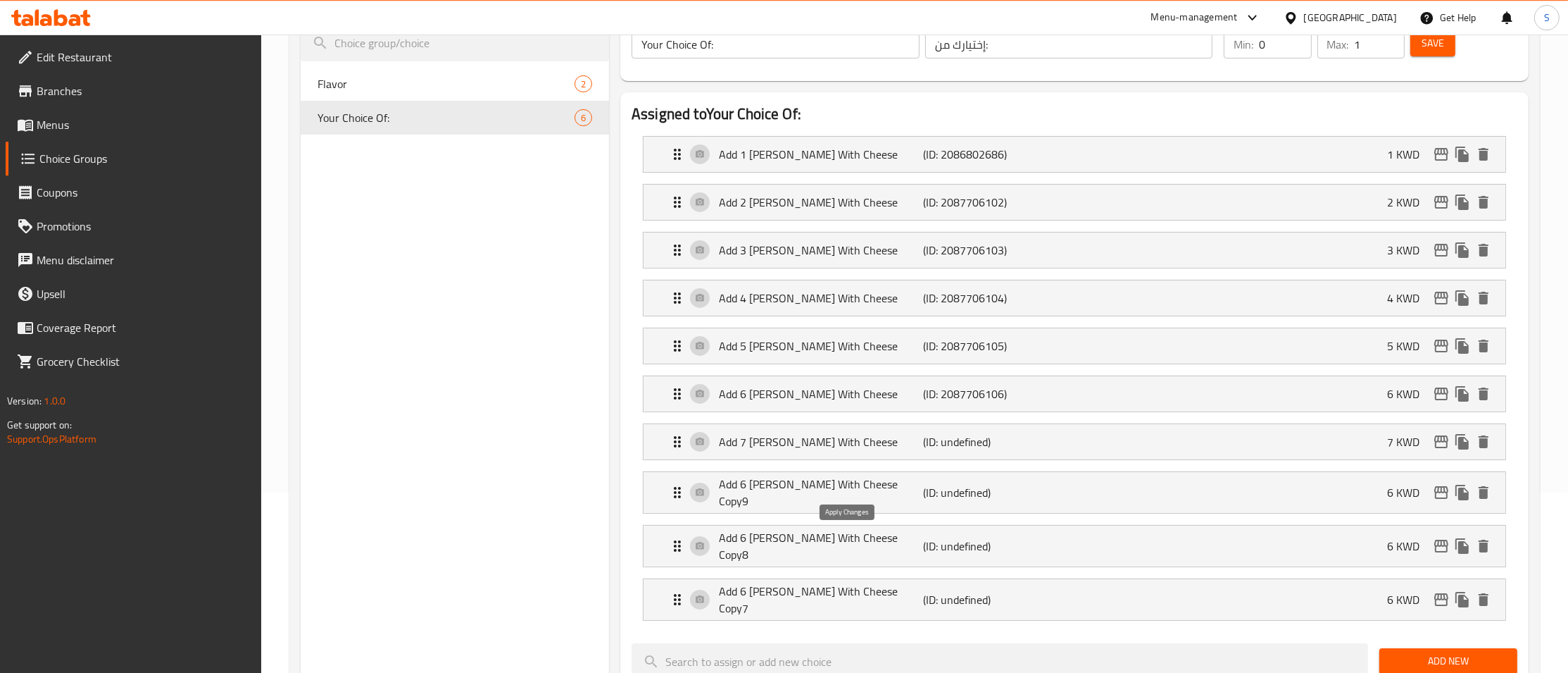
type input "7"
click at [825, 597] on p "Add 6 [PERSON_NAME] With Cheese Copy7" at bounding box center [821, 599] width 204 height 34
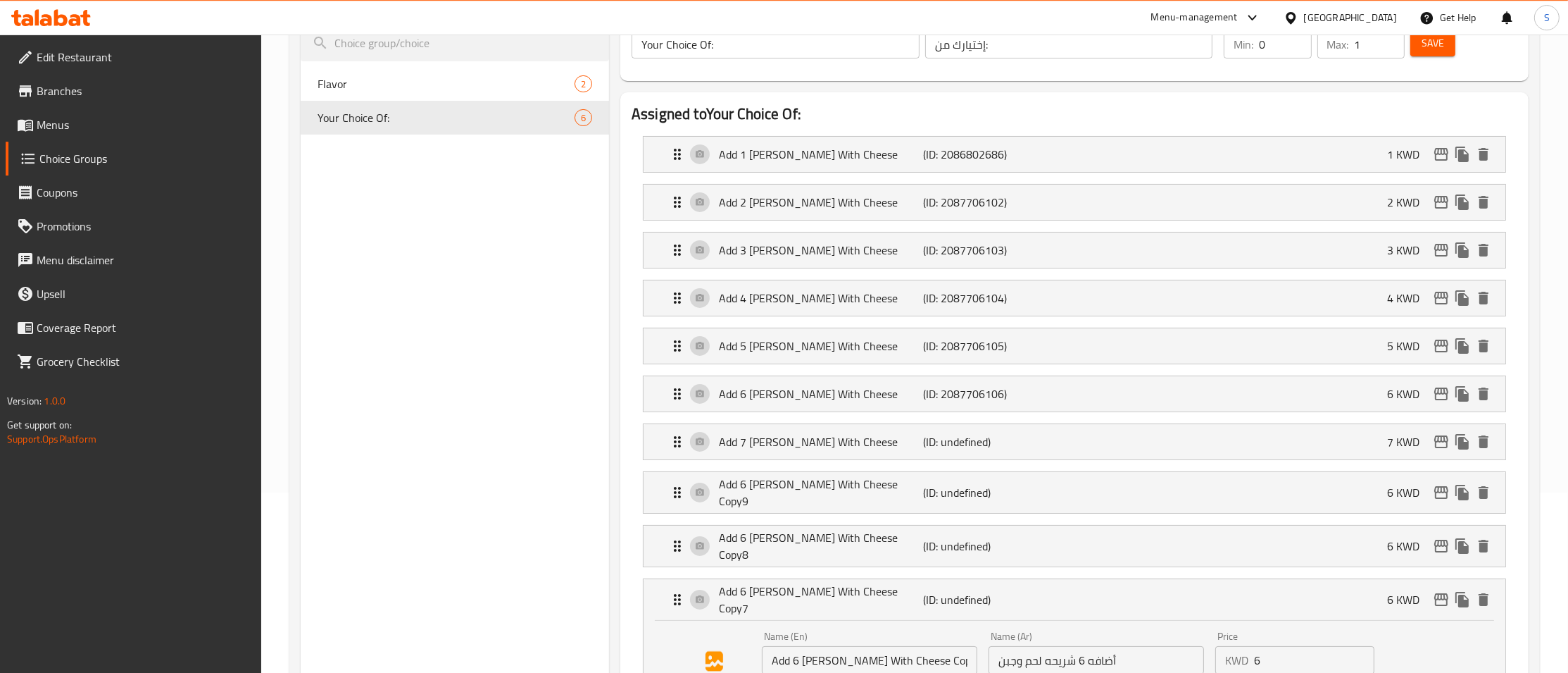
click at [802, 558] on div "Add 6 [PERSON_NAME] With Cheese Copy8 (ID: undefined) 6 KWD Name (En) Add 6 [PE…" at bounding box center [1075, 546] width 863 height 42
click at [797, 520] on li "Add 6 [PERSON_NAME] With Cheese Copy8 (ID: undefined) 6 KWD Name (En) Add 6 [PE…" at bounding box center [1075, 546] width 886 height 54
click at [806, 541] on p "Add 6 [PERSON_NAME] With Cheese Copy8" at bounding box center [821, 546] width 204 height 34
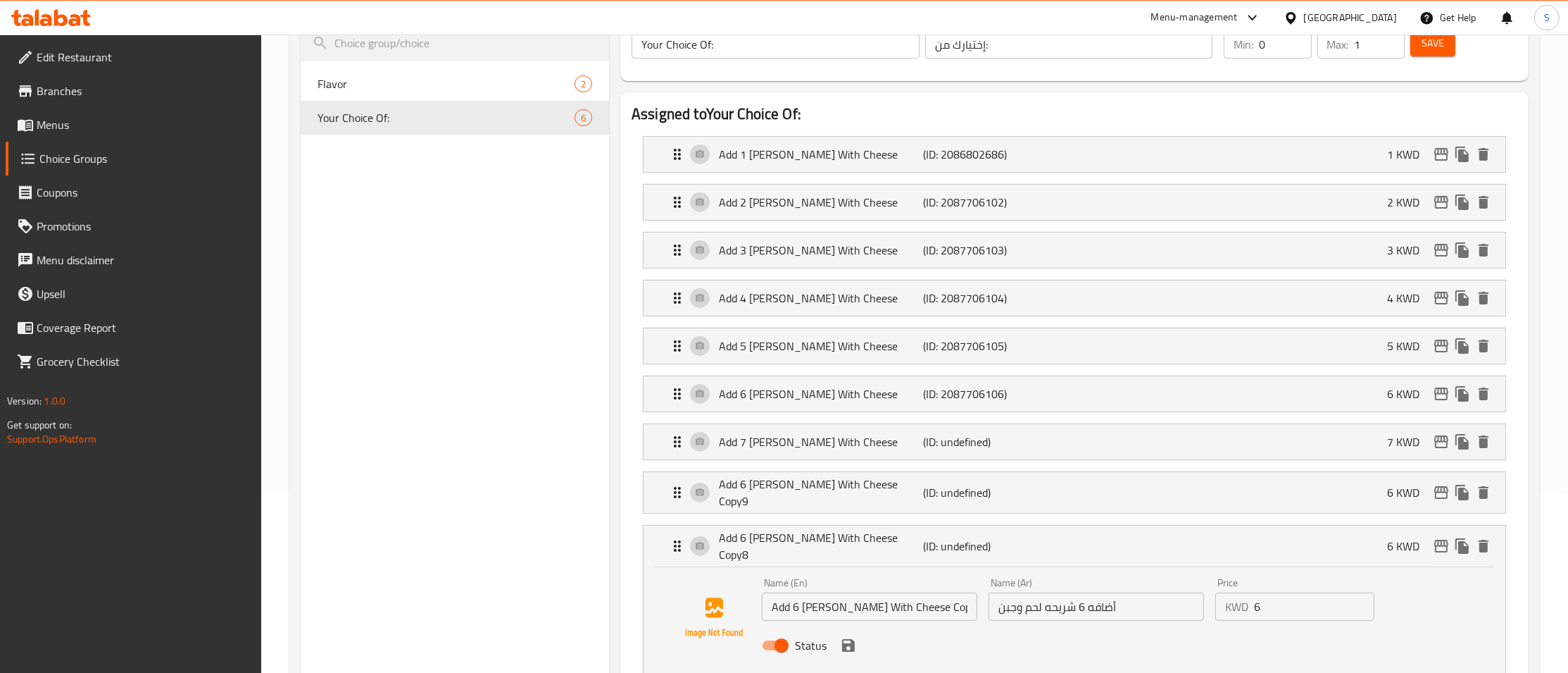
click at [812, 473] on li "Add 6 [PERSON_NAME] With Cheese Copy9 (ID: undefined) 6 KWD Name (En) Add 6 [PE…" at bounding box center [1075, 492] width 886 height 54
click at [811, 487] on p "Add 6 [PERSON_NAME] With Cheese Copy9" at bounding box center [821, 492] width 204 height 34
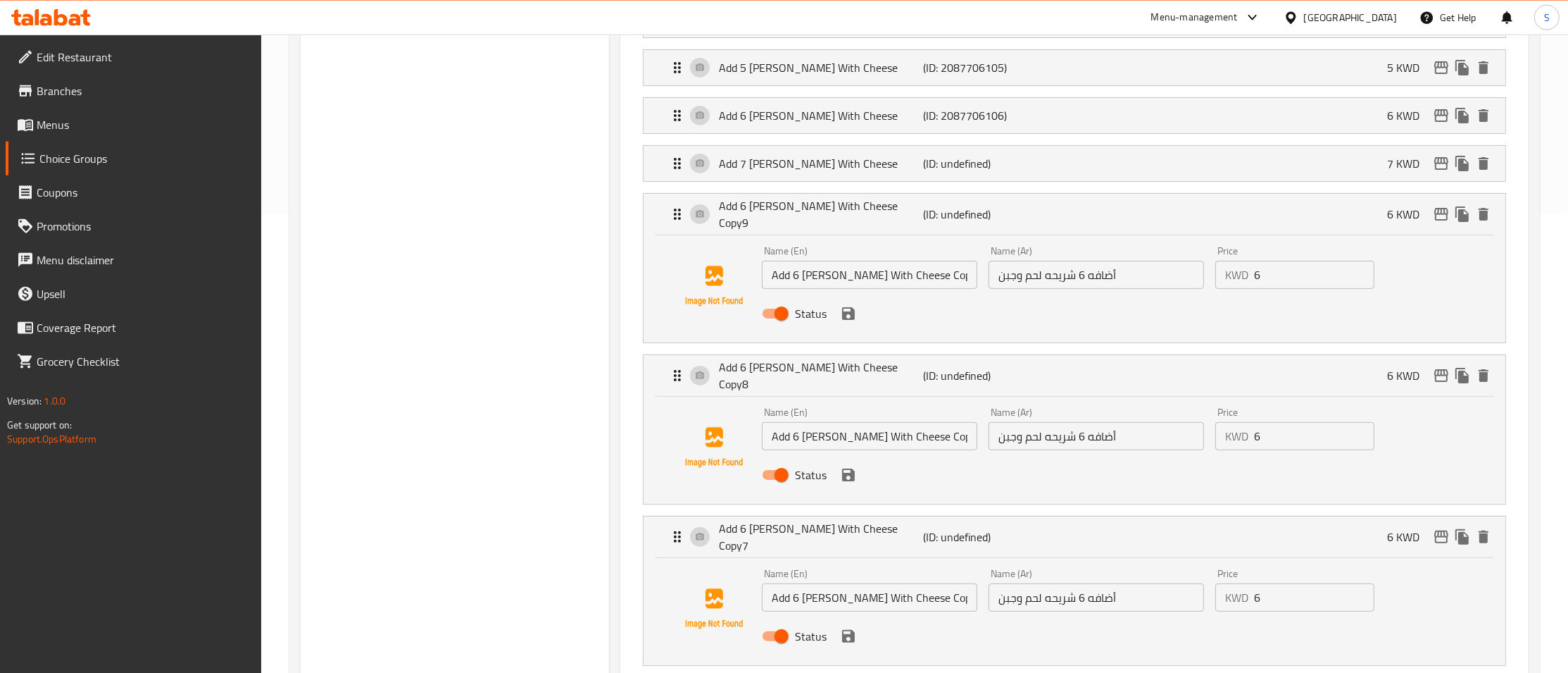
scroll to position [466, 0]
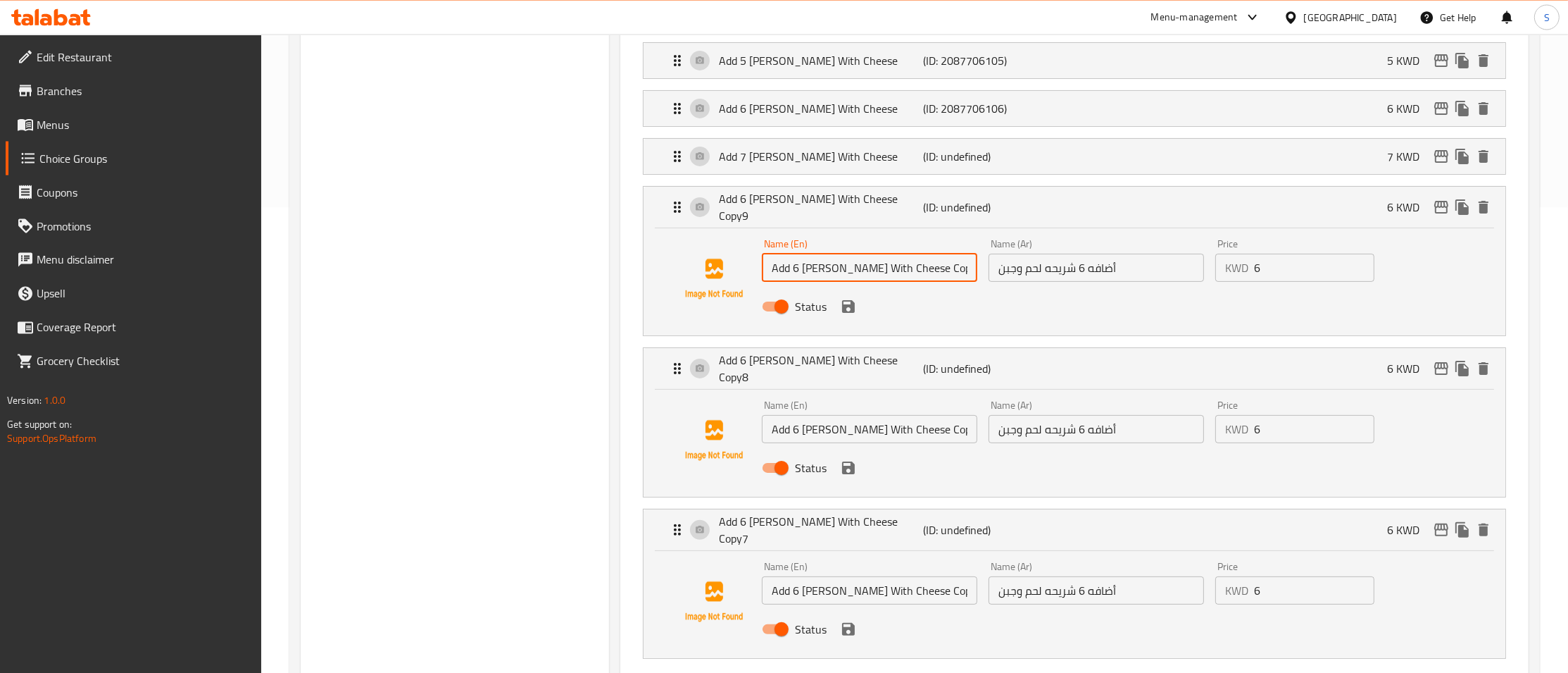
click at [916, 271] on input "Add 6 [PERSON_NAME] With Cheese Copy9" at bounding box center [869, 267] width 215 height 28
type input "Add 6 [PERSON_NAME] With Cheese"
click at [1078, 270] on input "أضافه 6 شريحه لحم وجبن" at bounding box center [1096, 267] width 215 height 28
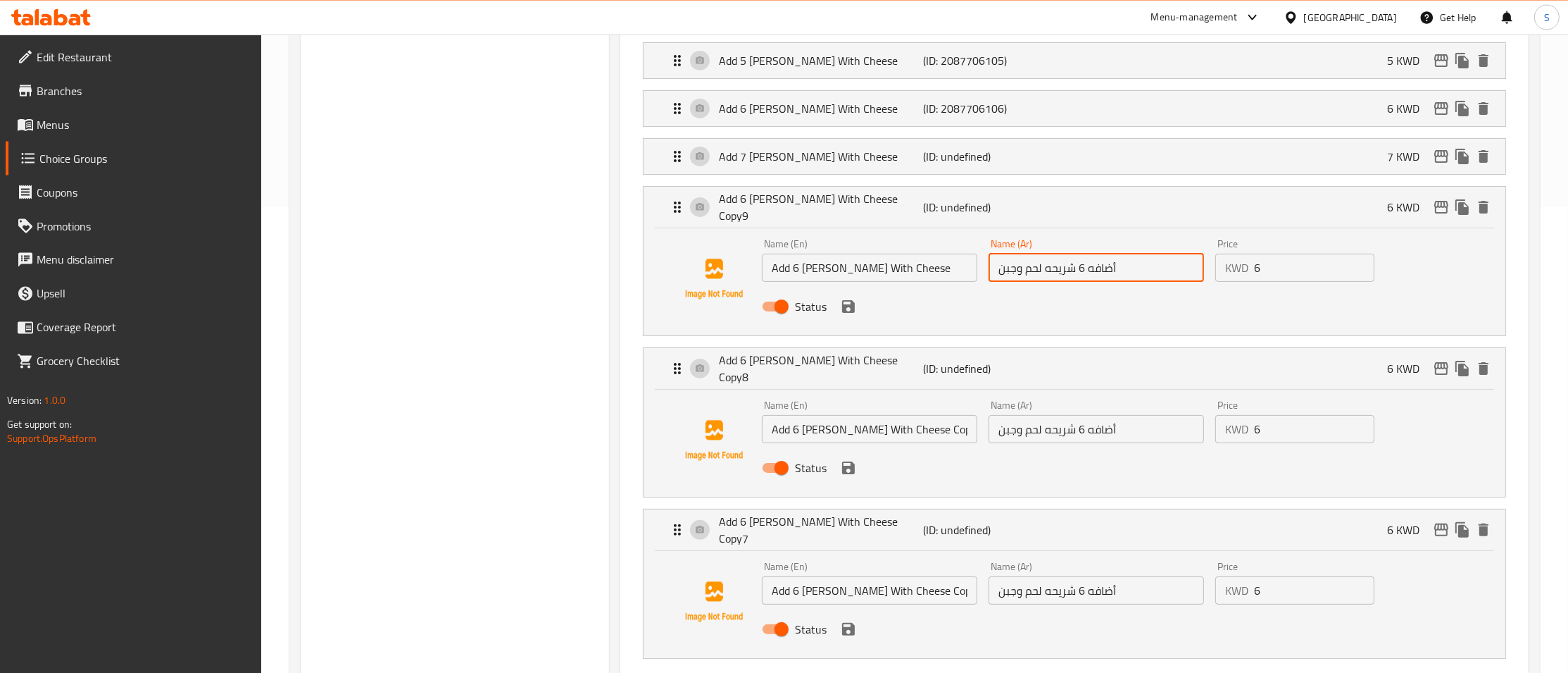
click at [1078, 270] on input "أضافه 6 شريحه لحم وجبن" at bounding box center [1096, 267] width 215 height 28
type input "أضافه 7 شريحه لحم وجبن"
click at [1258, 261] on input "6" at bounding box center [1313, 267] width 120 height 28
type input "7"
click at [795, 266] on input "Add 6 [PERSON_NAME] With Cheese" at bounding box center [869, 267] width 215 height 28
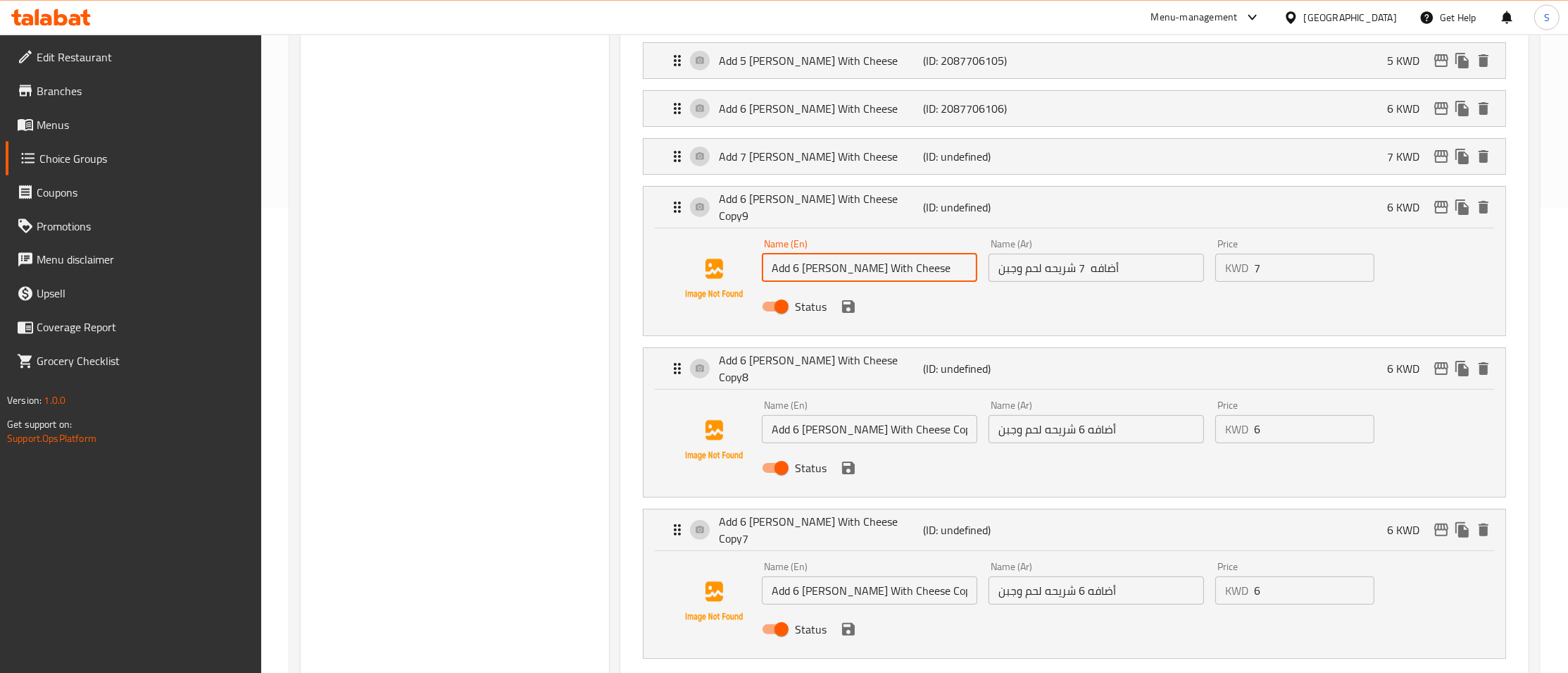
click at [795, 266] on input "Add 6 [PERSON_NAME] With Cheese" at bounding box center [869, 267] width 215 height 28
click at [845, 304] on icon "save" at bounding box center [848, 306] width 13 height 13
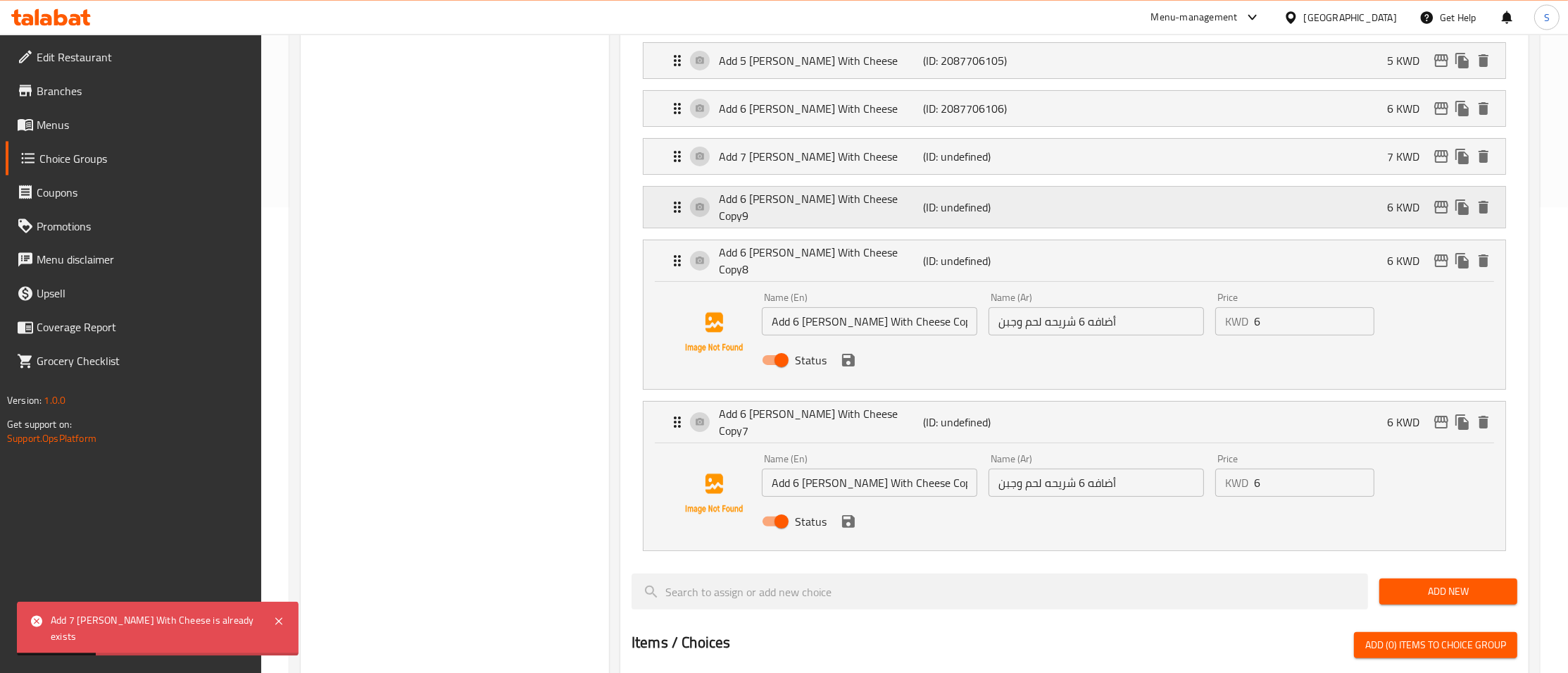
click at [861, 213] on p "Add 6 [PERSON_NAME] With Cheese Copy9" at bounding box center [821, 207] width 204 height 34
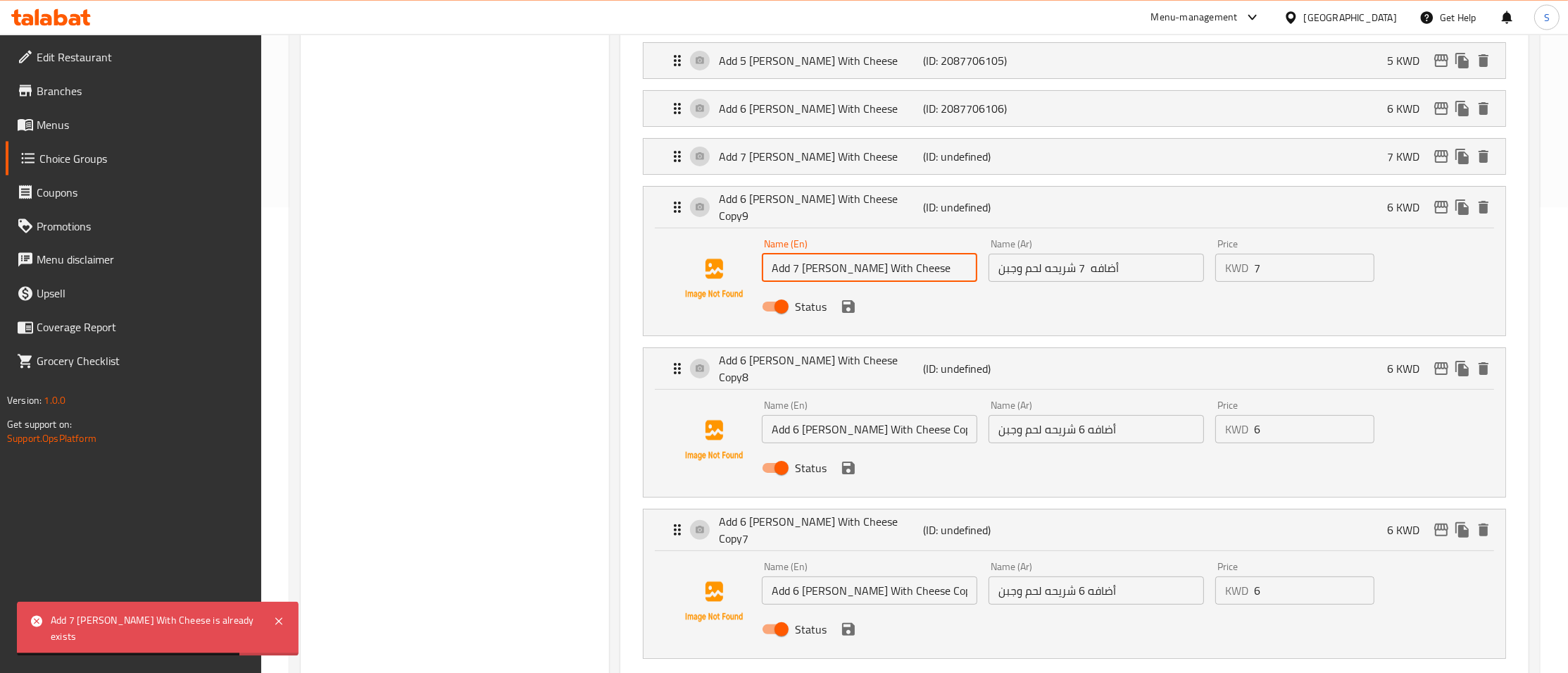
click at [797, 262] on input "Add 7 [PERSON_NAME] With Cheese" at bounding box center [869, 267] width 215 height 28
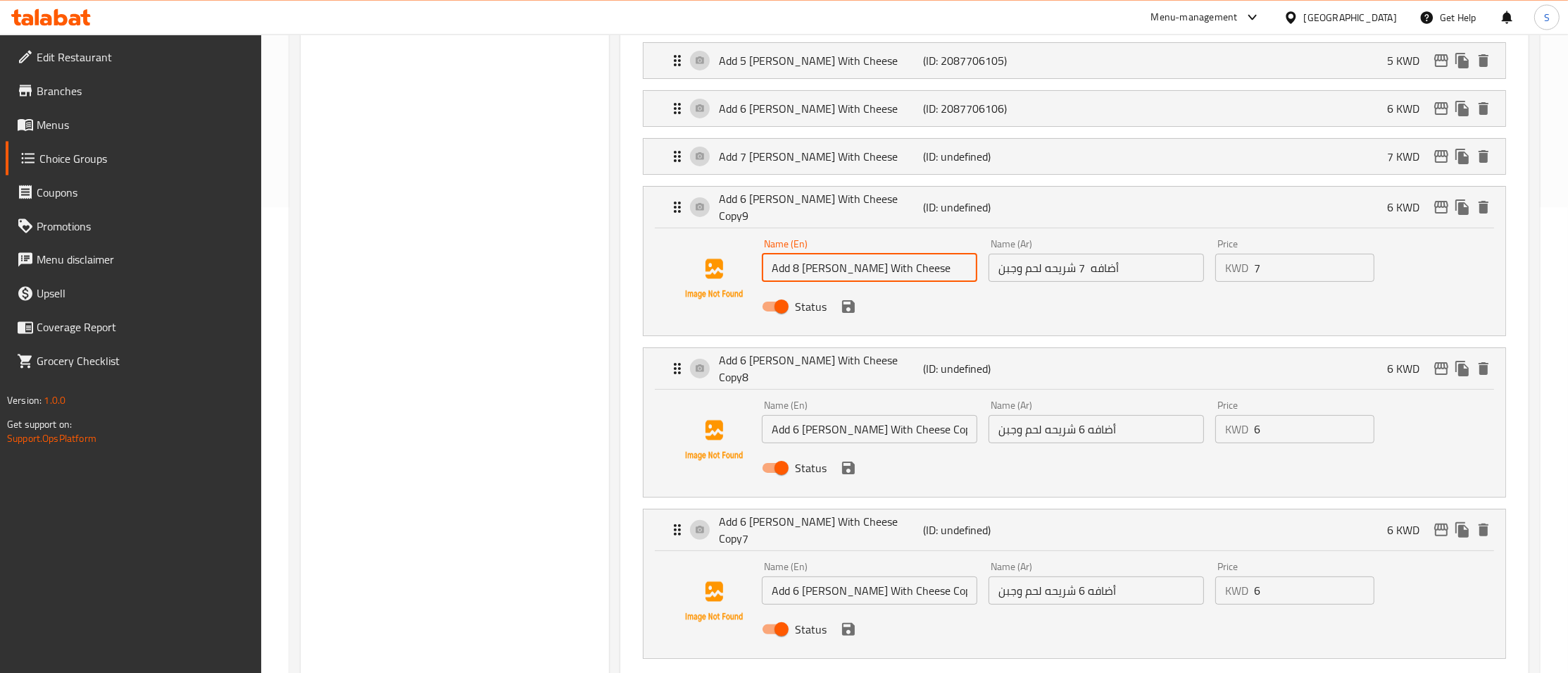
type input "Add 8 [PERSON_NAME] With Cheese"
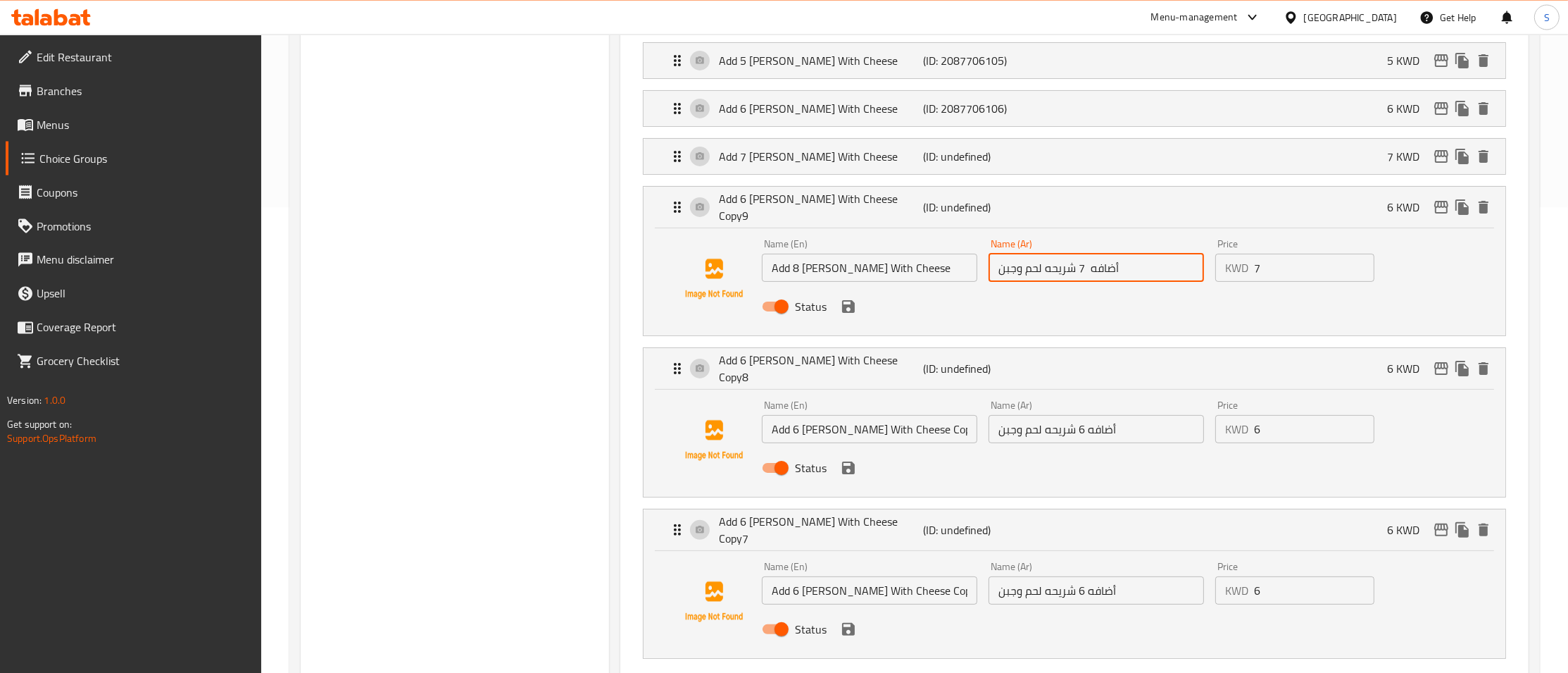
click at [1089, 264] on input "أضافه 7 شريحه لحم وجبن" at bounding box center [1096, 267] width 215 height 28
click at [1082, 265] on input "أضافه 7 شريحه لحم وجبن" at bounding box center [1096, 267] width 215 height 28
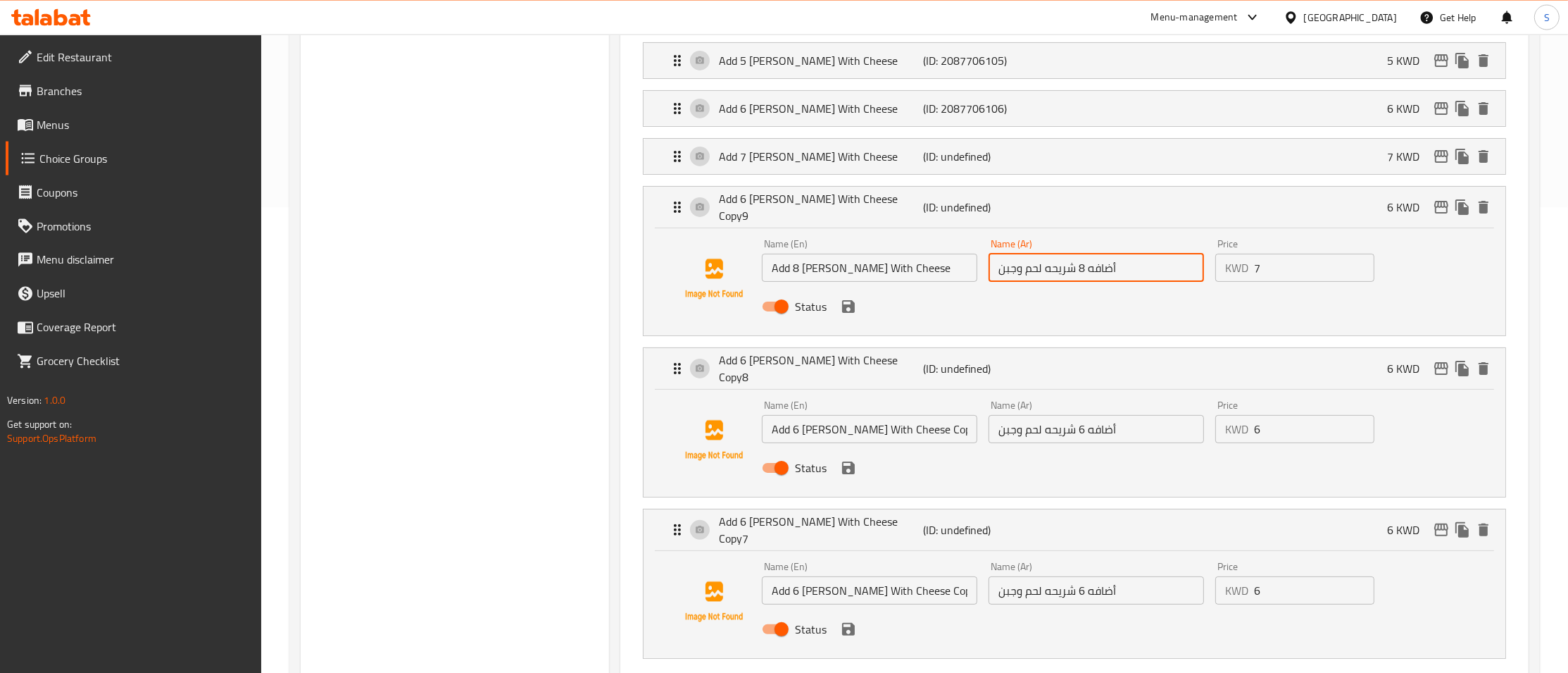
type input "أضافه 8 شريحه لحم وجبن"
click at [1270, 270] on input "7" at bounding box center [1313, 267] width 120 height 28
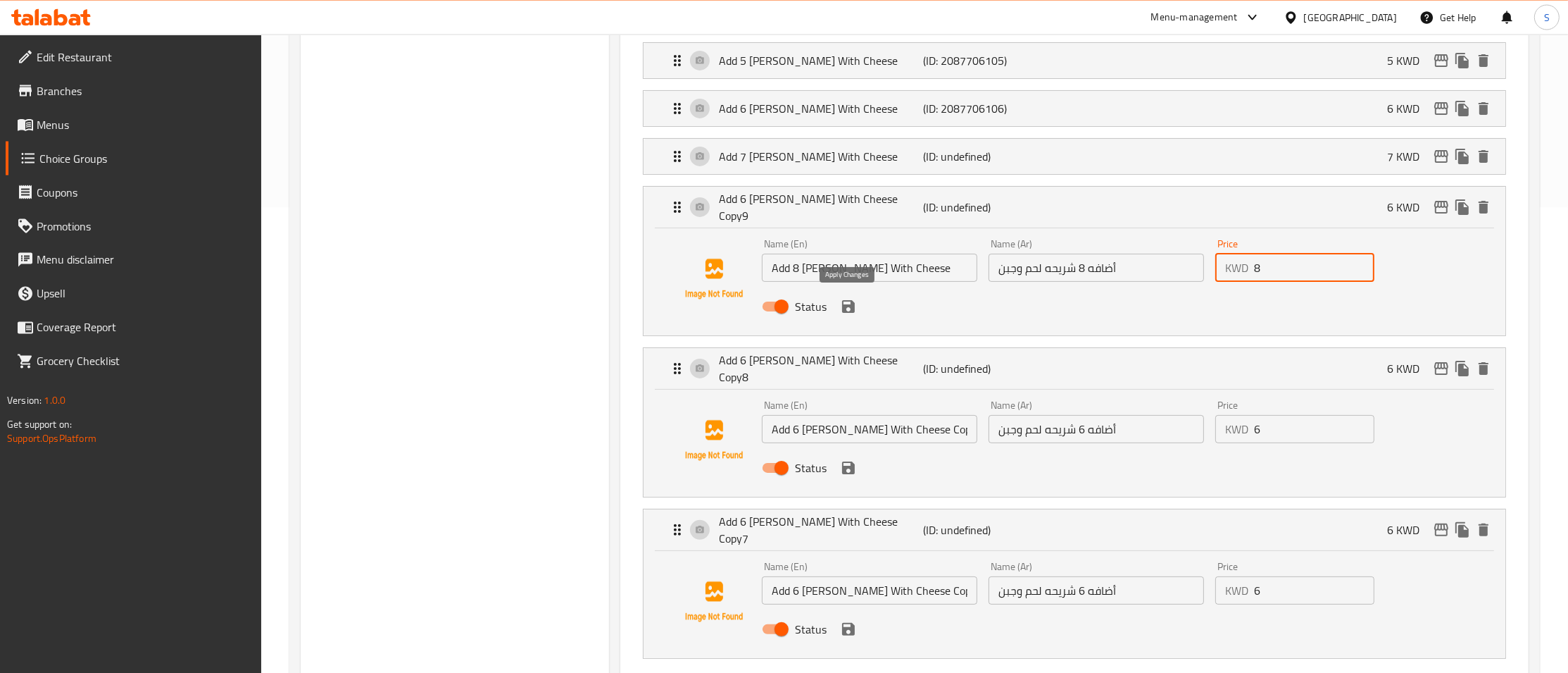
click at [842, 300] on icon "save" at bounding box center [848, 306] width 13 height 13
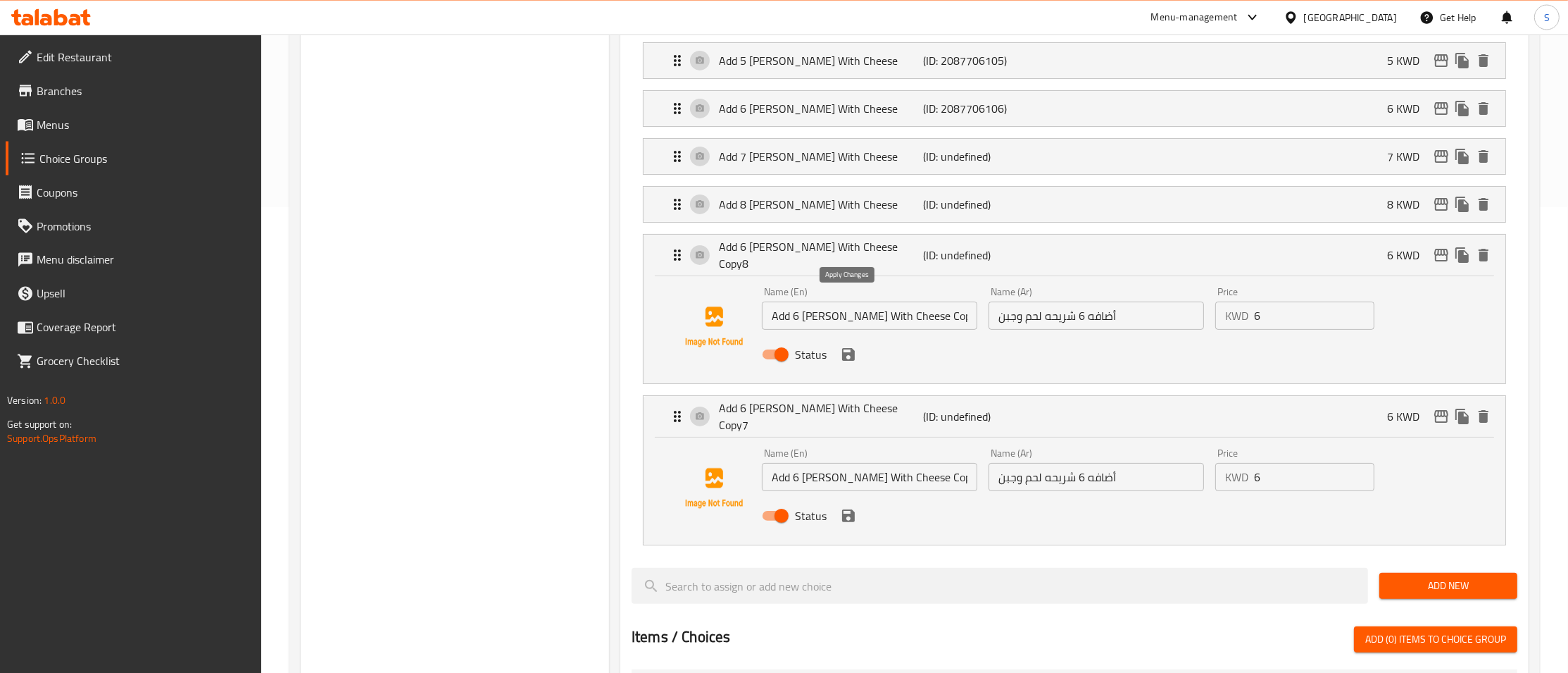
type input "8"
click at [912, 314] on input "Add 6 [PERSON_NAME] With Cheese Copy8" at bounding box center [869, 315] width 215 height 28
type input "Add 6 [PERSON_NAME] With Cheese"
click at [1081, 315] on input "أضافه 6 شريحه لحم وجبن" at bounding box center [1096, 315] width 215 height 28
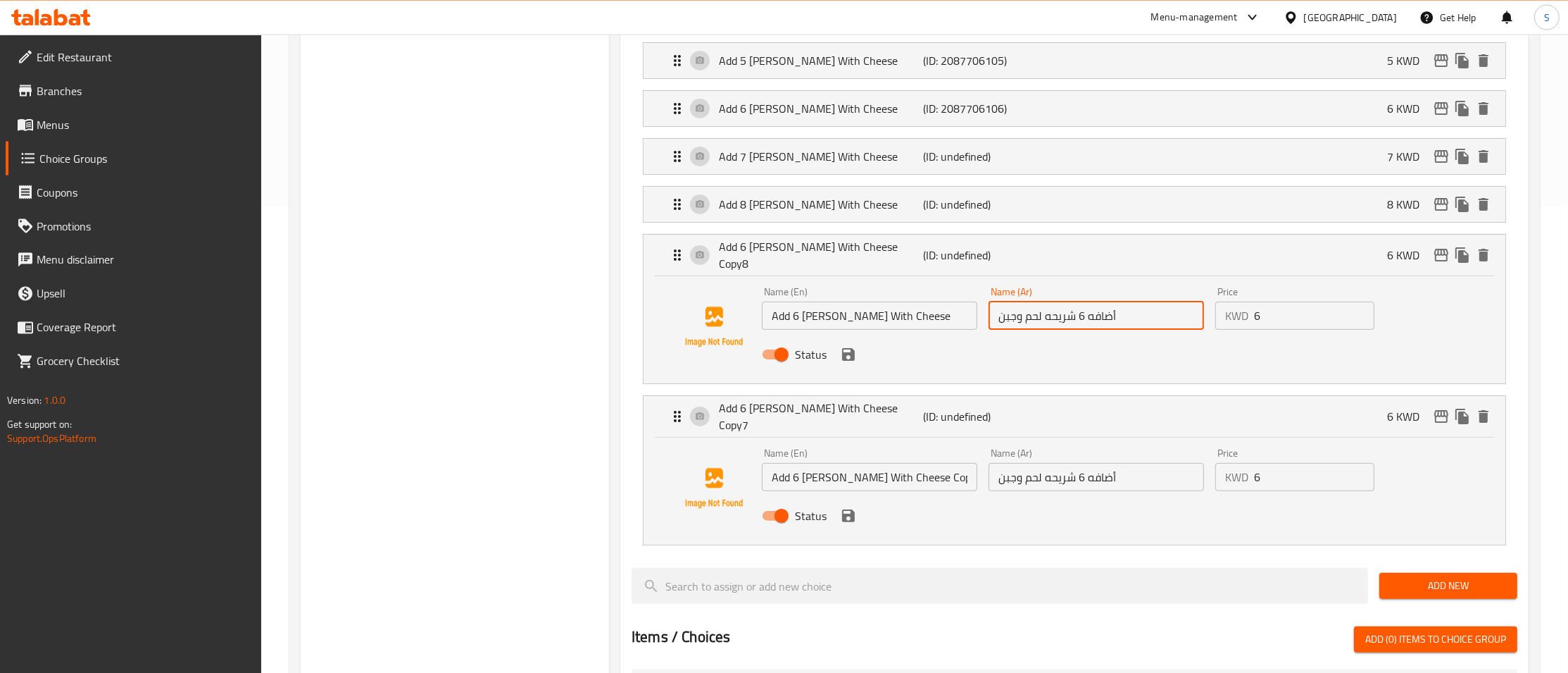
click at [1081, 312] on input "أضافه 6 شريحه لحم وجبن" at bounding box center [1096, 315] width 215 height 28
type input "أضافه 9 شريحه لحم وجبن"
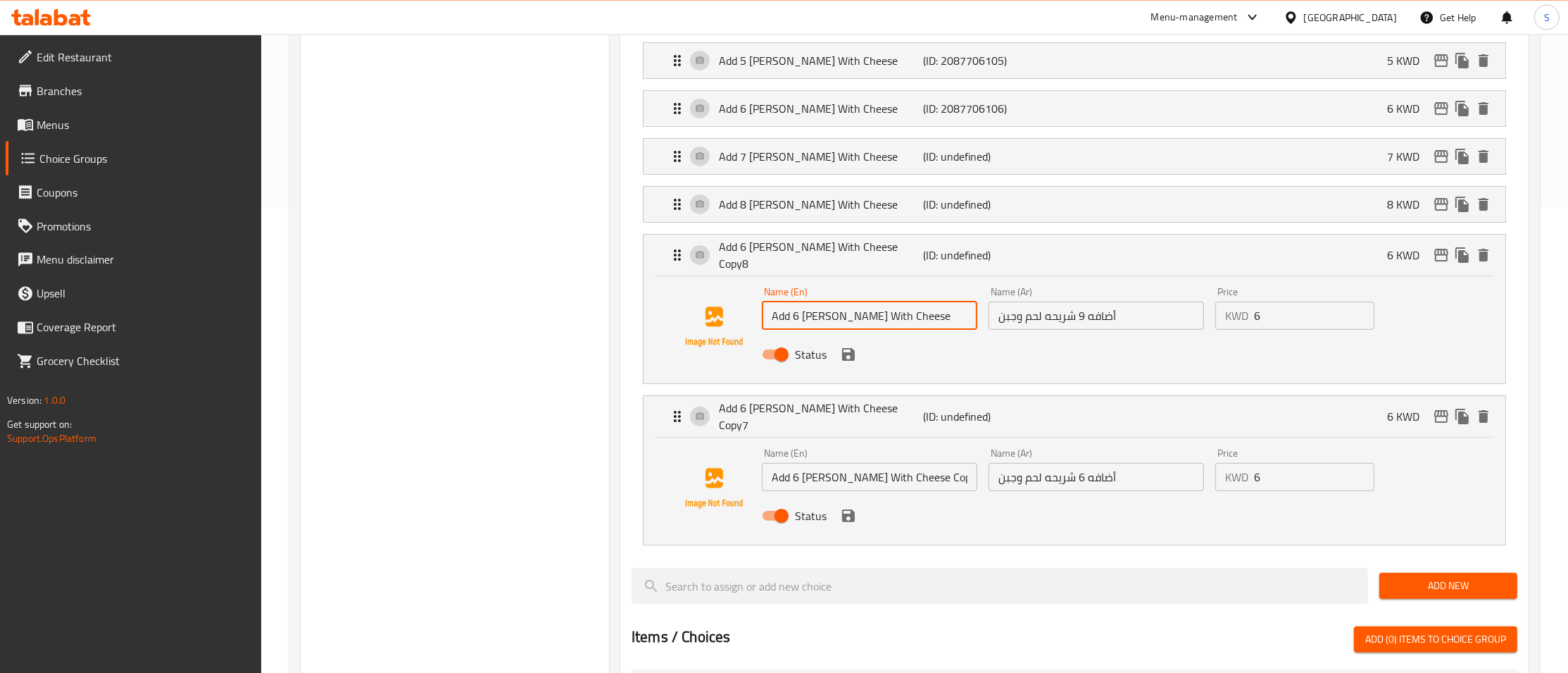
click at [798, 318] on input "Add 6 [PERSON_NAME] With Cheese" at bounding box center [869, 315] width 215 height 28
type input "Add 9 [PERSON_NAME] With Cheese"
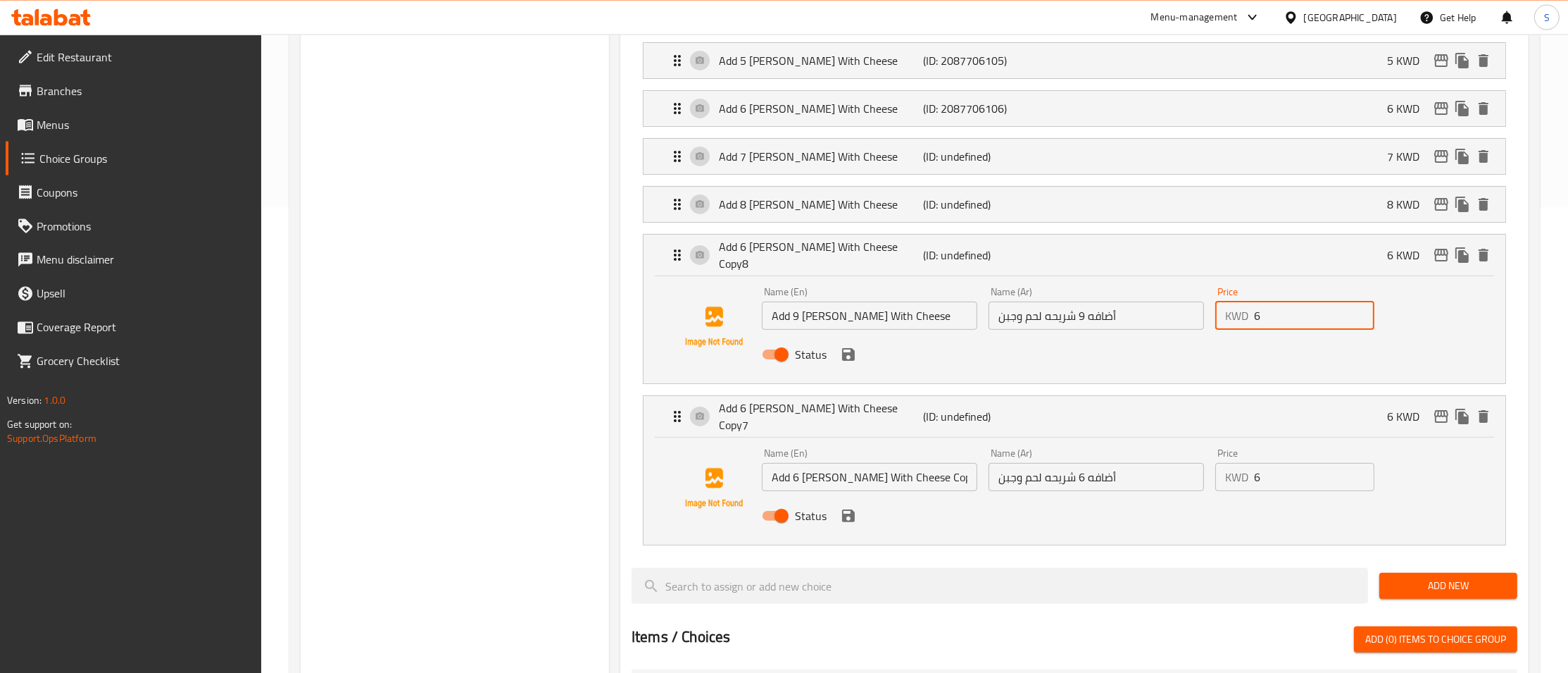
click at [1322, 315] on input "6" at bounding box center [1313, 315] width 120 height 28
click at [849, 351] on icon "save" at bounding box center [848, 354] width 13 height 13
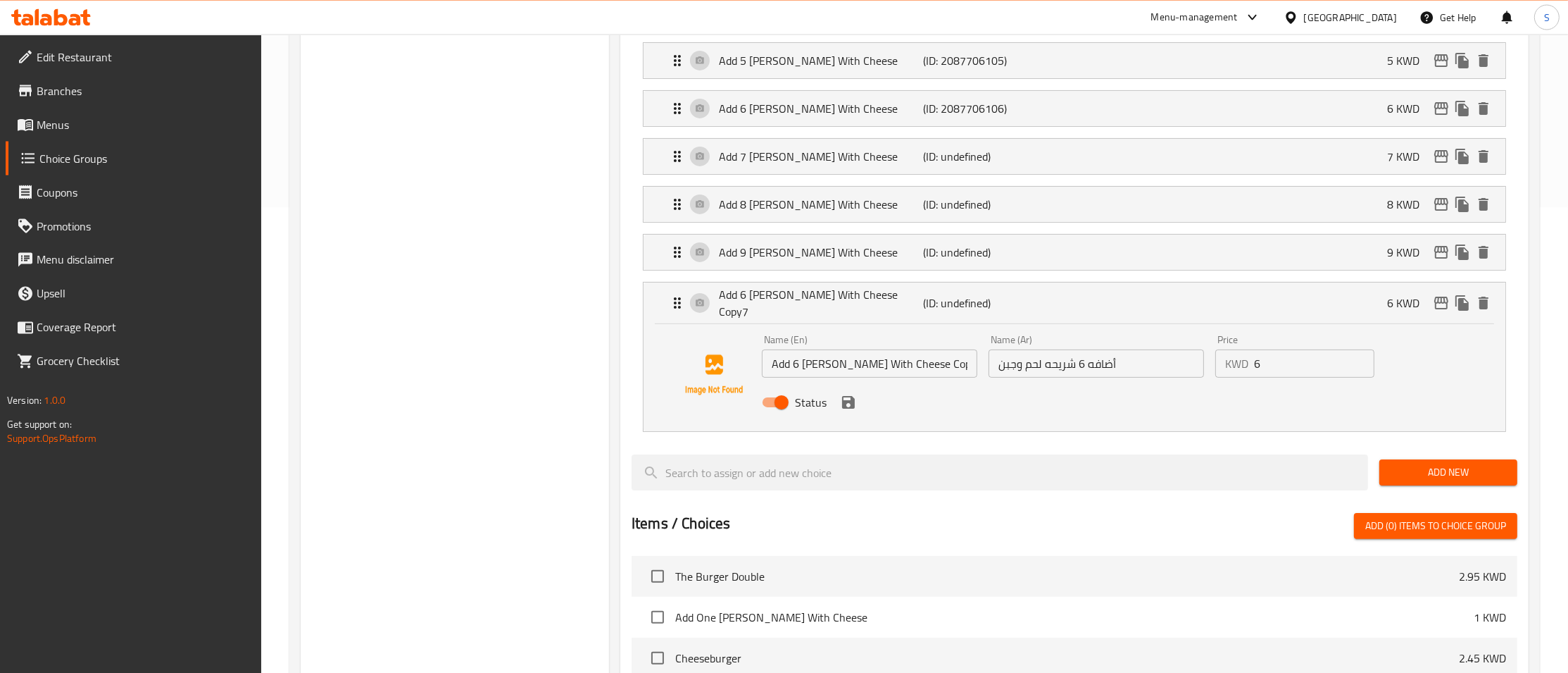
type input "9"
click at [793, 357] on input "Add 6 [PERSON_NAME] With Cheese Copy7" at bounding box center [869, 363] width 215 height 28
click at [928, 358] on input "Add 10 [PERSON_NAME] With Cheese Copy7" at bounding box center [869, 363] width 215 height 28
type input "Add 10 [PERSON_NAME] With Cheese"
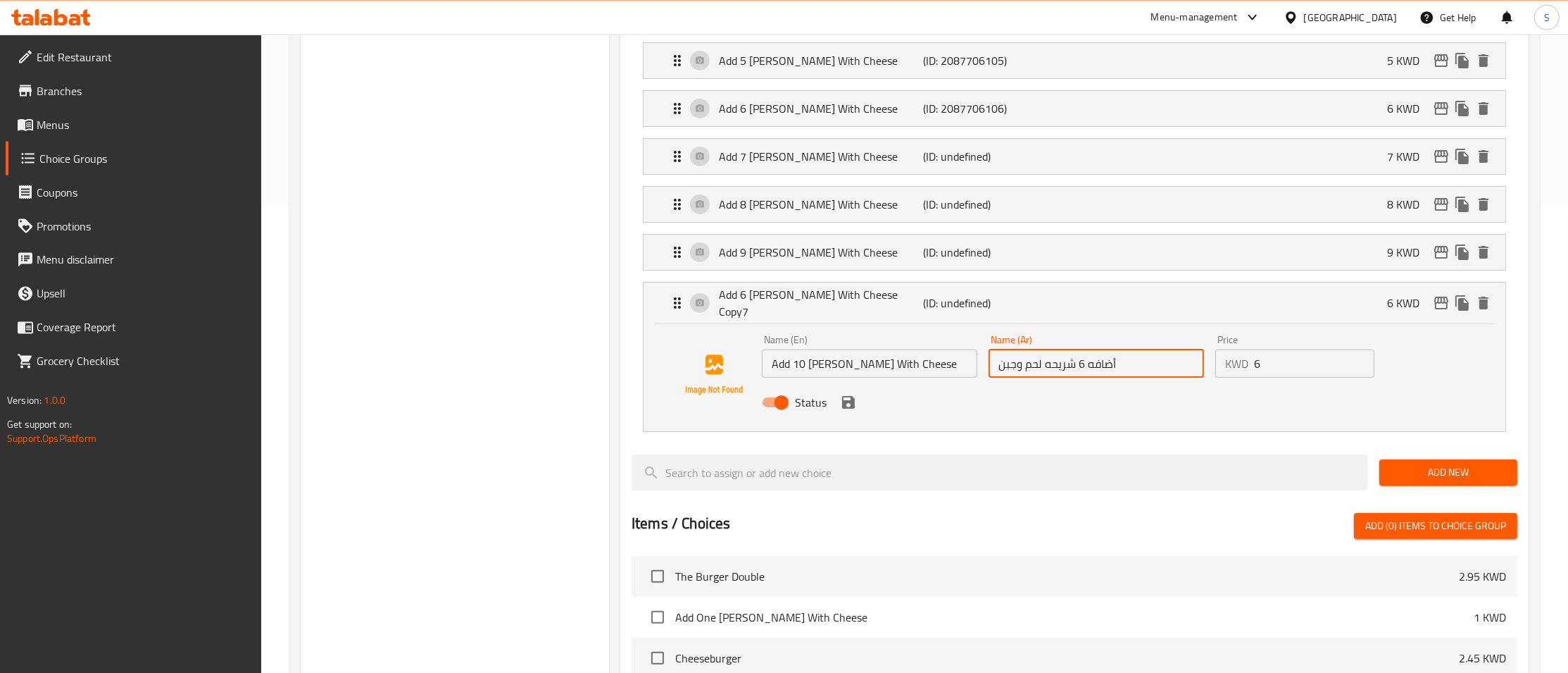
click at [1083, 361] on input "أضافه 6 شريحه لحم وجبن" at bounding box center [1096, 363] width 215 height 28
type input "أضافه 10 شريحه لحم وجبن"
click at [1313, 372] on input "6" at bounding box center [1313, 363] width 120 height 28
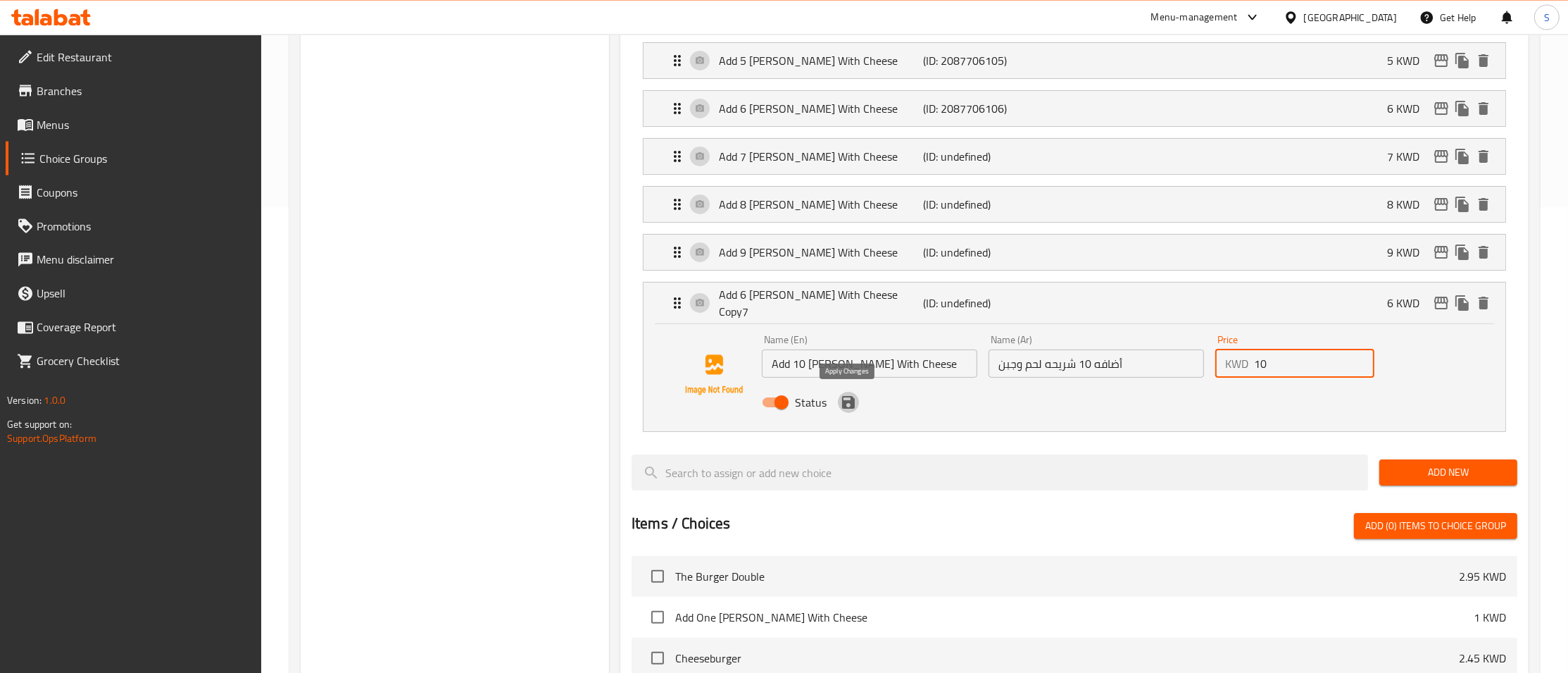
click at [849, 394] on icon "save" at bounding box center [848, 402] width 17 height 17
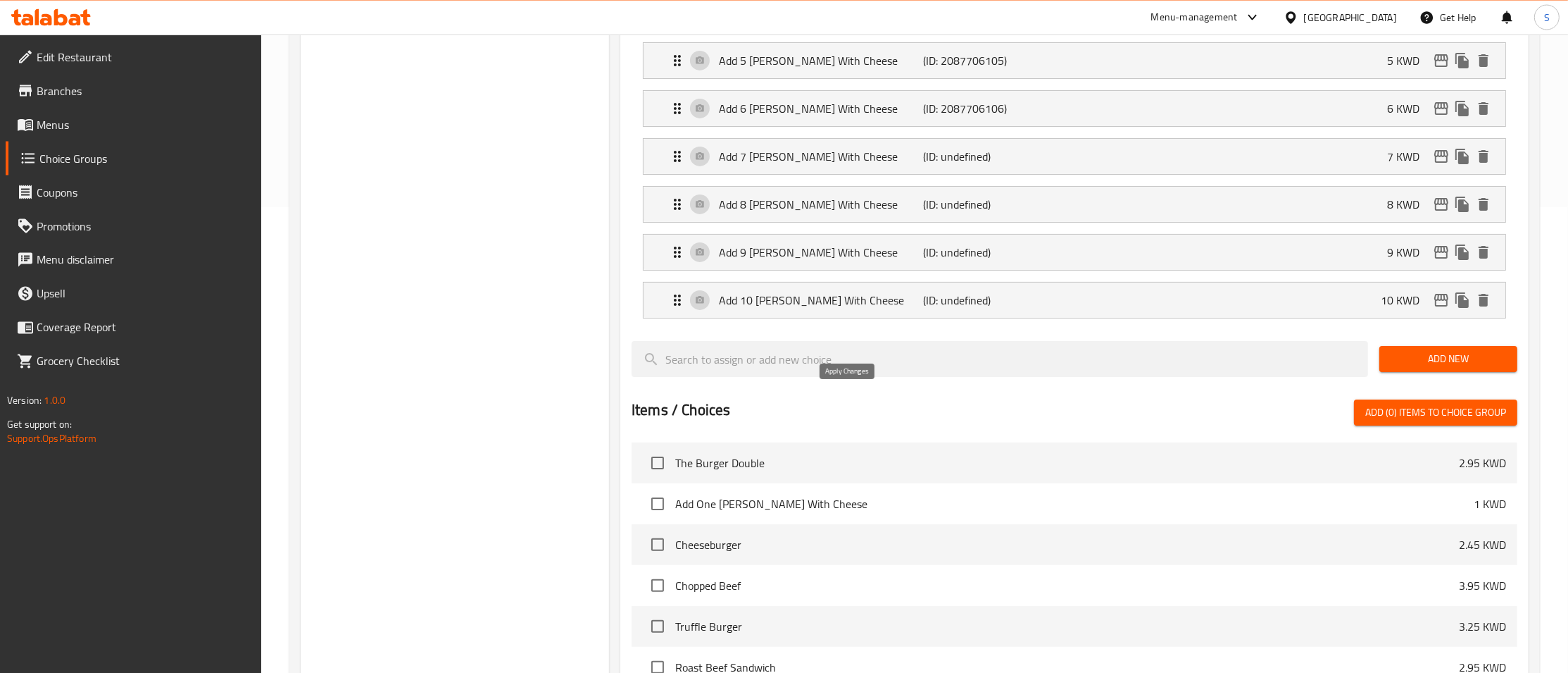
type input "10"
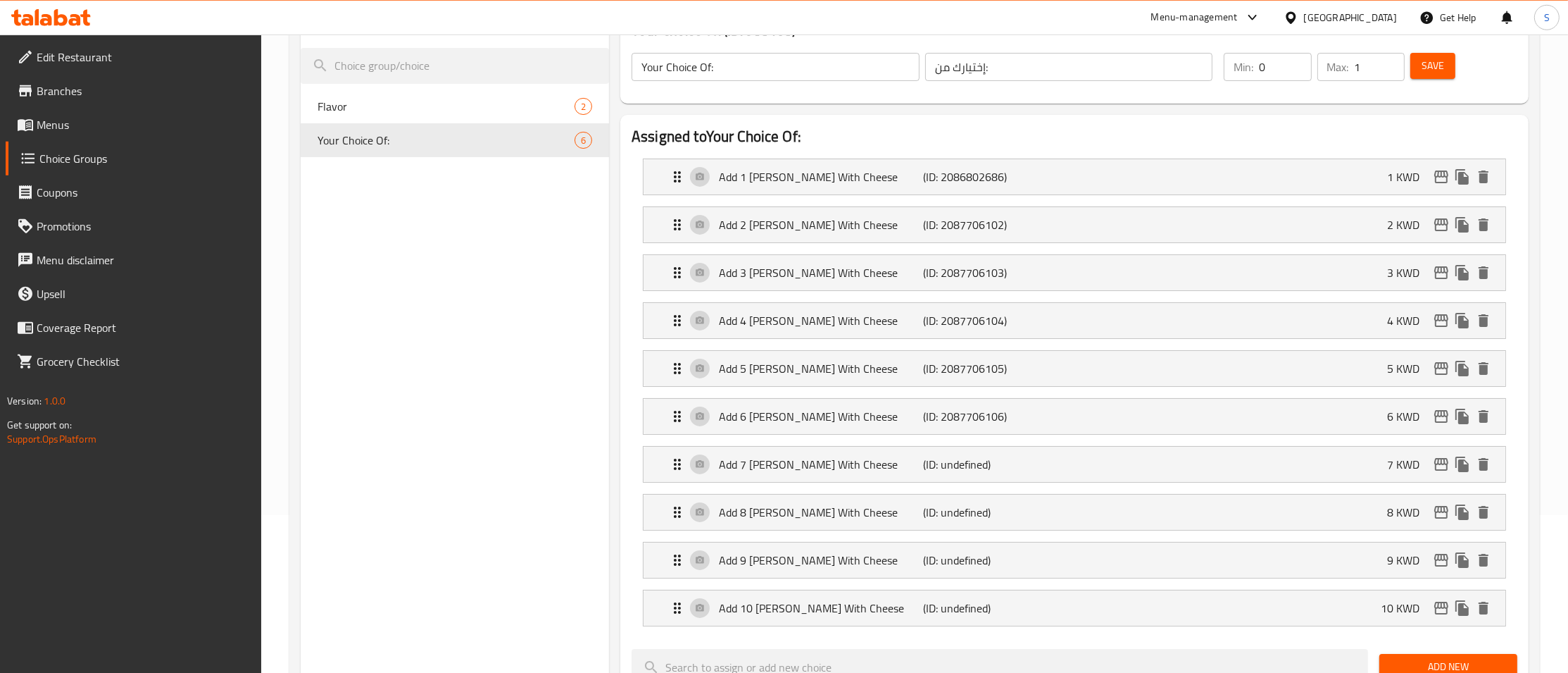
scroll to position [136, 0]
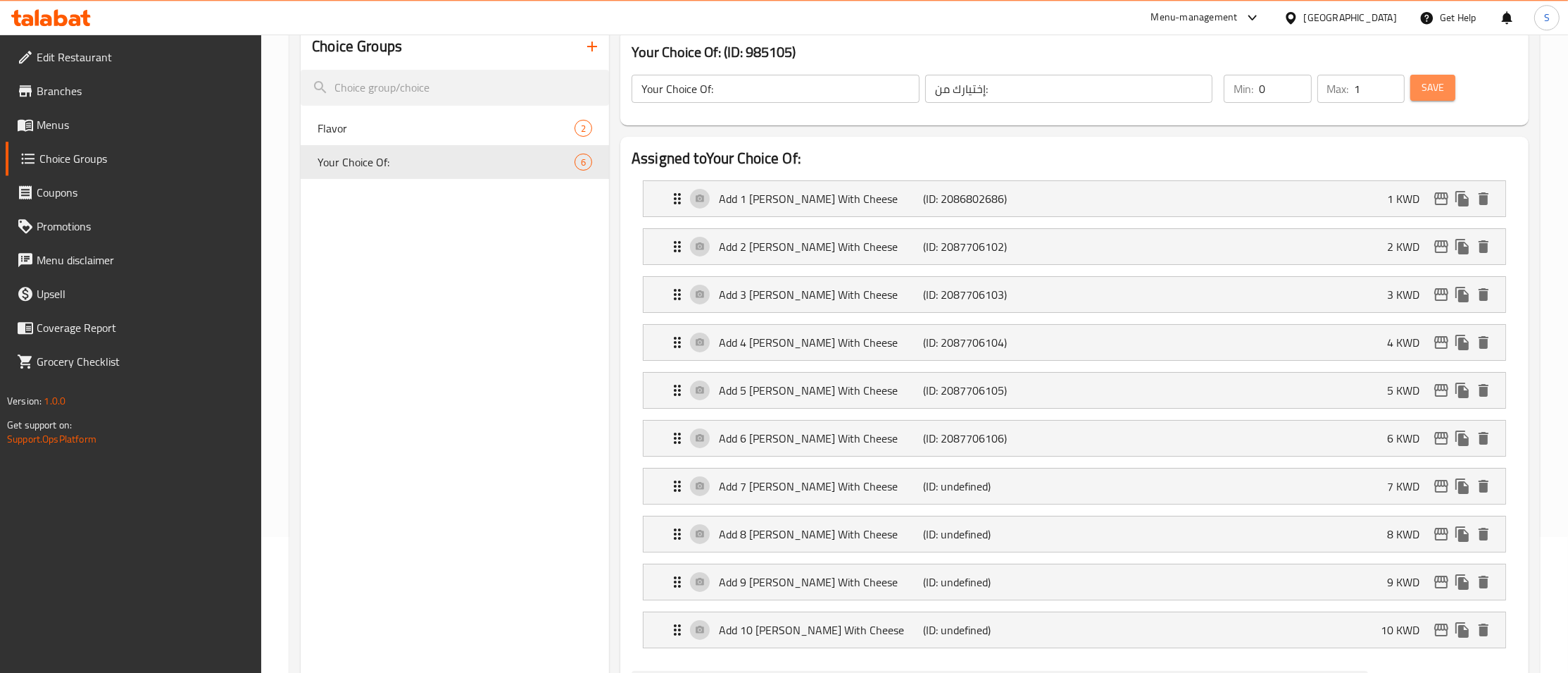
click at [1427, 90] on span "Save" at bounding box center [1433, 87] width 23 height 17
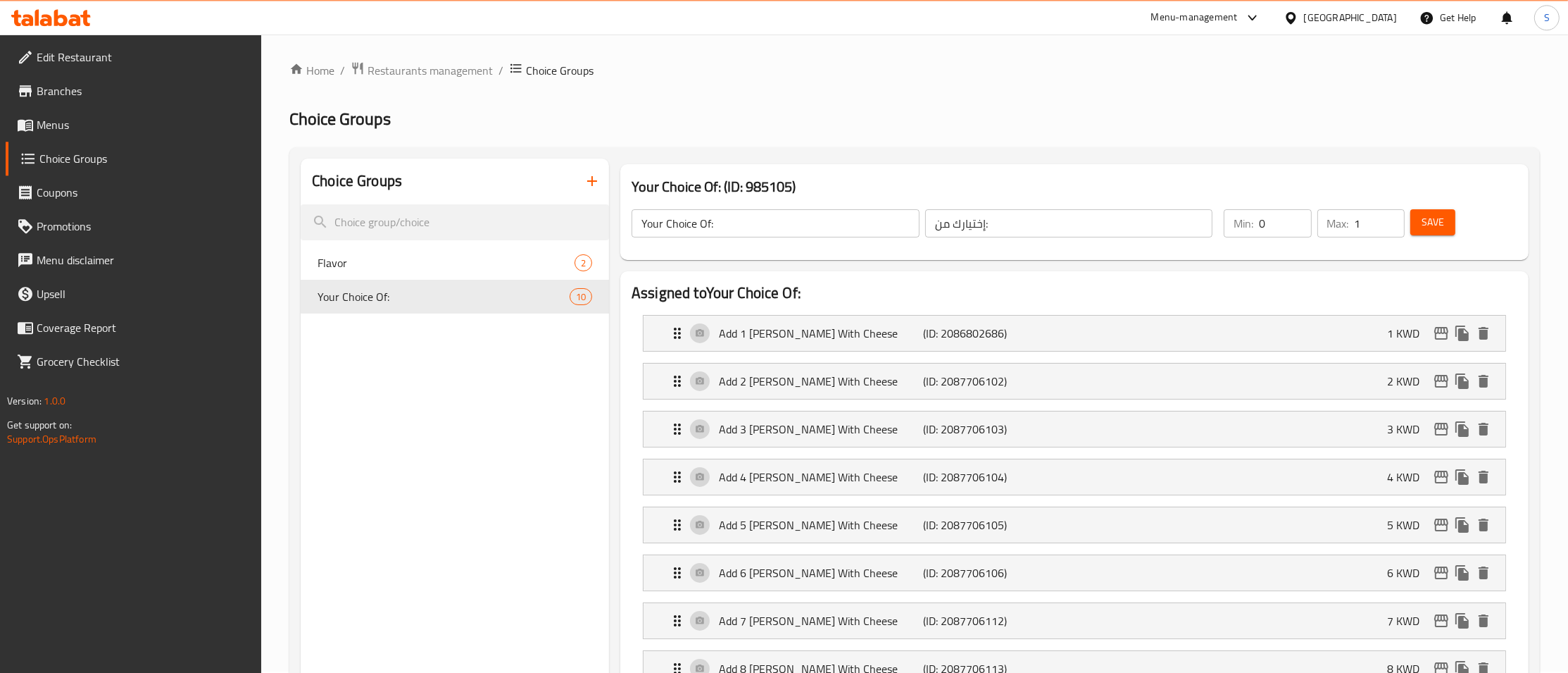
scroll to position [0, 0]
click at [1447, 223] on button "Save" at bounding box center [1433, 224] width 45 height 26
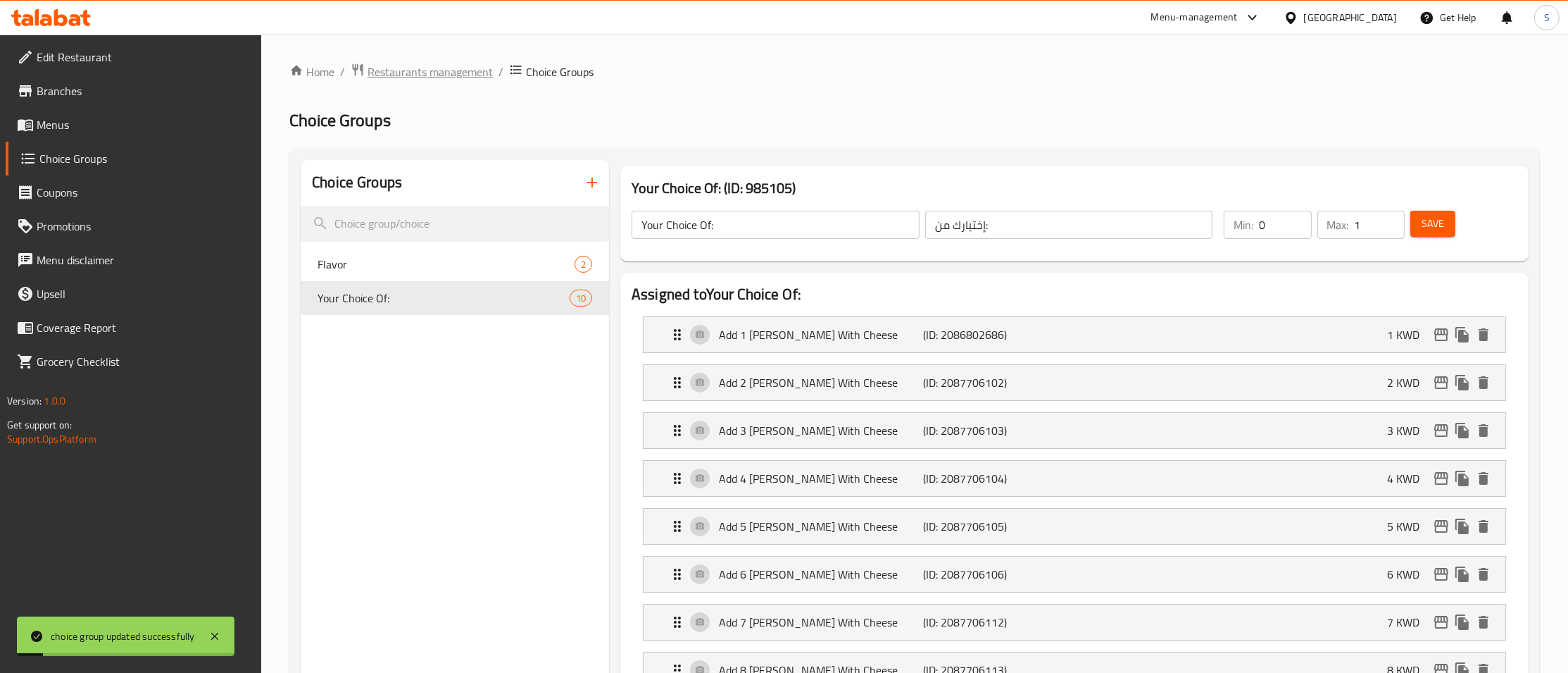
click at [418, 69] on span "Restaurants management" at bounding box center [430, 72] width 125 height 17
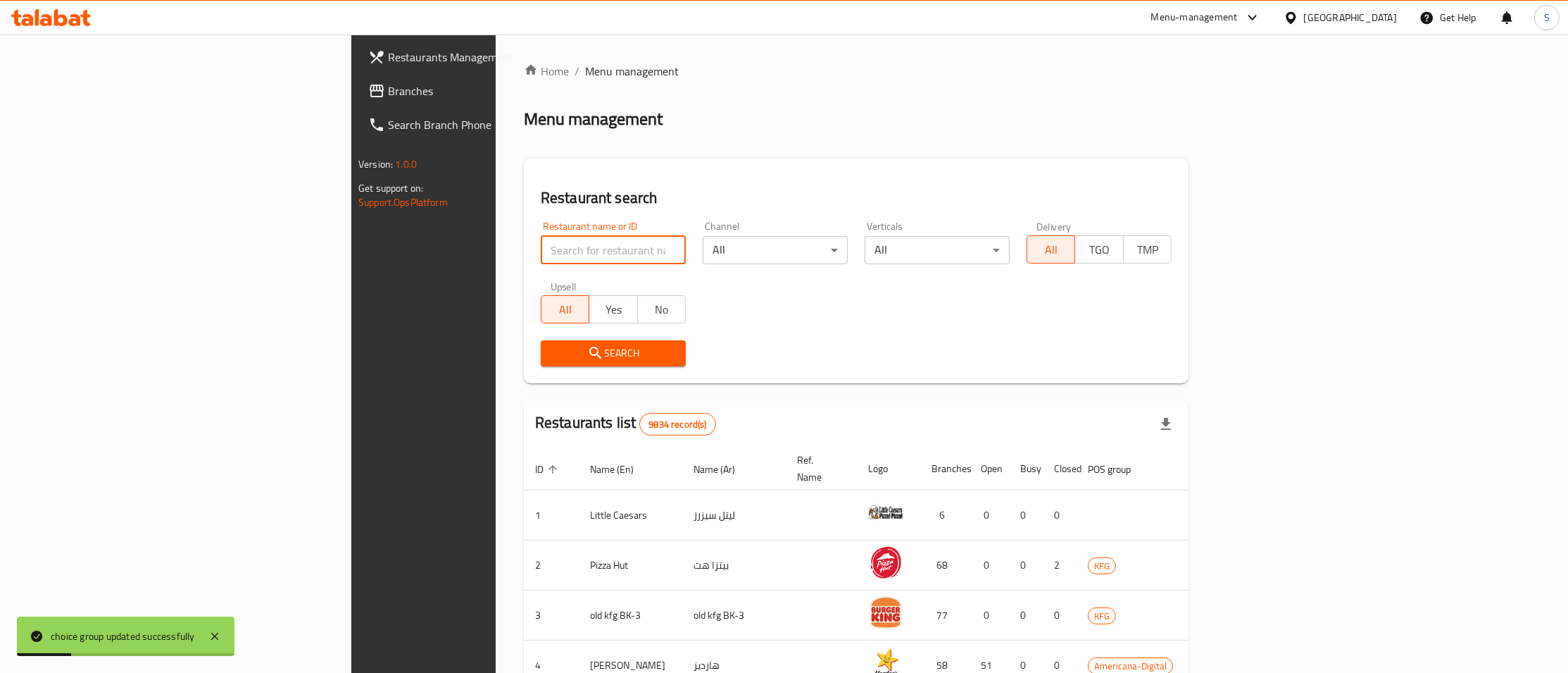
paste input "630817"
click at [540, 252] on input "630817" at bounding box center [613, 250] width 145 height 28
type input "630817"
click button "Search" at bounding box center [613, 353] width 145 height 26
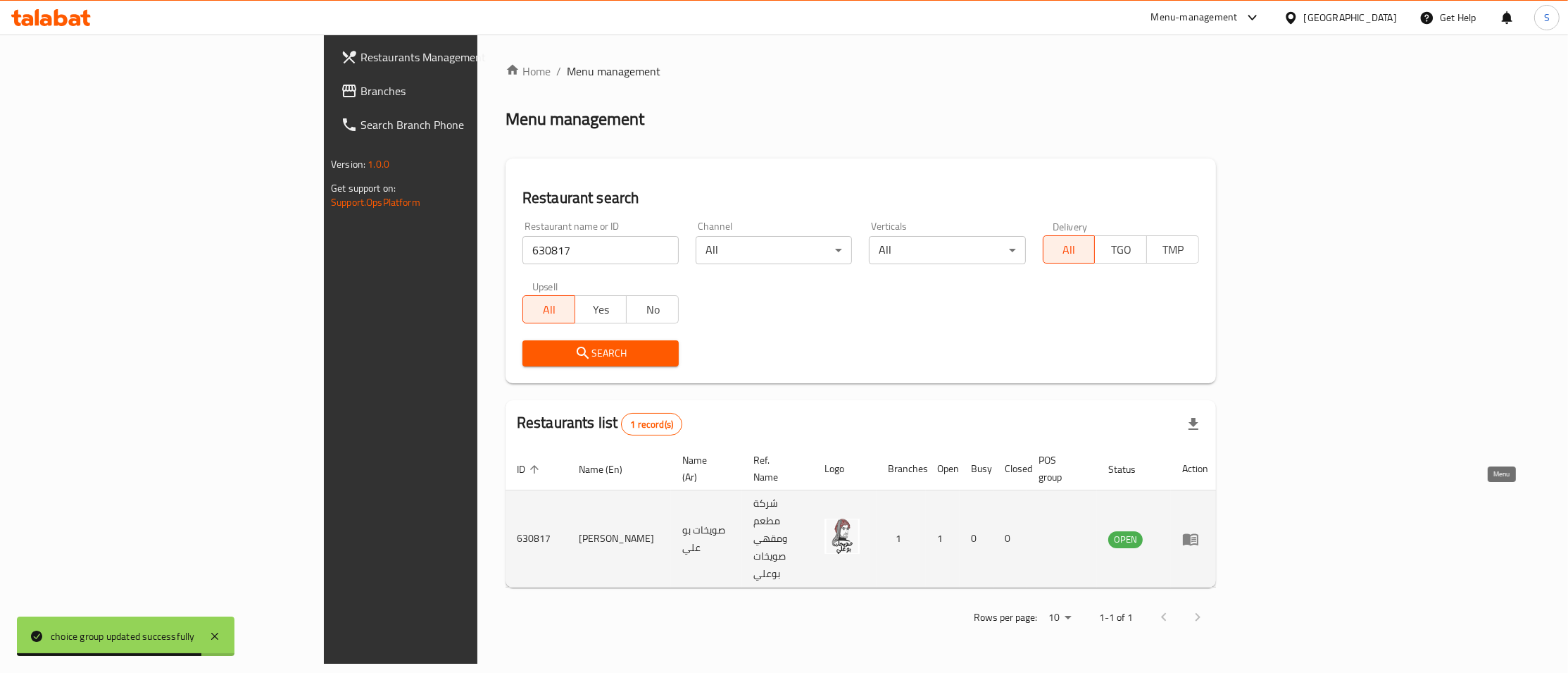
click at [1198, 530] on icon "enhanced table" at bounding box center [1190, 538] width 17 height 17
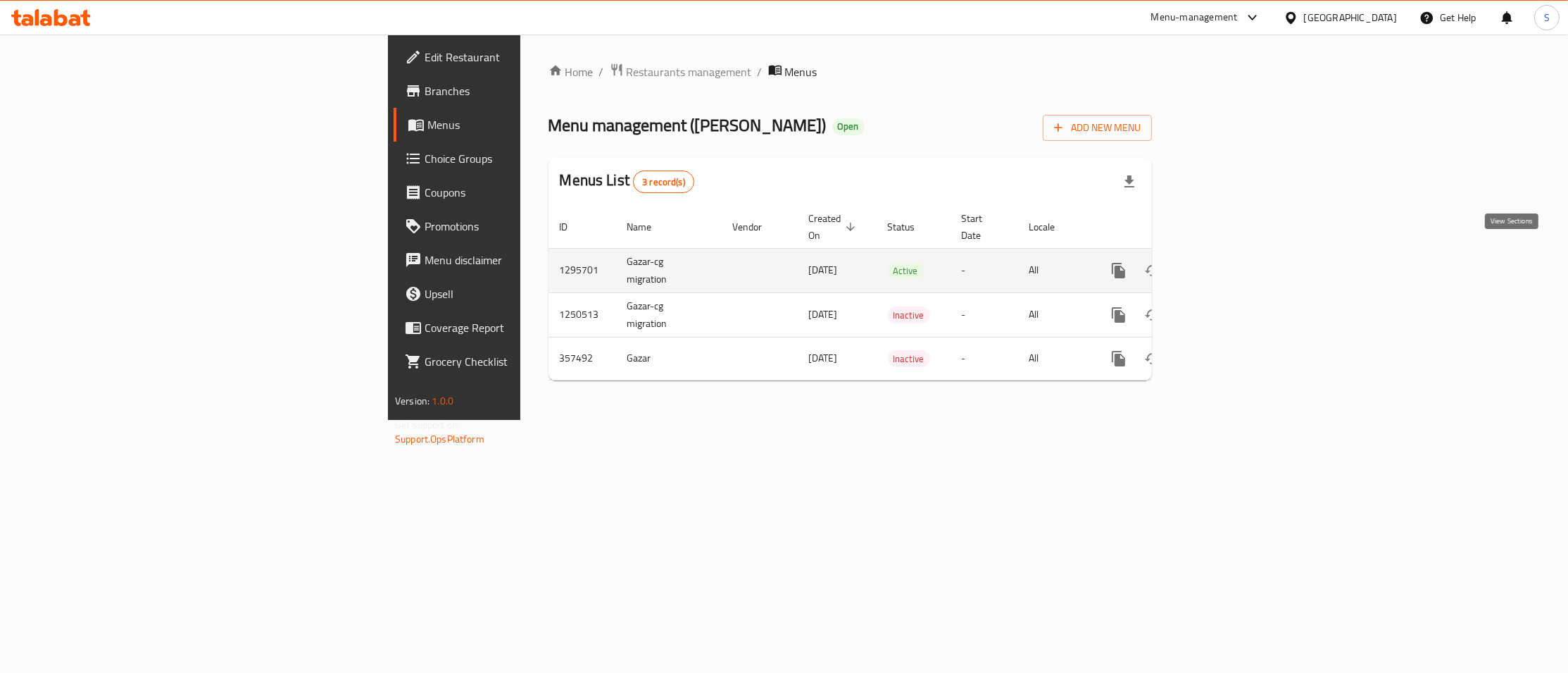
click at [1229, 262] on icon "enhanced table" at bounding box center [1220, 271] width 17 height 17
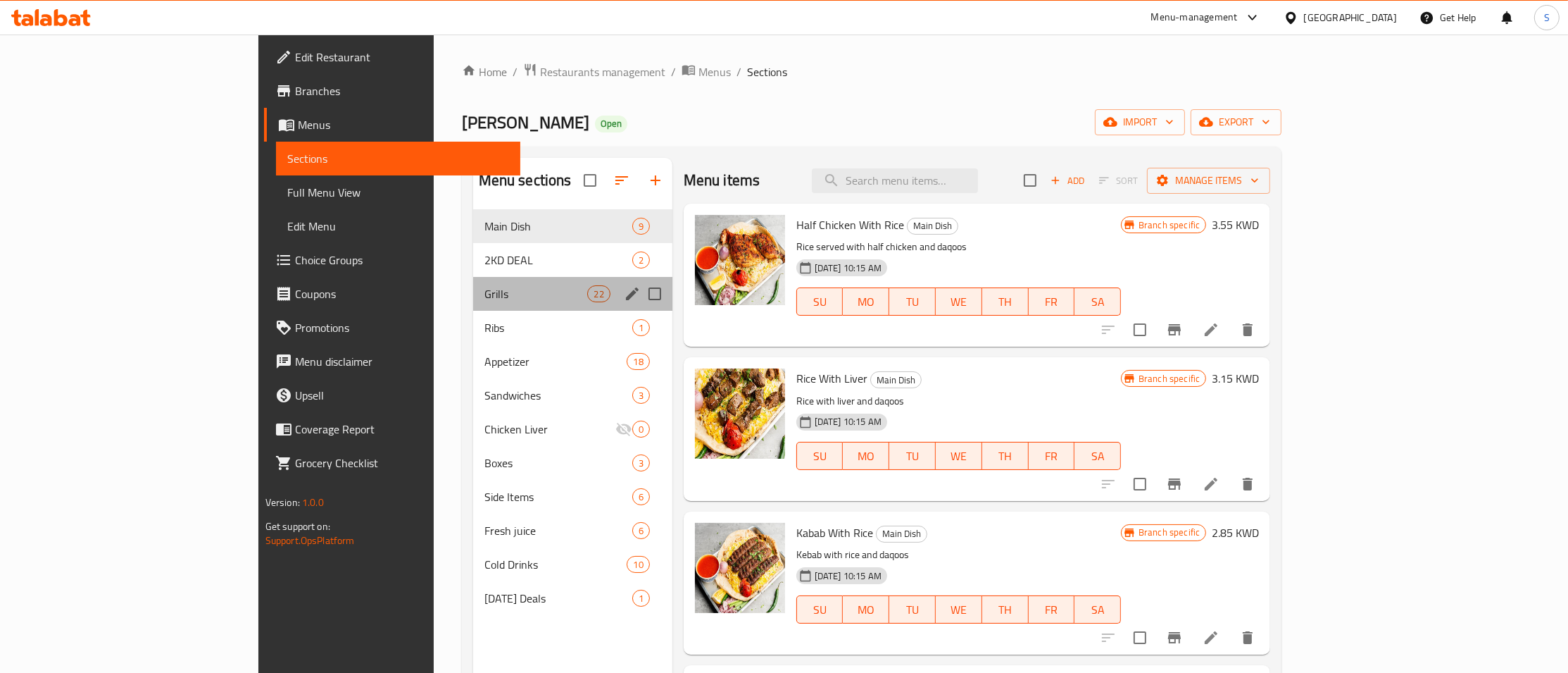
click at [491, 278] on div "Grills 22" at bounding box center [573, 293] width 199 height 34
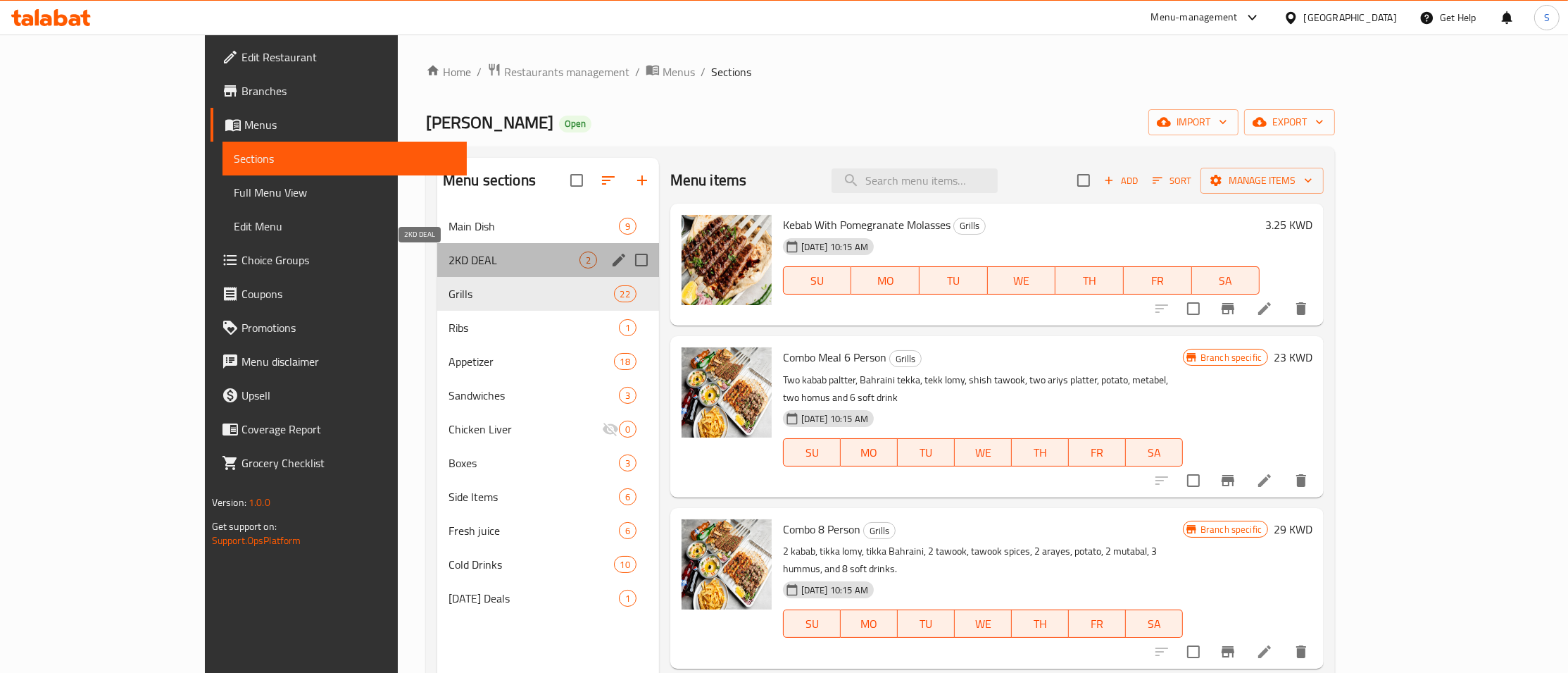
click at [448, 263] on span "2KD DEAL" at bounding box center [513, 260] width 131 height 17
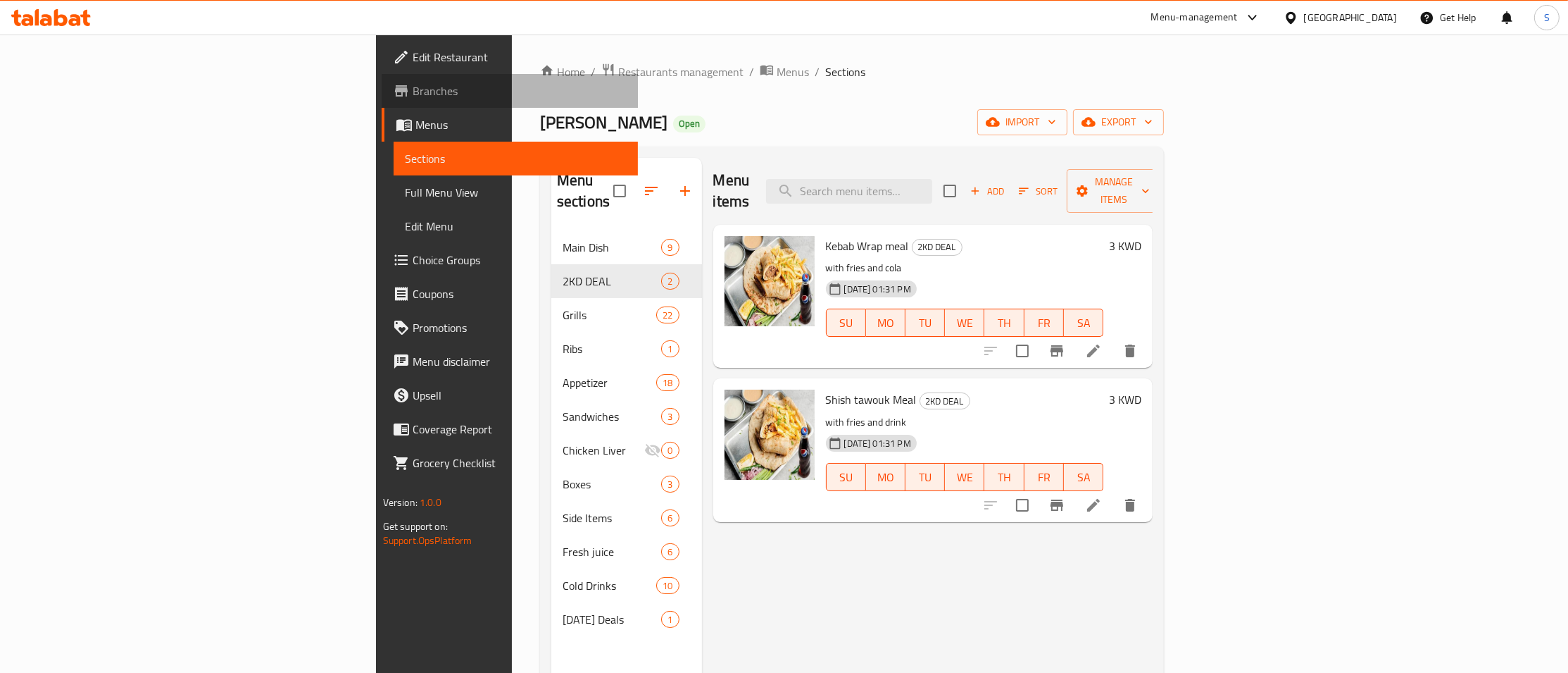
click at [413, 88] on span "Branches" at bounding box center [519, 91] width 214 height 17
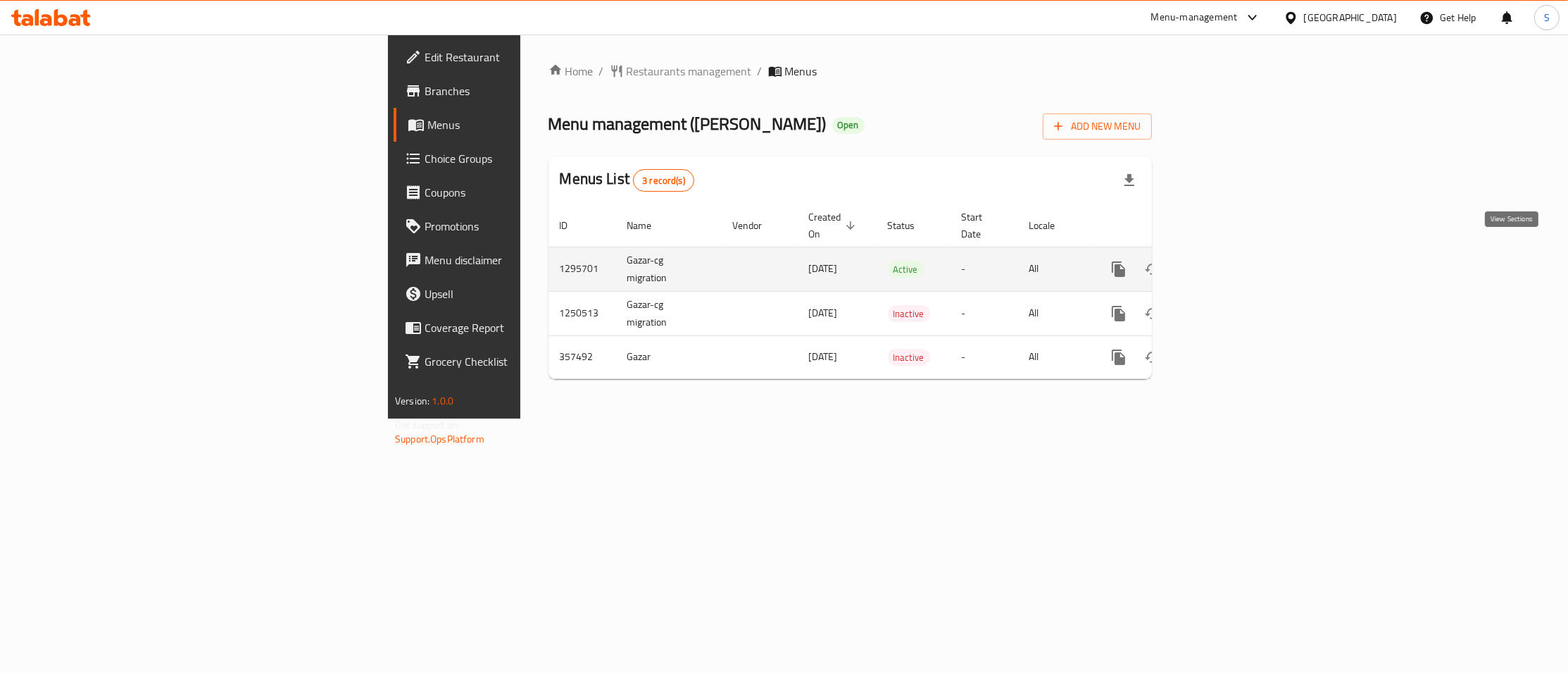
click at [1229, 261] on icon "enhanced table" at bounding box center [1220, 269] width 17 height 17
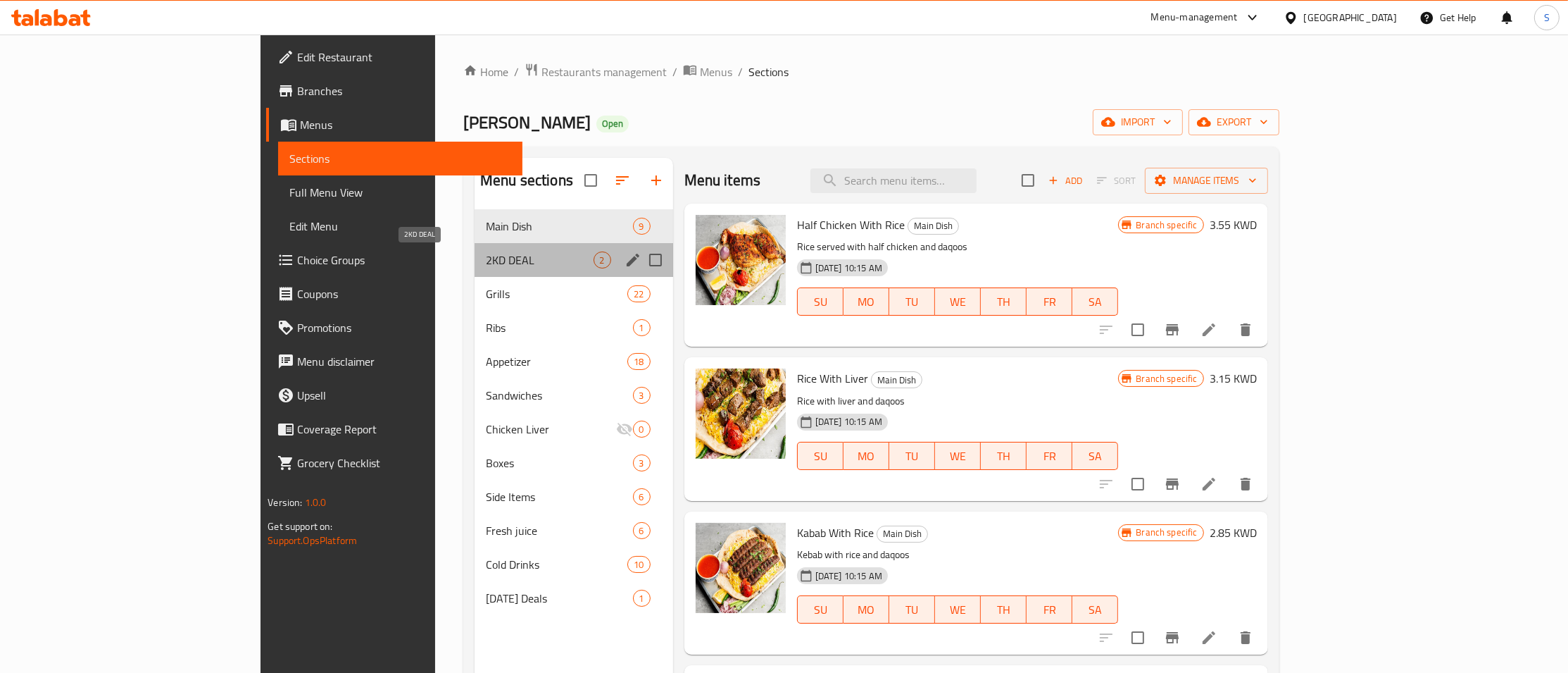
click at [486, 262] on span "2KD DEAL" at bounding box center [540, 260] width 108 height 17
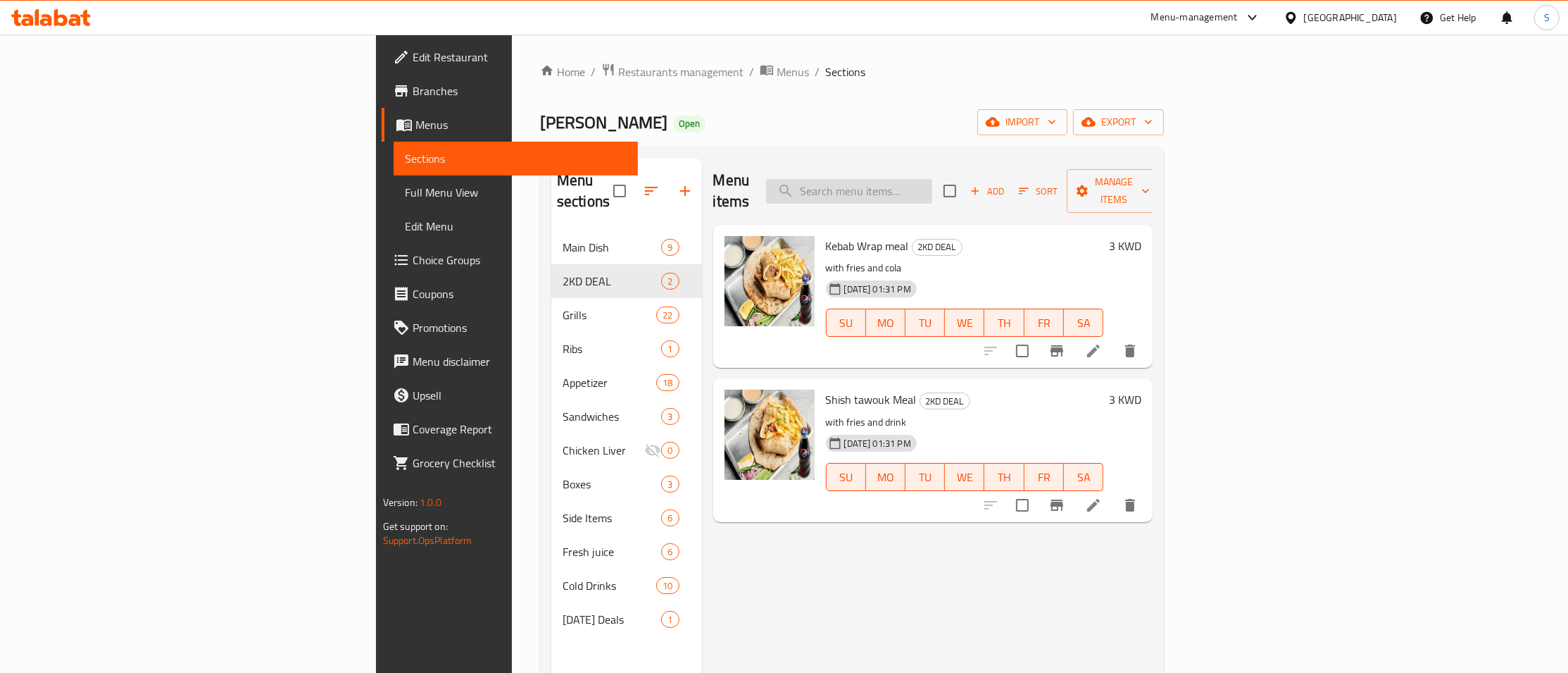
click at [932, 179] on input "search" at bounding box center [849, 191] width 166 height 25
type input "kebab wrap"
click at [618, 77] on span "Restaurants management" at bounding box center [681, 72] width 125 height 17
